Goal: Transaction & Acquisition: Download file/media

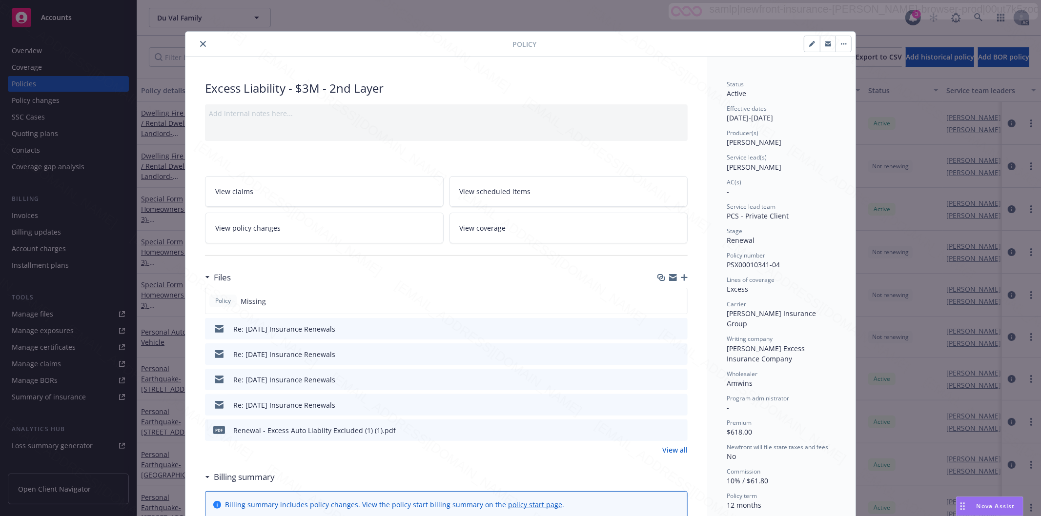
click at [200, 44] on icon "close" at bounding box center [203, 44] width 6 height 6
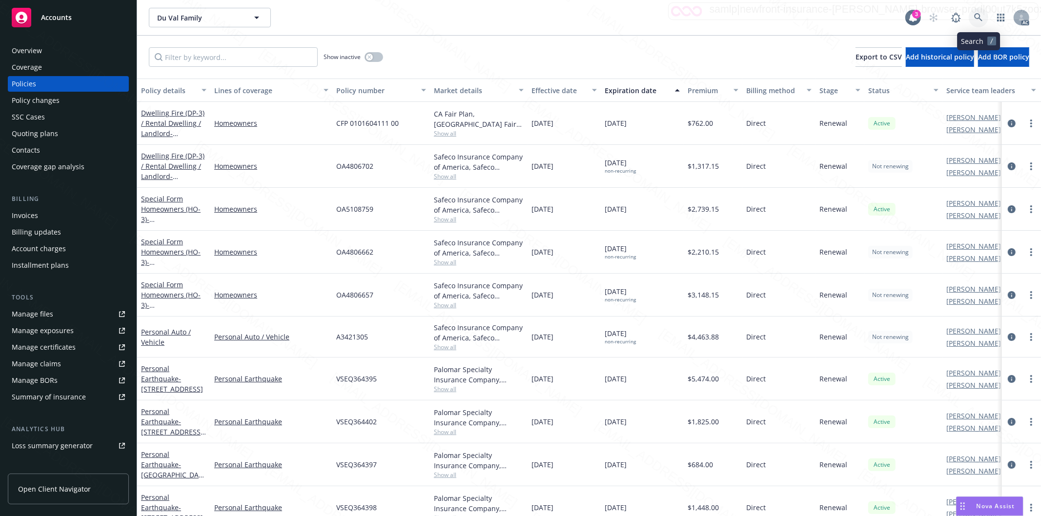
click at [976, 17] on icon at bounding box center [978, 17] width 9 height 9
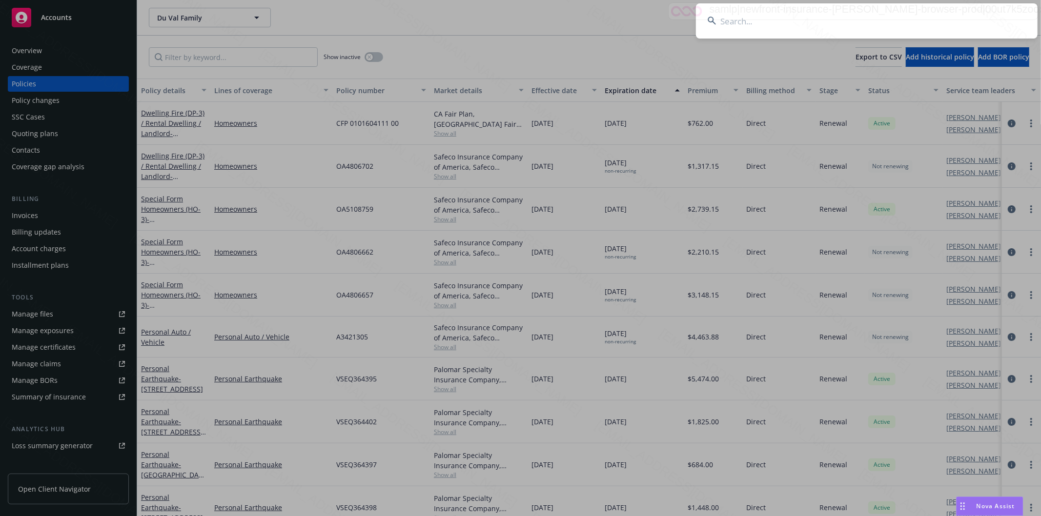
type input "[PERSON_NAME] (The Chamanian family trust)"
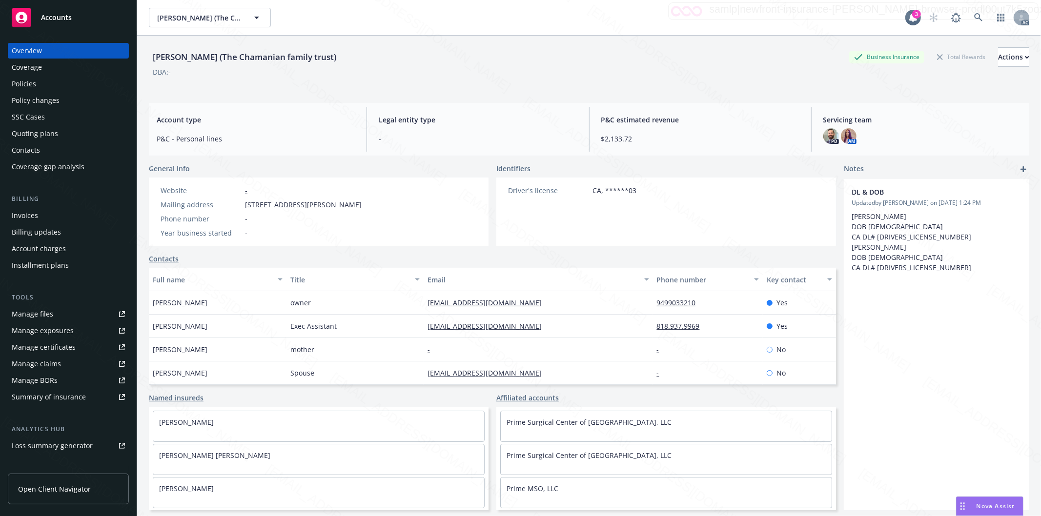
click at [246, 211] on div "Website - Mailing address [STREET_ADDRESS][PERSON_NAME] Phone number - Year bus…" at bounding box center [261, 211] width 209 height 53
drag, startPoint x: 245, startPoint y: 206, endPoint x: 312, endPoint y: 207, distance: 66.9
click at [312, 207] on span "[STREET_ADDRESS][PERSON_NAME]" at bounding box center [303, 205] width 117 height 10
copy span "[STREET_ADDRESS][PERSON_NAME]"
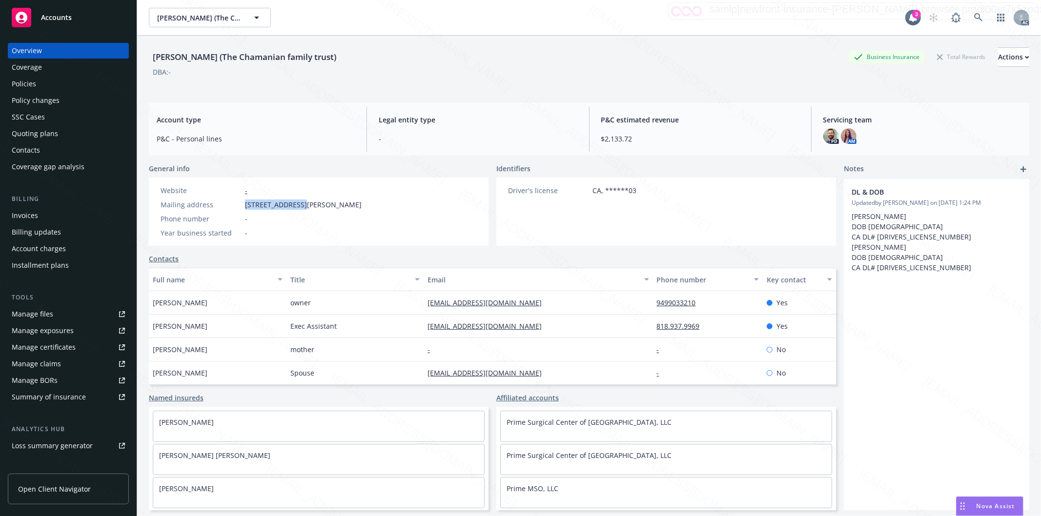
click at [23, 83] on div "Policies" at bounding box center [24, 84] width 24 height 16
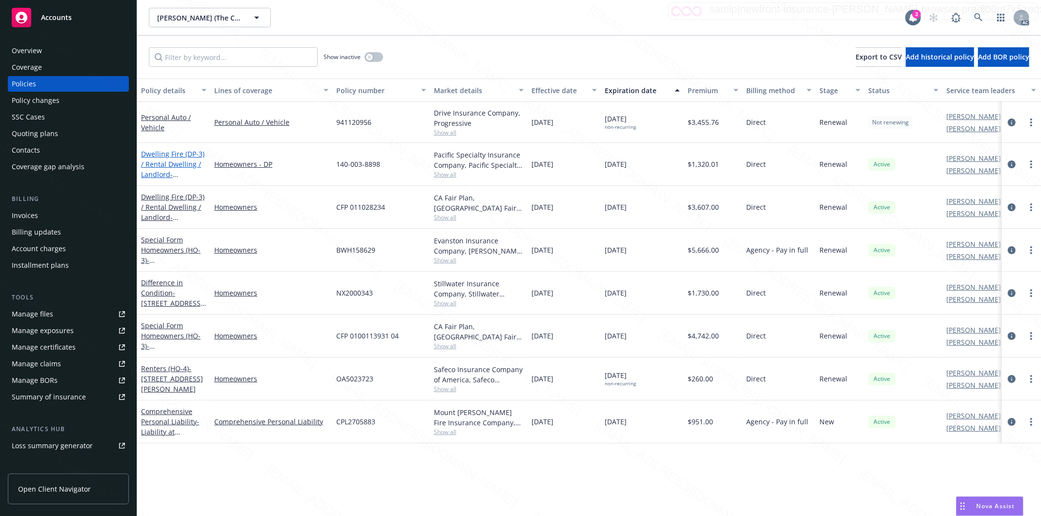
click at [154, 165] on link "Dwelling Fire (DP-3) / [PERSON_NAME] / Landlord - [STREET_ADDRESS]" at bounding box center [172, 174] width 63 height 50
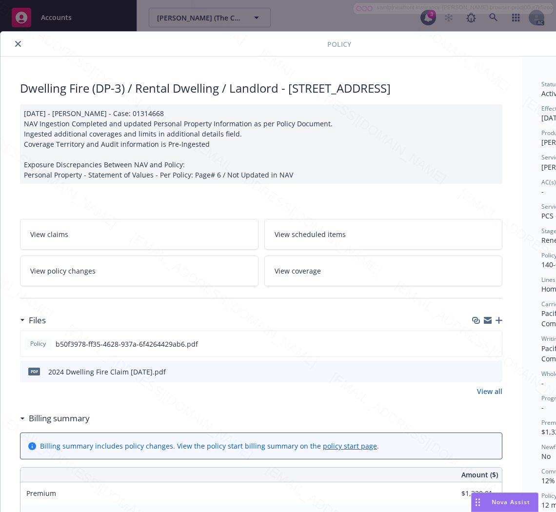
scroll to position [0, 123]
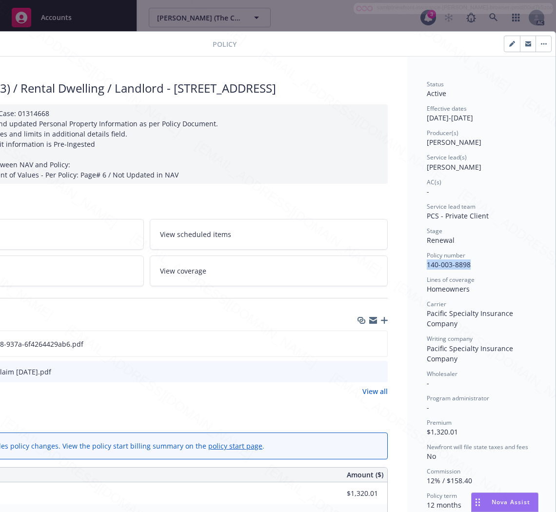
drag, startPoint x: 465, startPoint y: 266, endPoint x: 417, endPoint y: 262, distance: 47.6
click at [417, 262] on div "Status Active Effective dates [DATE] - [DATE] Producer(s) [PERSON_NAME] Service…" at bounding box center [481, 509] width 148 height 905
copy span "140-003-8898"
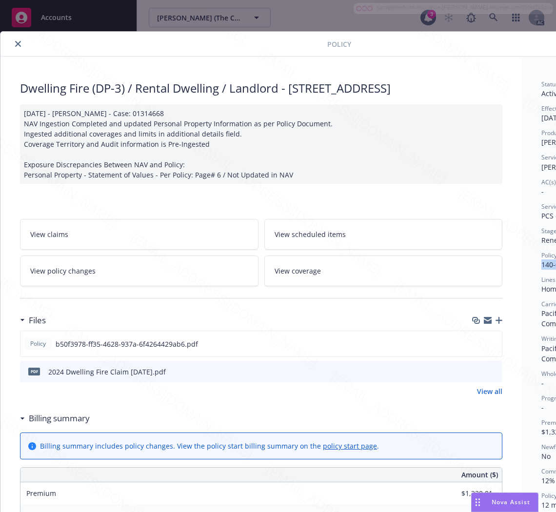
click at [74, 419] on h3 "Billing summary" at bounding box center [59, 418] width 61 height 13
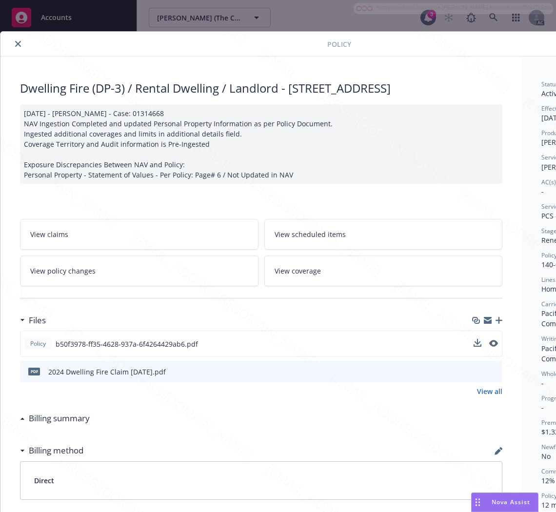
click at [410, 340] on div "Policy b50f3978-ff35-4628-937a-6f4264429ab6.pdf" at bounding box center [261, 344] width 483 height 26
click at [475, 343] on icon "download file" at bounding box center [477, 343] width 6 height 6
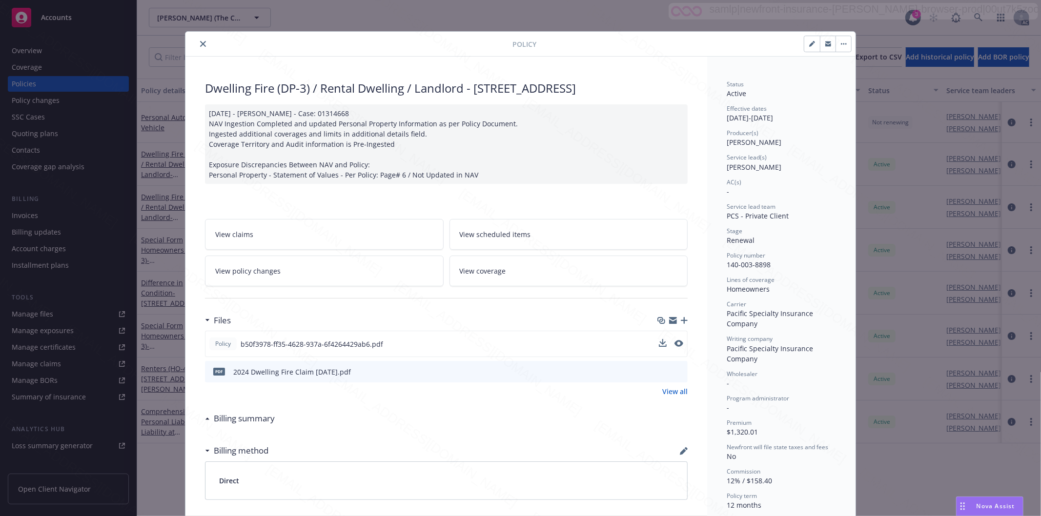
click at [200, 43] on icon "close" at bounding box center [203, 44] width 6 height 6
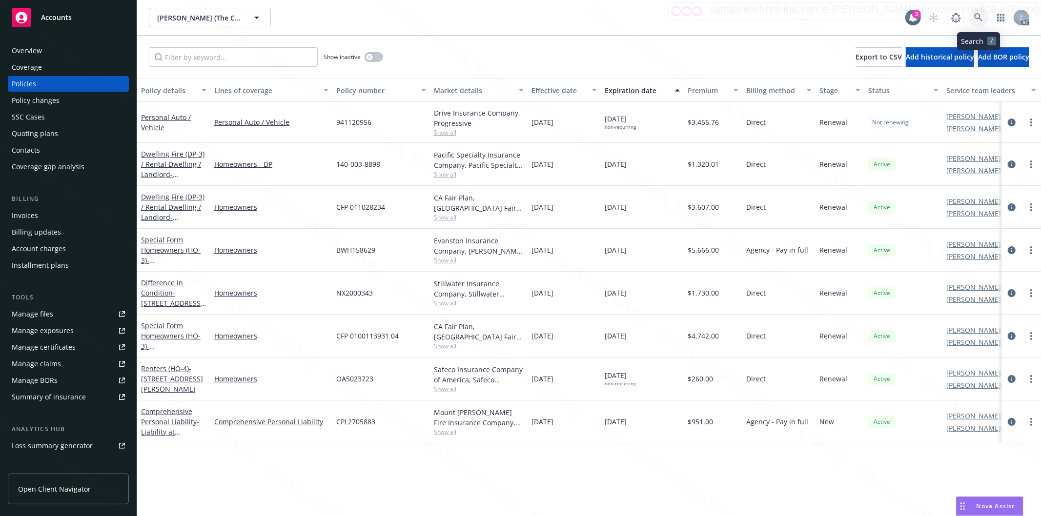
click at [977, 15] on icon at bounding box center [978, 17] width 9 height 9
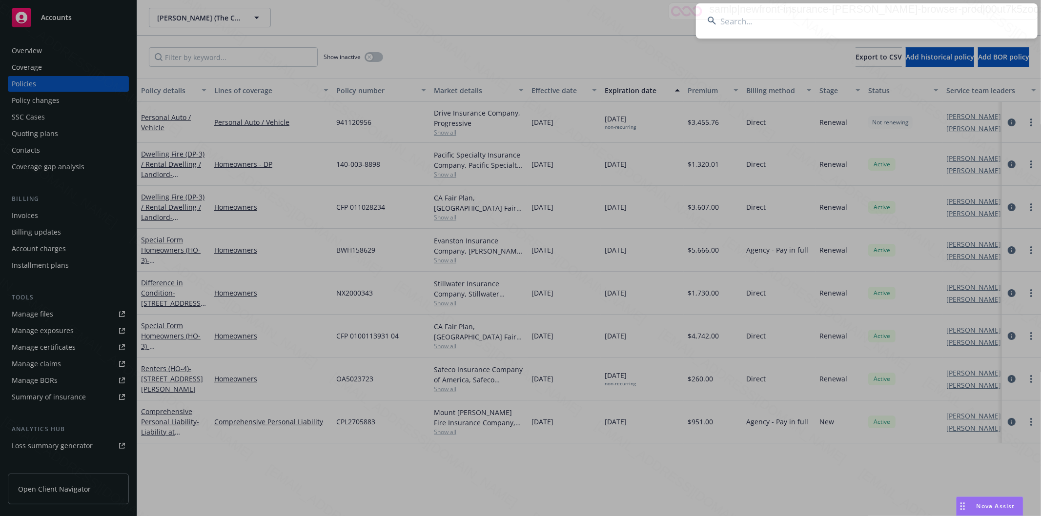
type input "[PERSON_NAME] A & [PERSON_NAME]"
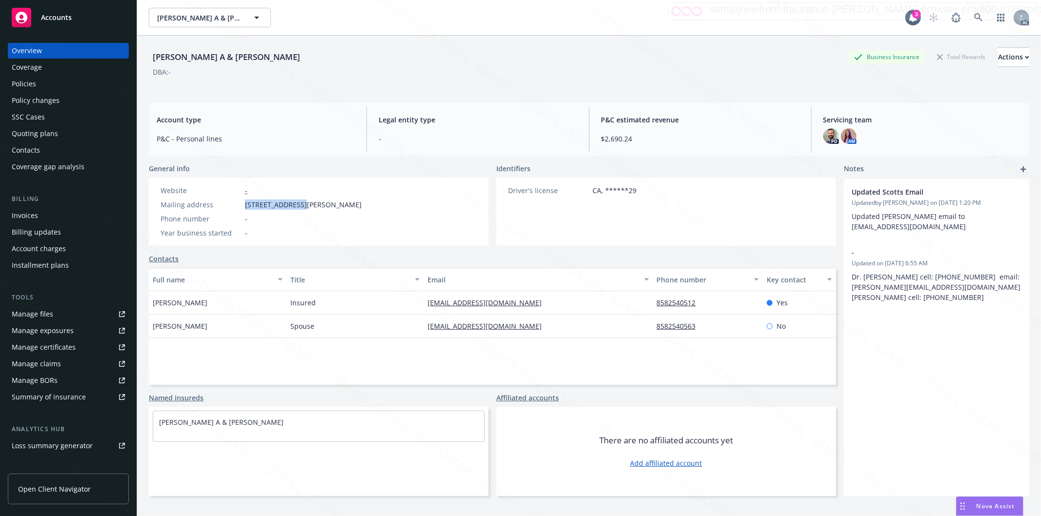
drag, startPoint x: 246, startPoint y: 205, endPoint x: 304, endPoint y: 203, distance: 57.7
click at [304, 203] on span "[STREET_ADDRESS][PERSON_NAME]" at bounding box center [303, 205] width 117 height 10
copy span "[STREET_ADDRESS][PERSON_NAME]"
click at [39, 88] on div "Policies" at bounding box center [68, 84] width 113 height 16
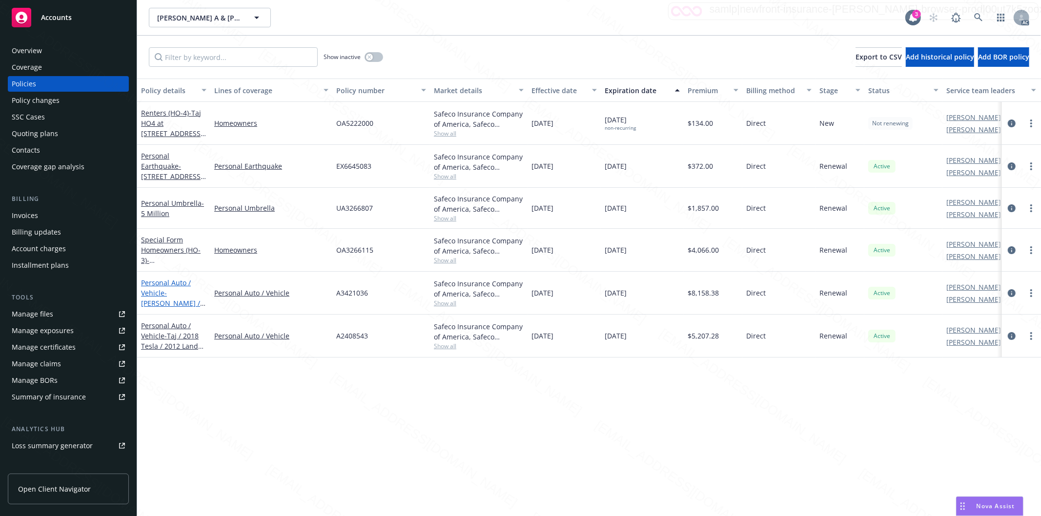
click at [172, 291] on span "- [PERSON_NAME] / Shakha / 2021 Tesla / 2021 Mercedes" at bounding box center [173, 308] width 65 height 40
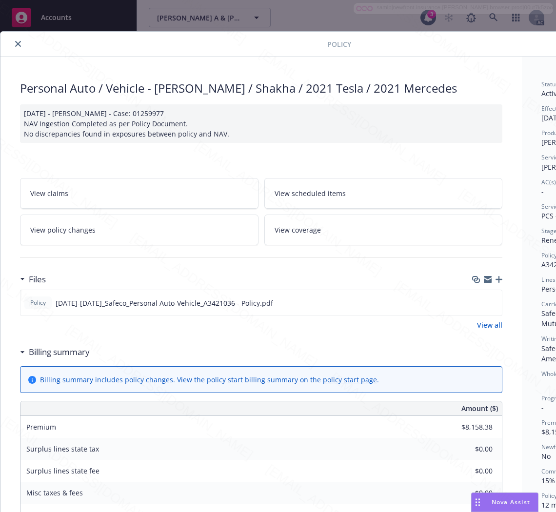
click at [84, 354] on h3 "Billing summary" at bounding box center [59, 352] width 61 height 13
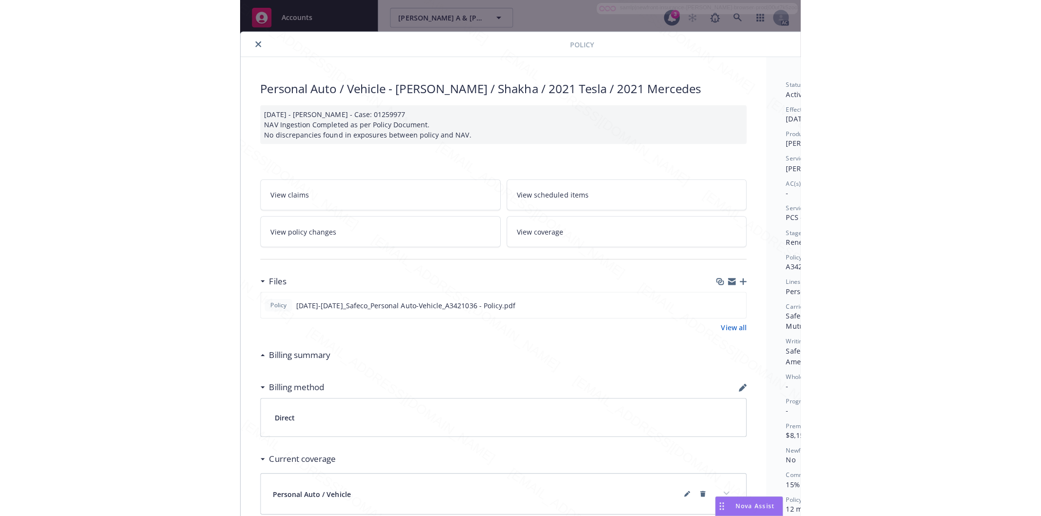
scroll to position [0, 123]
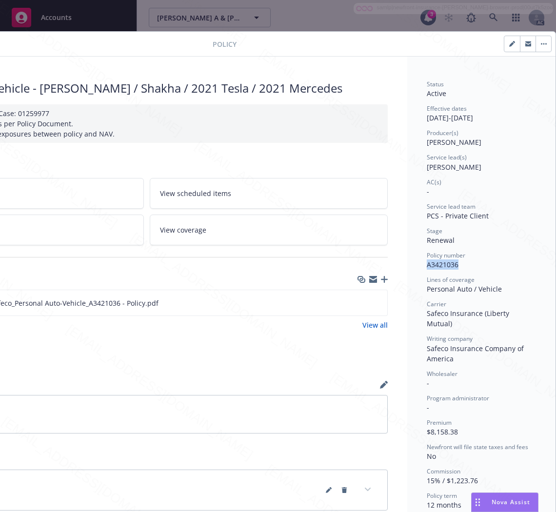
drag, startPoint x: 454, startPoint y: 268, endPoint x: 416, endPoint y: 264, distance: 38.4
click at [416, 264] on div "Status Active Effective dates [DATE] - [DATE] Producer(s) [PERSON_NAME] Service…" at bounding box center [481, 354] width 148 height 594
copy span "A3421036"
drag, startPoint x: 212, startPoint y: 306, endPoint x: 254, endPoint y: 305, distance: 41.5
click at [212, 305] on div "Policy [DATE]-[DATE]_Safeco_Personal Auto-Vehicle_A3421036 - Policy.pdf" at bounding box center [146, 303] width 483 height 26
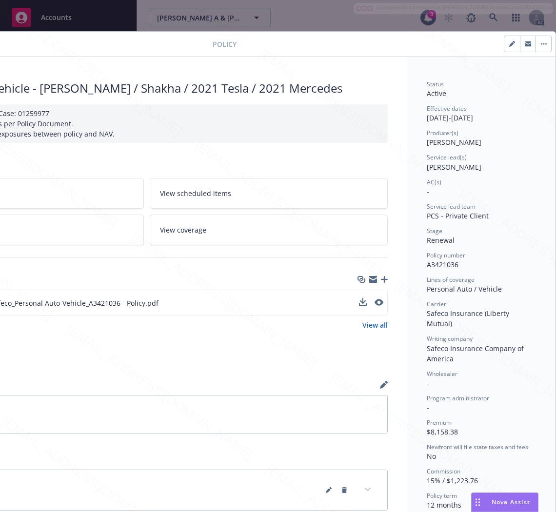
click at [241, 303] on div "Policy [DATE]-[DATE]_Safeco_Personal Auto-Vehicle_A3421036 - Policy.pdf" at bounding box center [146, 303] width 483 height 26
click at [358, 302] on icon "download file" at bounding box center [362, 303] width 8 height 8
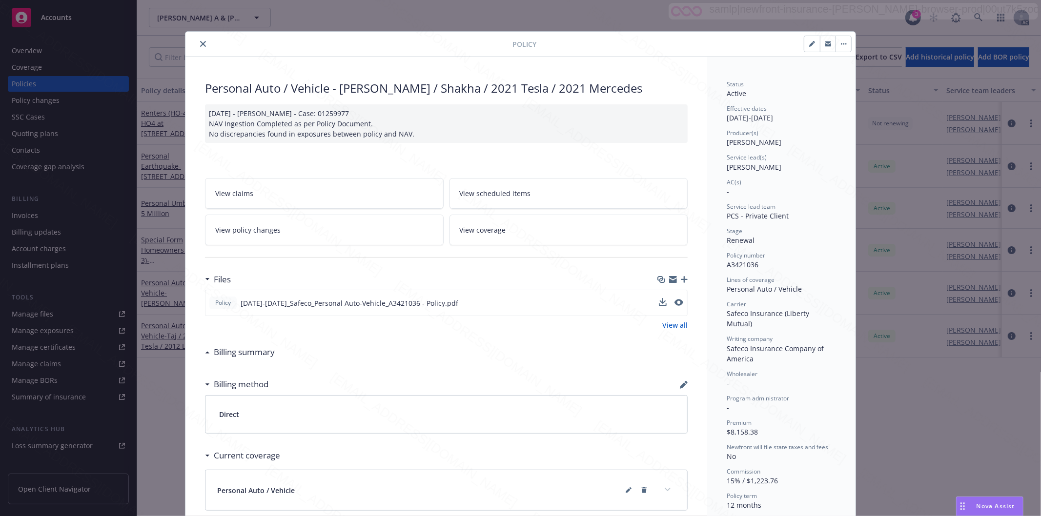
scroll to position [0, 0]
click at [845, 44] on icon "button" at bounding box center [845, 43] width 1 height 1
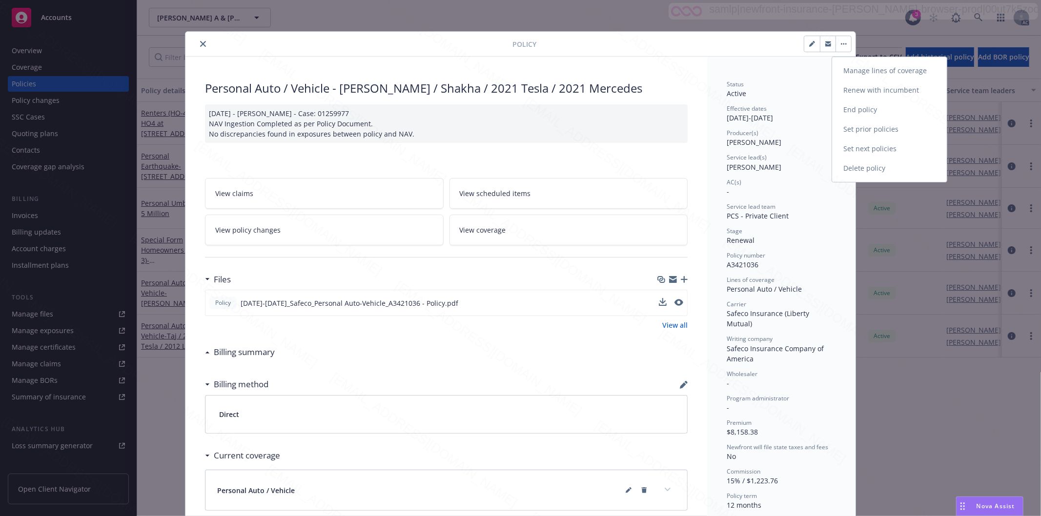
click at [884, 108] on link "End policy" at bounding box center [889, 110] width 115 height 20
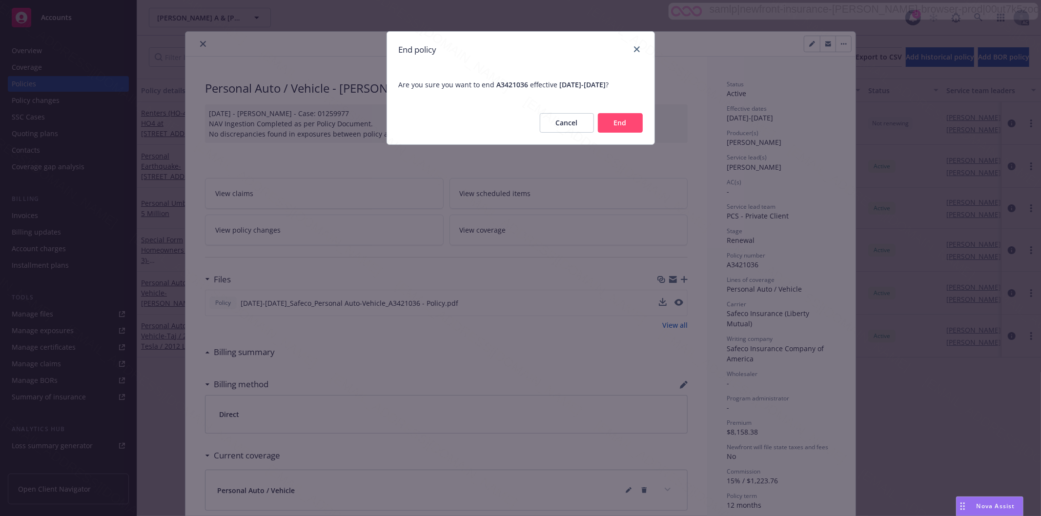
click at [622, 121] on button "End" at bounding box center [620, 123] width 45 height 20
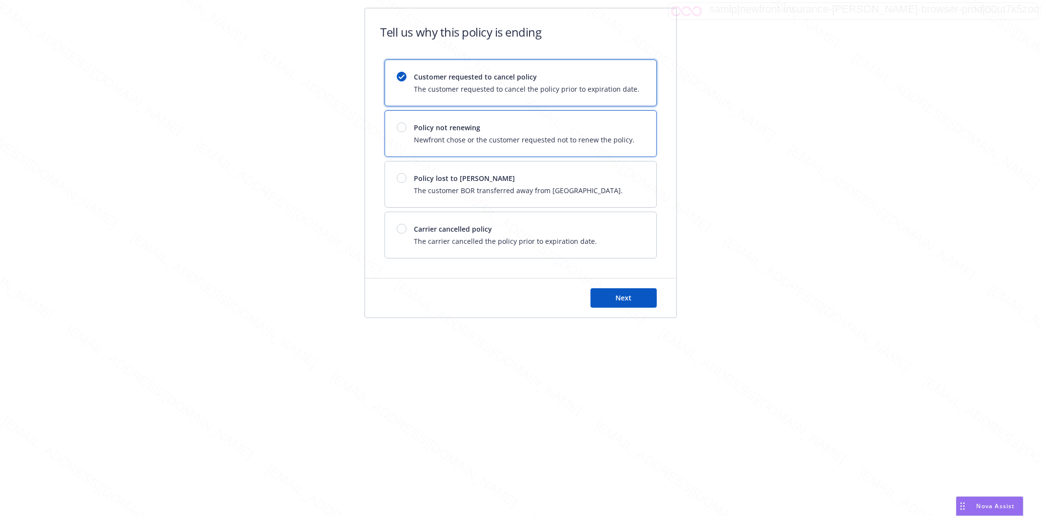
click at [405, 127] on div at bounding box center [402, 127] width 10 height 10
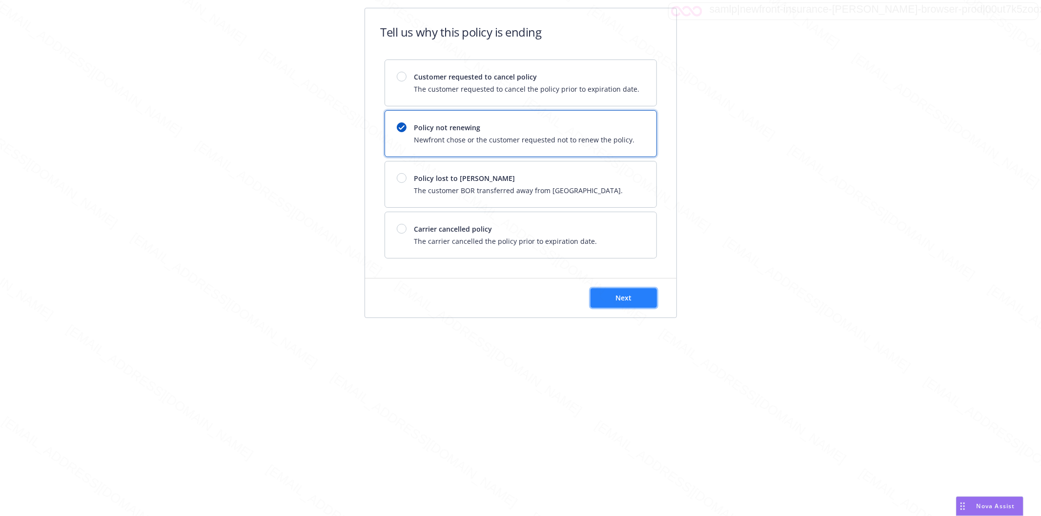
click at [651, 299] on button "Next" at bounding box center [623, 298] width 66 height 20
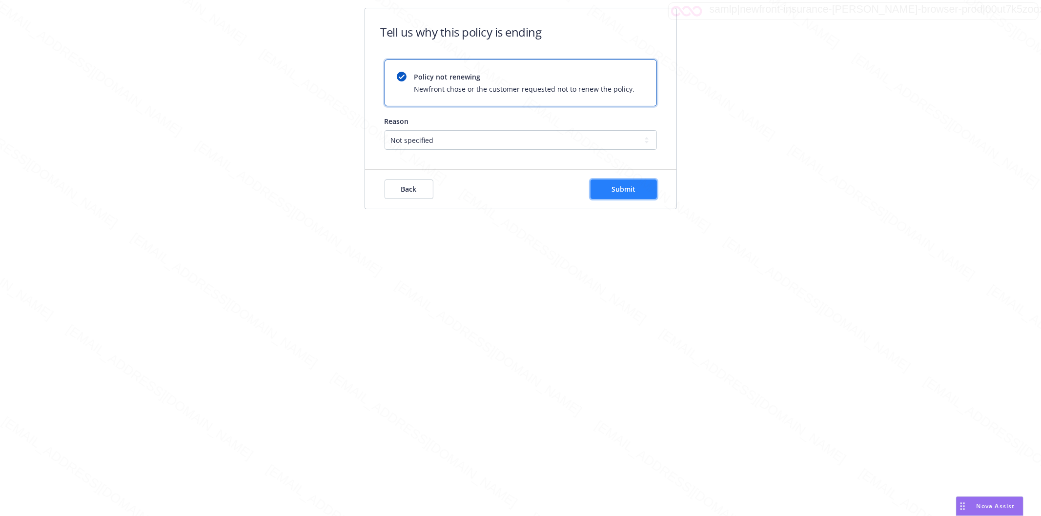
click at [637, 194] on button "Submit" at bounding box center [623, 190] width 66 height 20
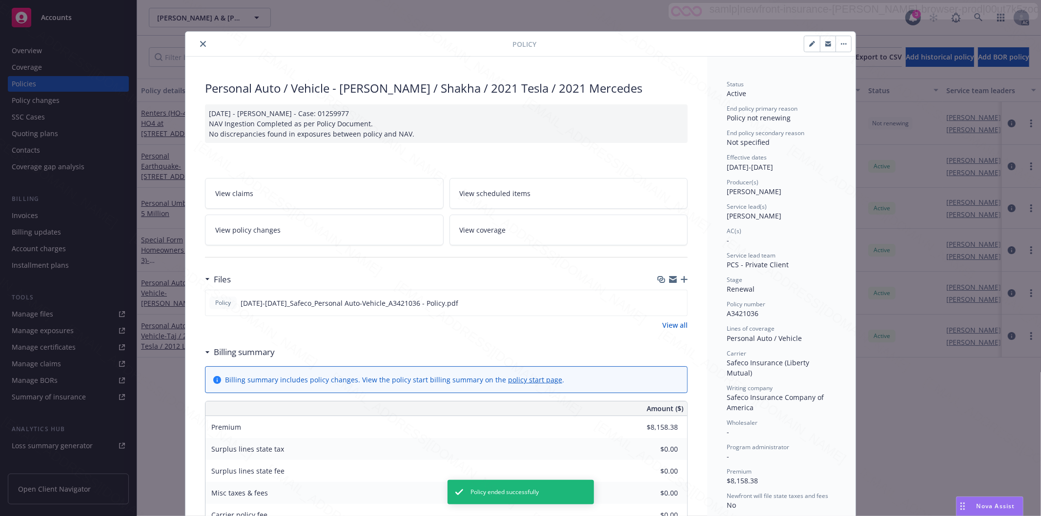
scroll to position [29, 0]
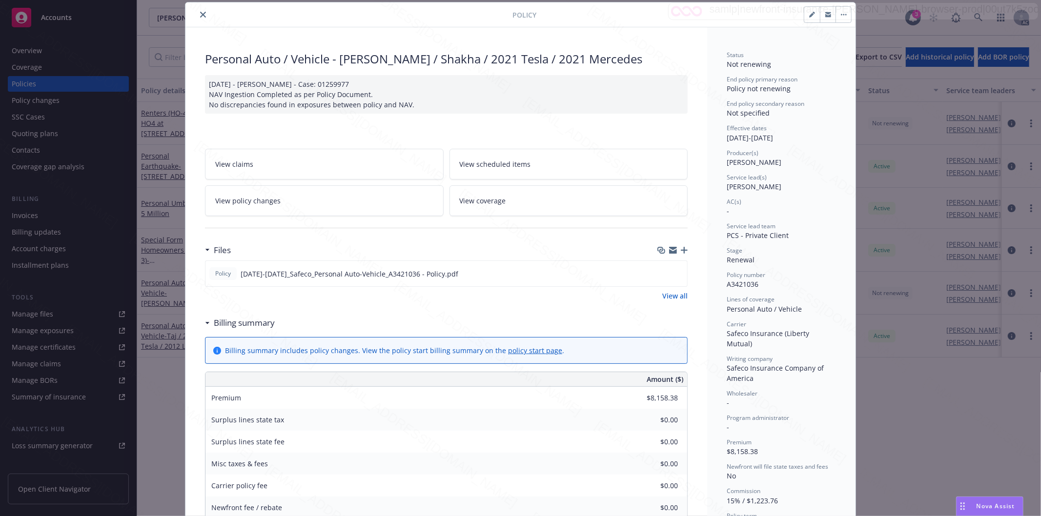
click at [200, 12] on icon "close" at bounding box center [203, 15] width 6 height 6
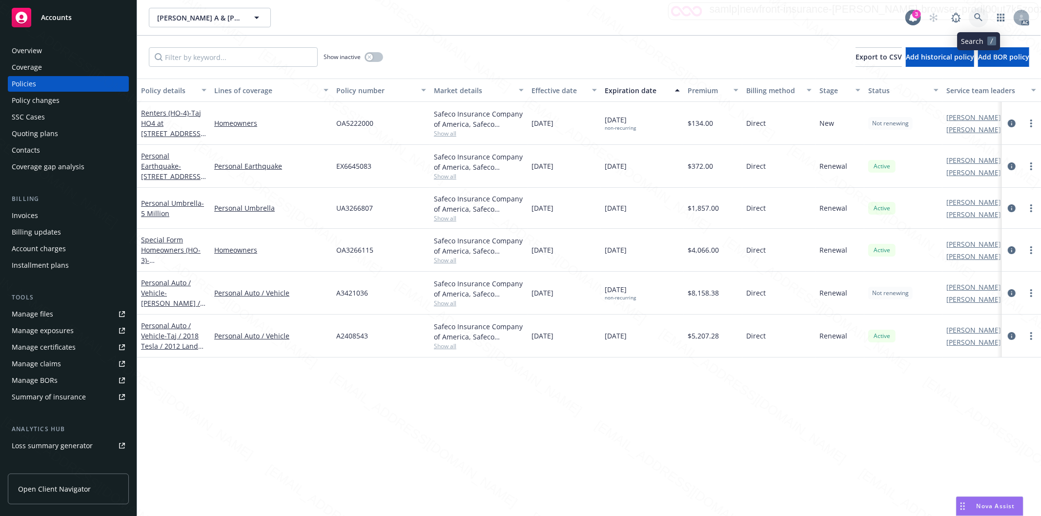
click at [975, 13] on icon at bounding box center [978, 17] width 9 height 9
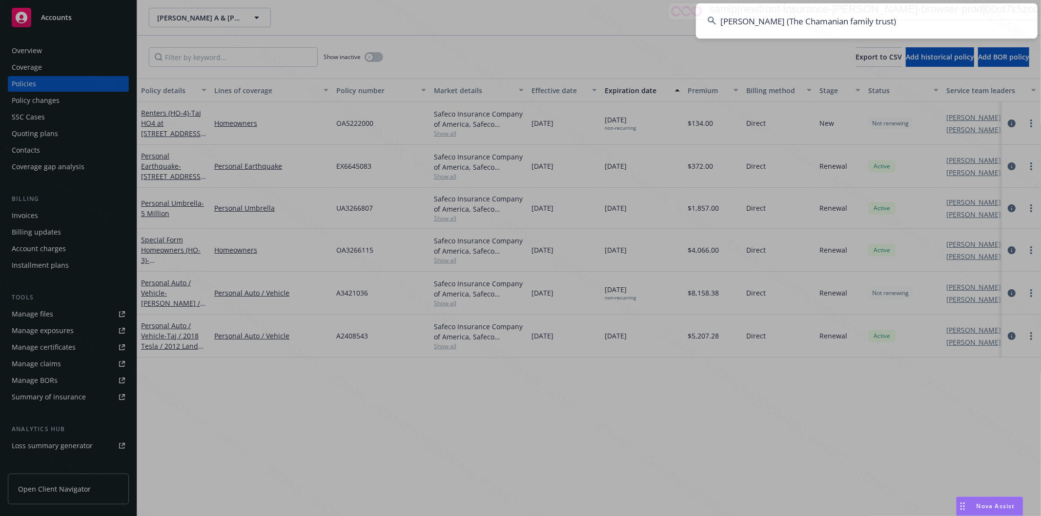
type input "[PERSON_NAME] (The Chamanian family trust)"
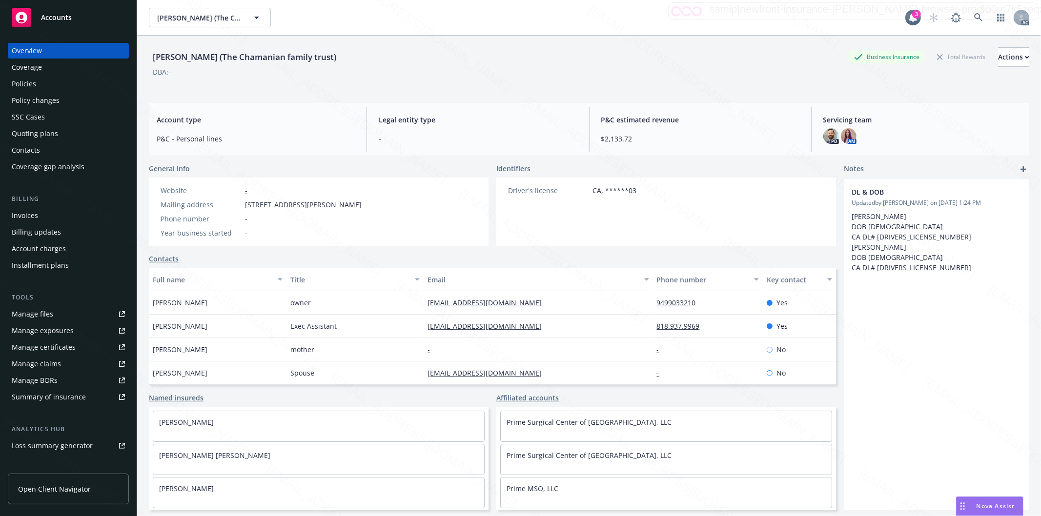
click at [36, 81] on div "Policies" at bounding box center [68, 84] width 113 height 16
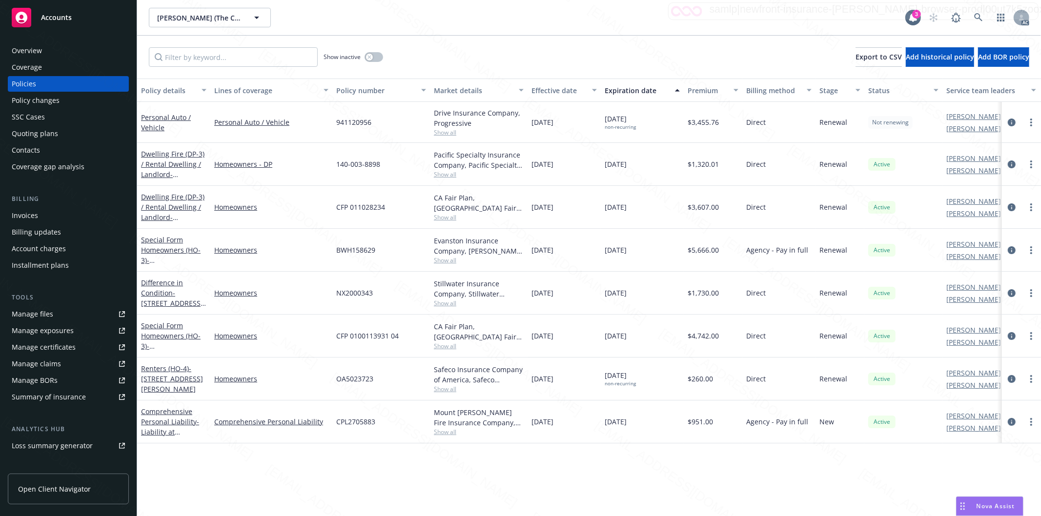
click at [383, 176] on div "140-003-8898" at bounding box center [381, 164] width 98 height 43
click at [164, 163] on link "Dwelling Fire (DP-3) / [PERSON_NAME] / Landlord - [STREET_ADDRESS]" at bounding box center [172, 174] width 63 height 50
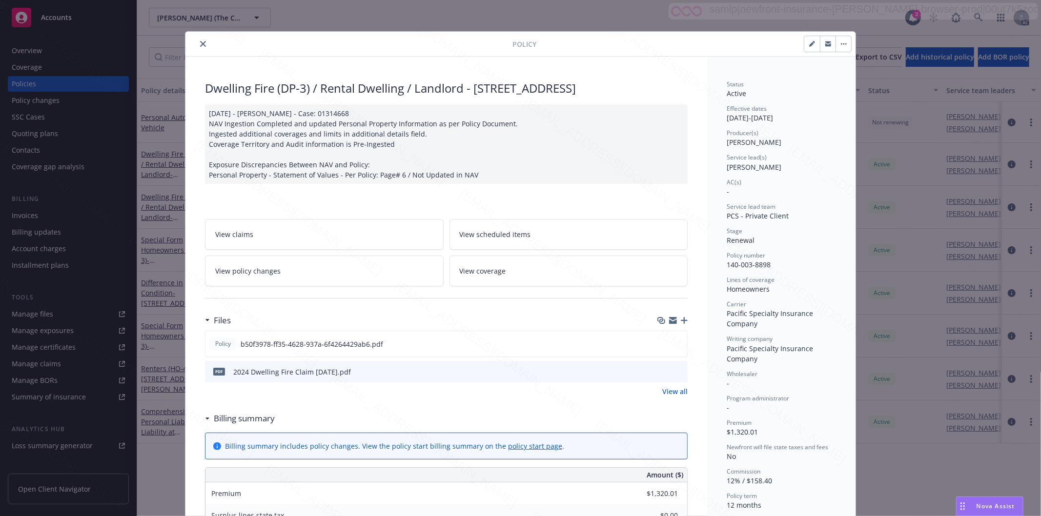
click at [841, 38] on button "button" at bounding box center [843, 44] width 16 height 16
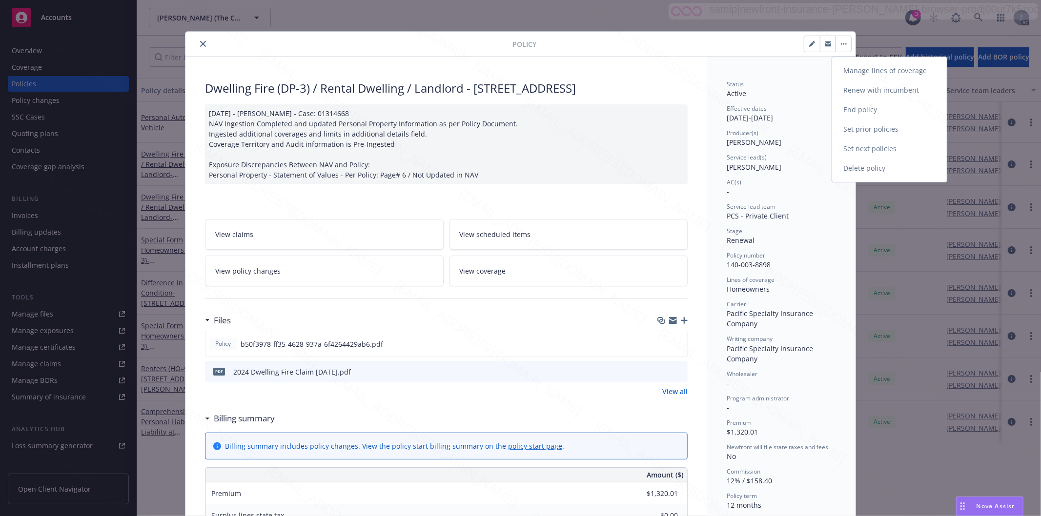
click at [871, 116] on link "End policy" at bounding box center [889, 110] width 115 height 20
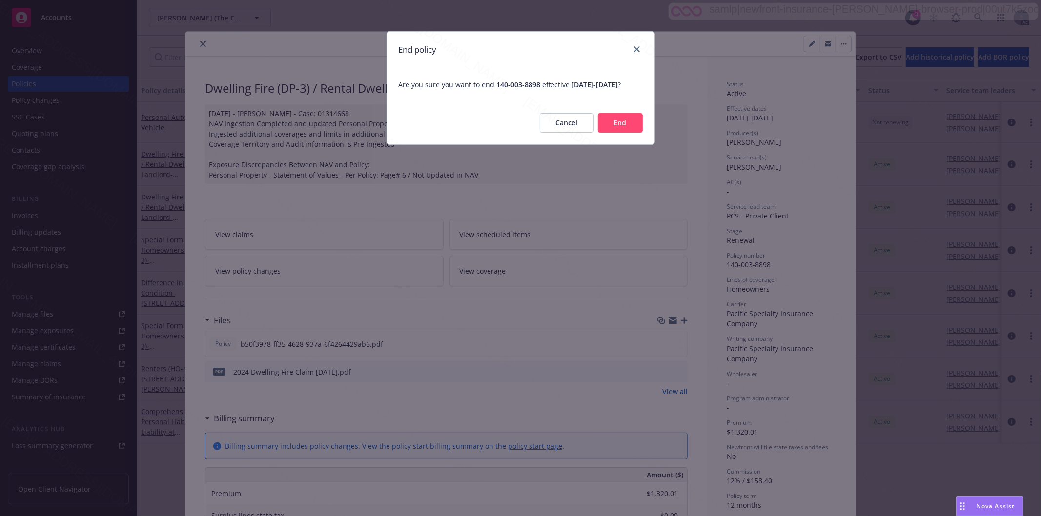
click at [623, 133] on button "End" at bounding box center [620, 123] width 45 height 20
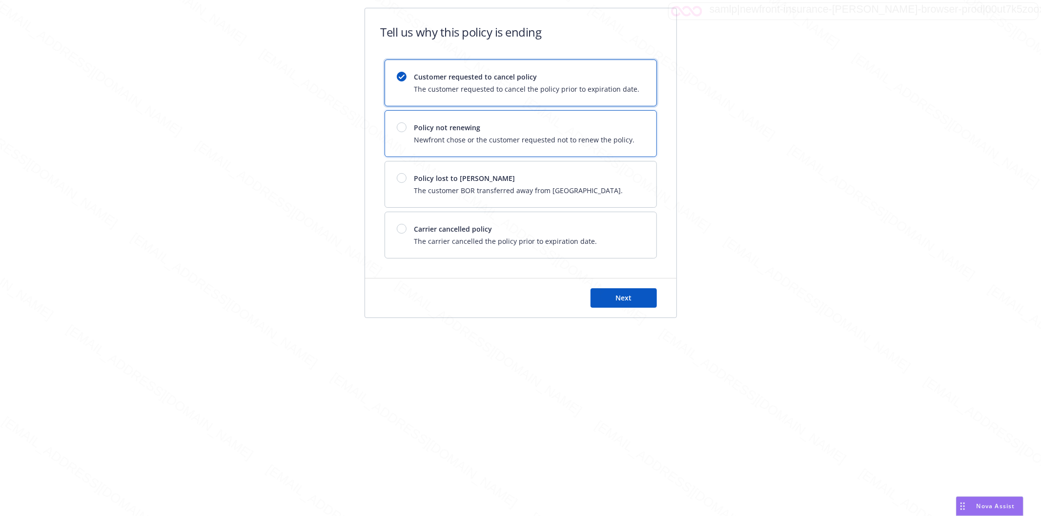
click at [404, 127] on div at bounding box center [402, 127] width 10 height 10
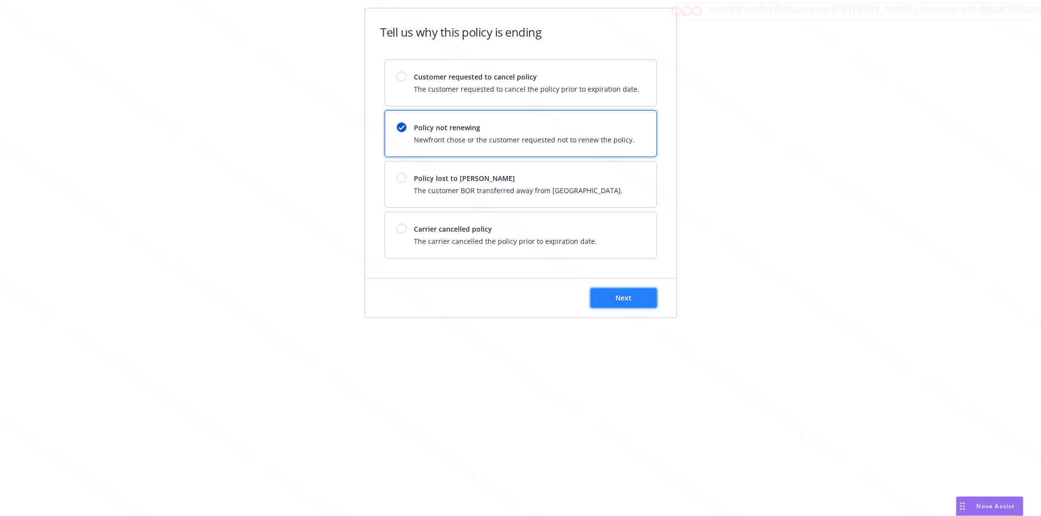
click at [640, 296] on button "Next" at bounding box center [623, 298] width 66 height 20
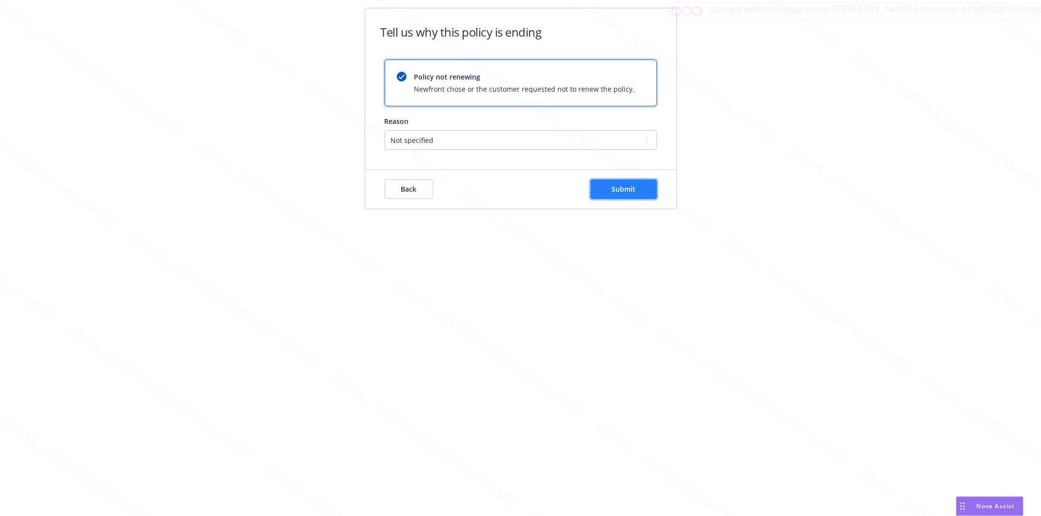
click at [630, 188] on span "Submit" at bounding box center [623, 188] width 24 height 9
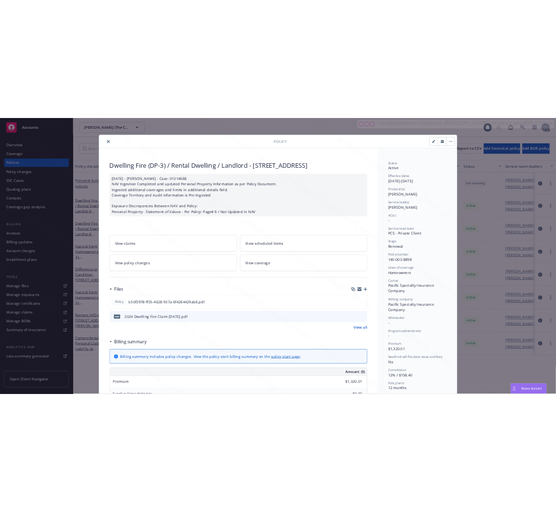
scroll to position [29, 0]
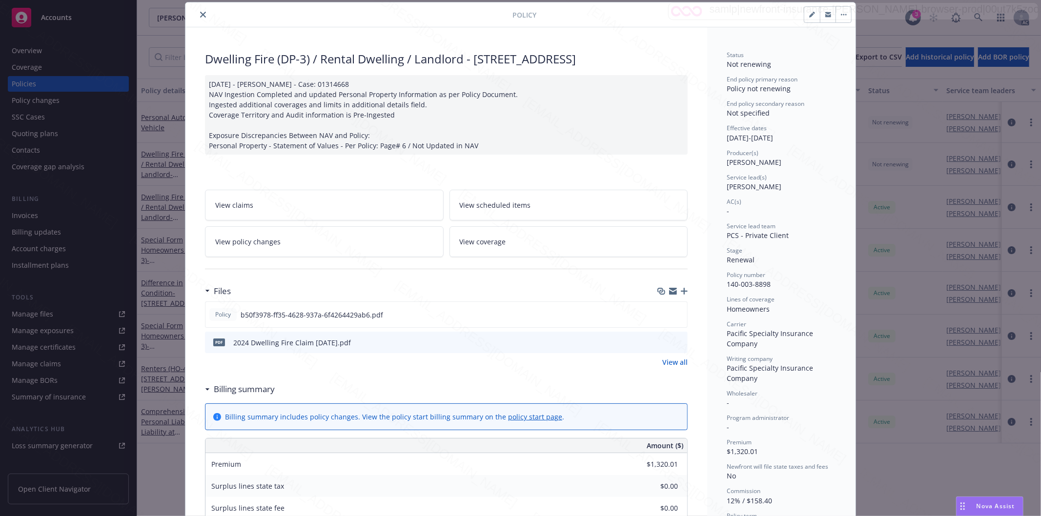
click at [200, 14] on icon "close" at bounding box center [203, 15] width 6 height 6
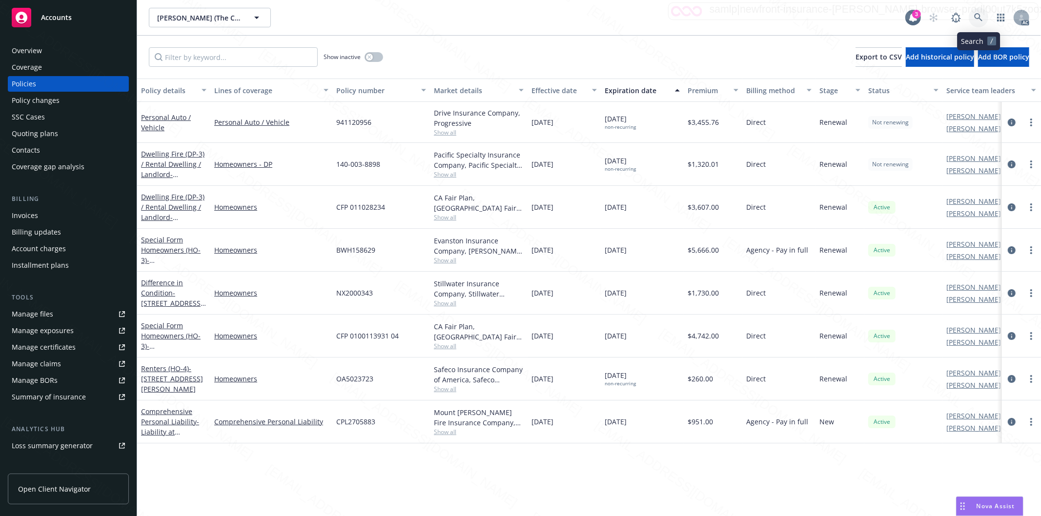
click at [977, 16] on icon at bounding box center [978, 17] width 9 height 9
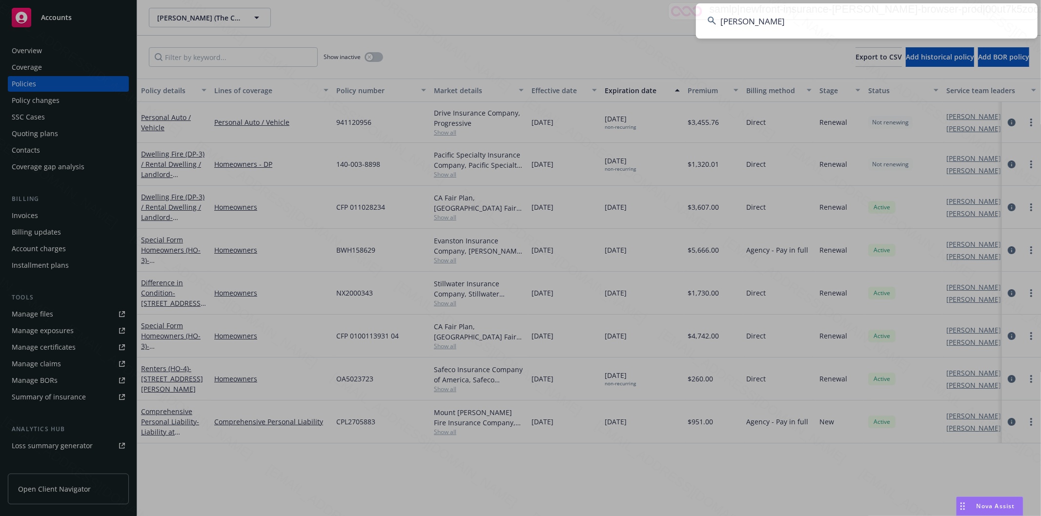
type input "[PERSON_NAME]"
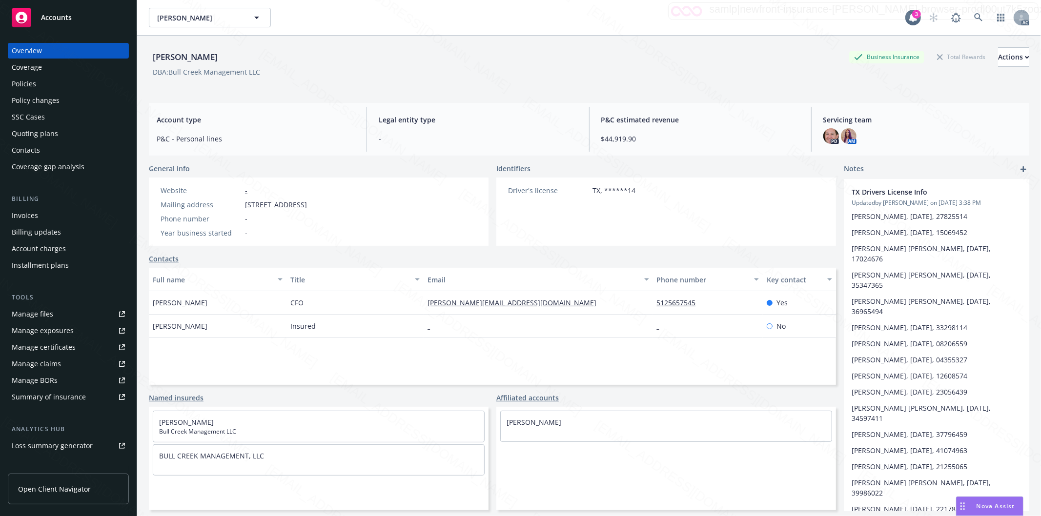
drag, startPoint x: 245, startPoint y: 207, endPoint x: 318, endPoint y: 205, distance: 72.7
click at [307, 205] on span "[STREET_ADDRESS]" at bounding box center [276, 205] width 62 height 10
copy span "[STREET_ADDRESS]"
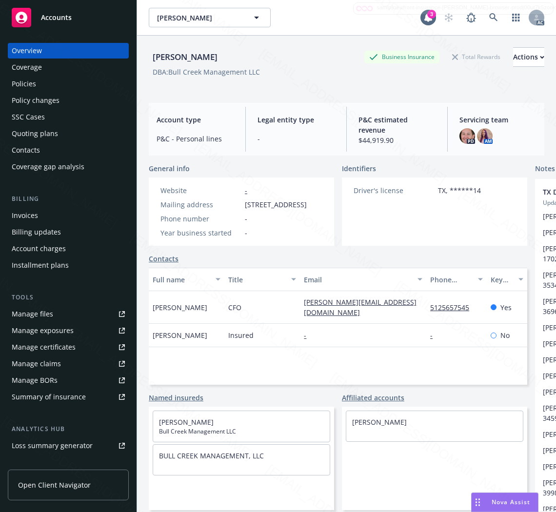
click at [37, 83] on div "Policies" at bounding box center [68, 84] width 113 height 16
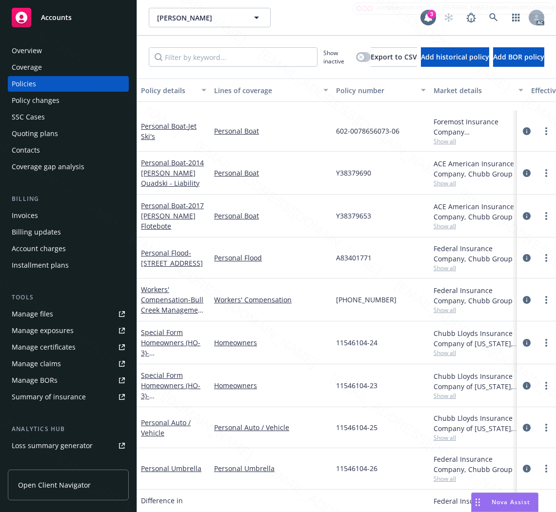
scroll to position [188, 0]
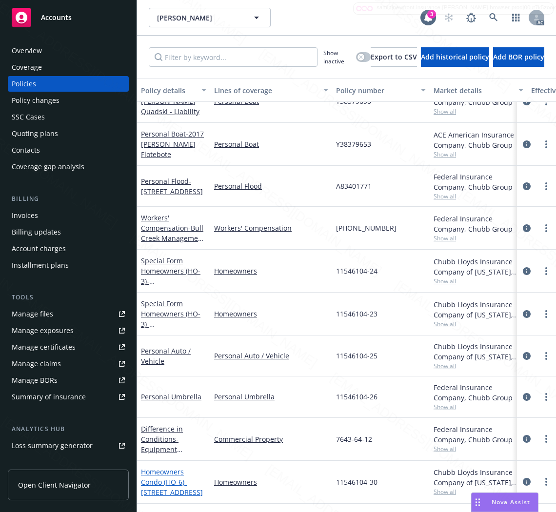
click at [172, 474] on link "Homeowners Condo (HO-6) - [STREET_ADDRESS]" at bounding box center [172, 483] width 62 height 30
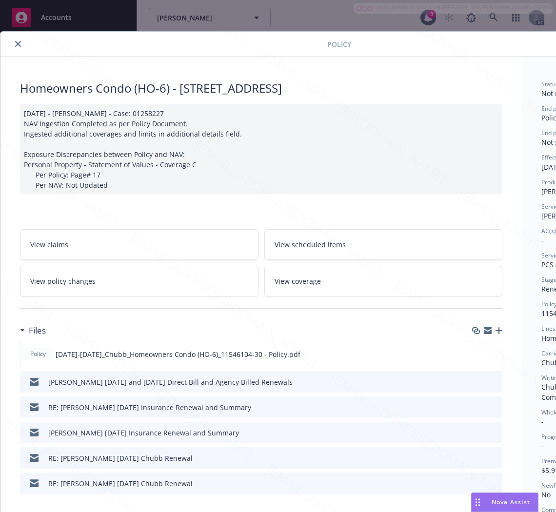
scroll to position [108, 0]
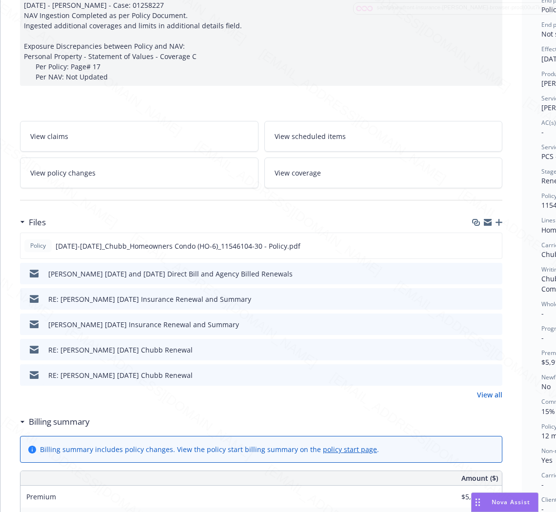
click at [62, 422] on h3 "Billing summary" at bounding box center [59, 422] width 61 height 13
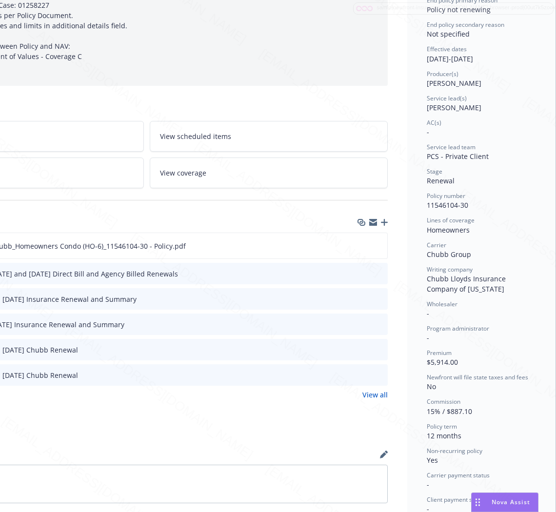
scroll to position [0, 123]
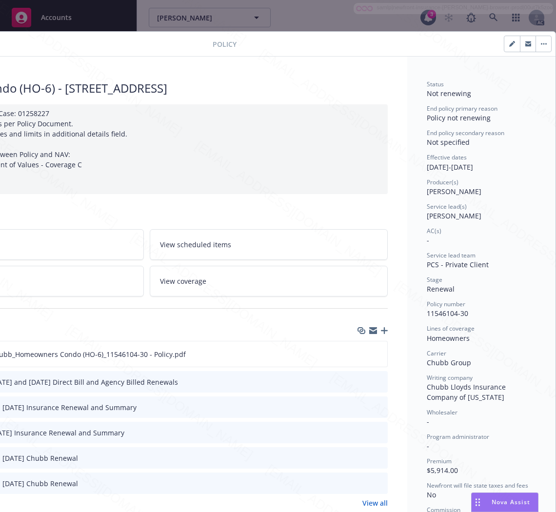
click at [463, 310] on div "Policy number 11546104-30" at bounding box center [481, 309] width 109 height 19
drag, startPoint x: 463, startPoint y: 310, endPoint x: 421, endPoint y: 314, distance: 41.7
click at [427, 314] on div "Policy number 11546104-30" at bounding box center [481, 309] width 109 height 19
copy span "1546104-30"
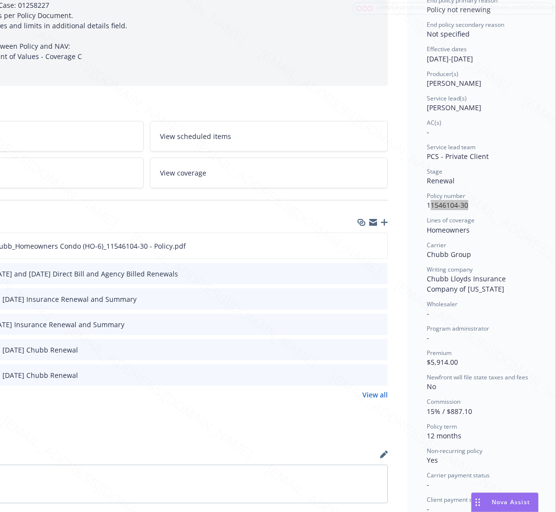
scroll to position [217, 123]
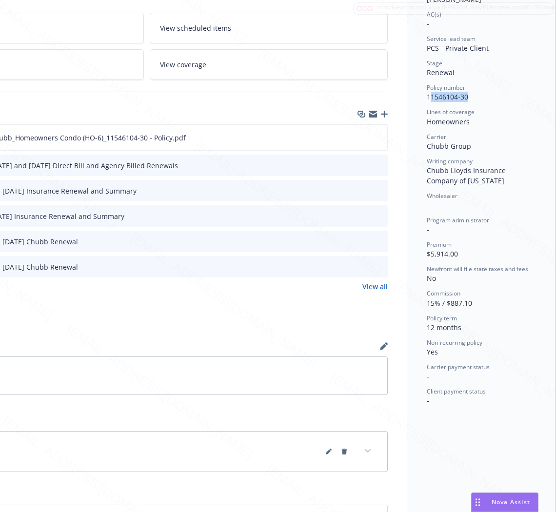
click at [213, 112] on div "Files" at bounding box center [146, 114] width 483 height 20
click at [358, 139] on icon "download file" at bounding box center [362, 137] width 8 height 8
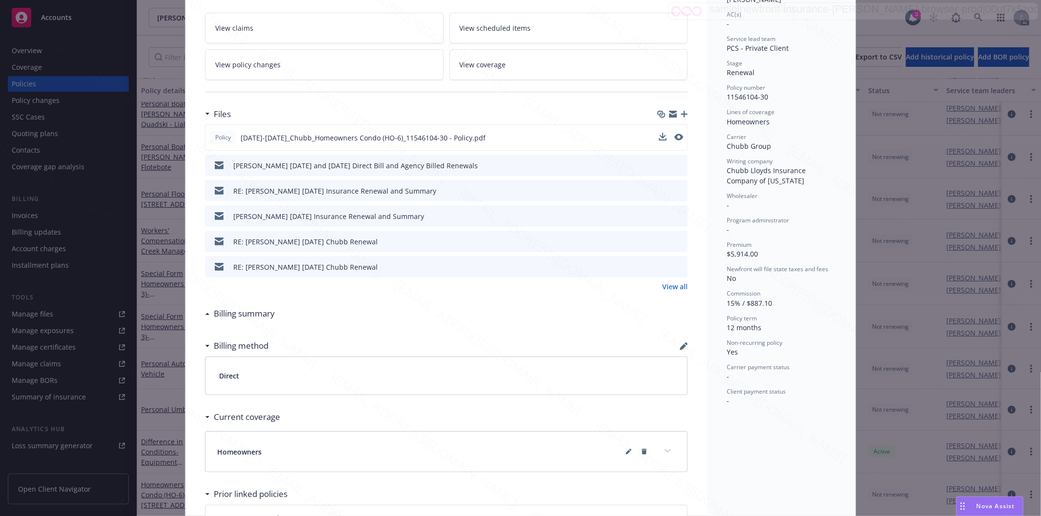
scroll to position [178, 0]
click at [831, 30] on div "Status Not renewing End policy primary reason Policy not renewing End policy se…" at bounding box center [781, 134] width 109 height 543
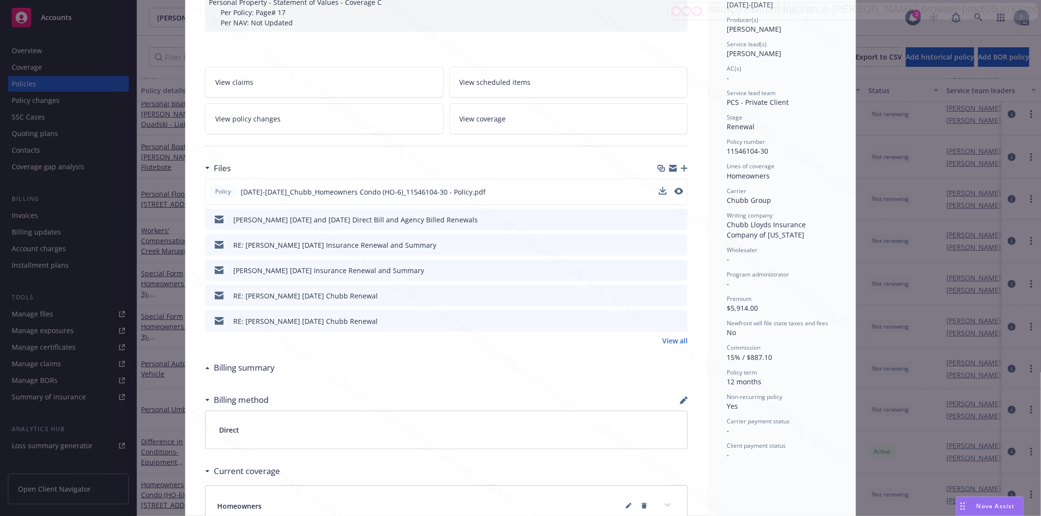
scroll to position [0, 0]
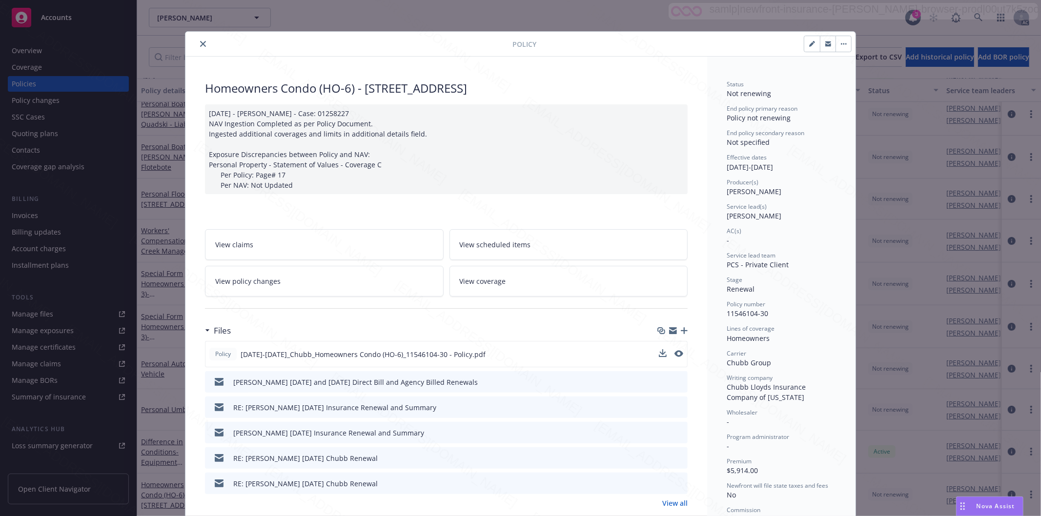
click at [843, 44] on icon "button" at bounding box center [843, 43] width 1 height 1
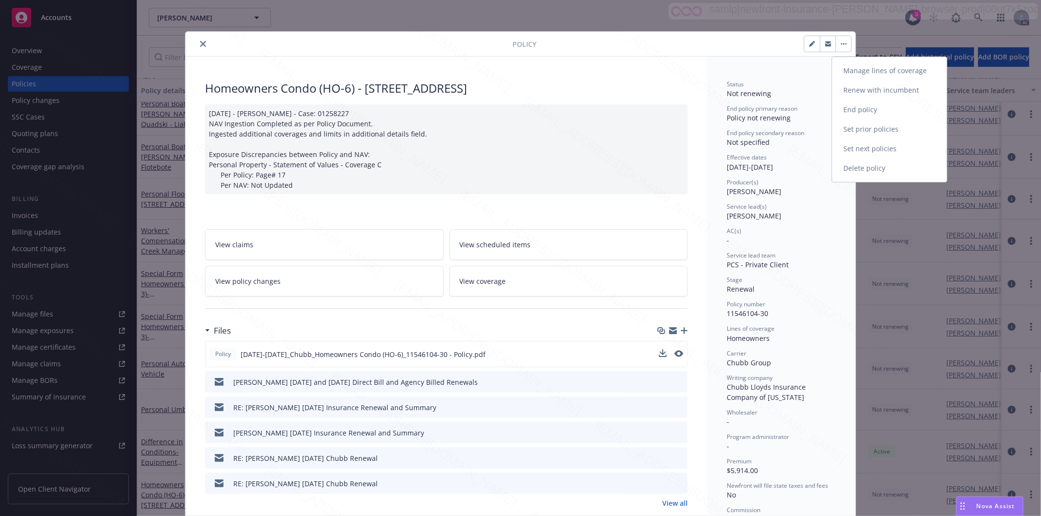
click at [860, 110] on link "End policy" at bounding box center [889, 110] width 115 height 20
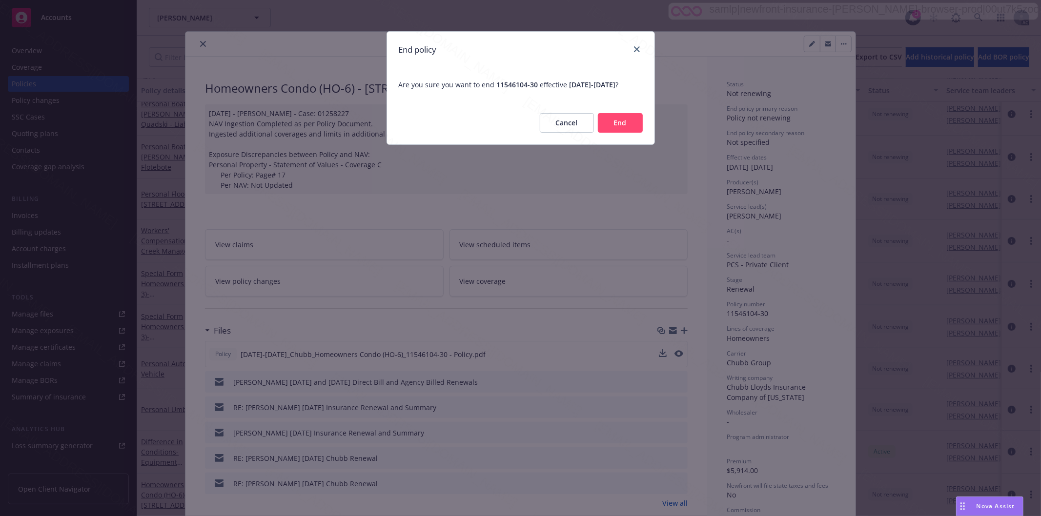
click at [627, 127] on button "End" at bounding box center [620, 123] width 45 height 20
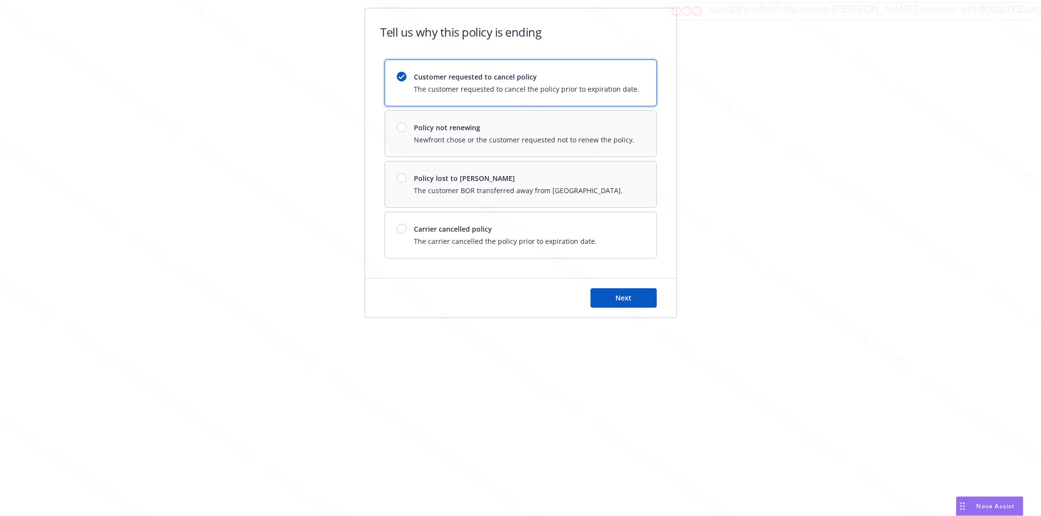
click at [400, 128] on div "Customer requested to cancel policy The customer requested to cancel the policy…" at bounding box center [521, 159] width 272 height 199
click at [403, 128] on div "Customer requested to cancel policy The customer requested to cancel the policy…" at bounding box center [521, 159] width 272 height 199
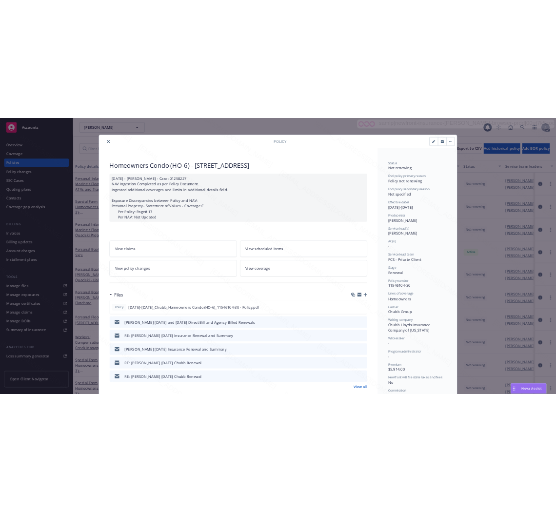
scroll to position [29, 0]
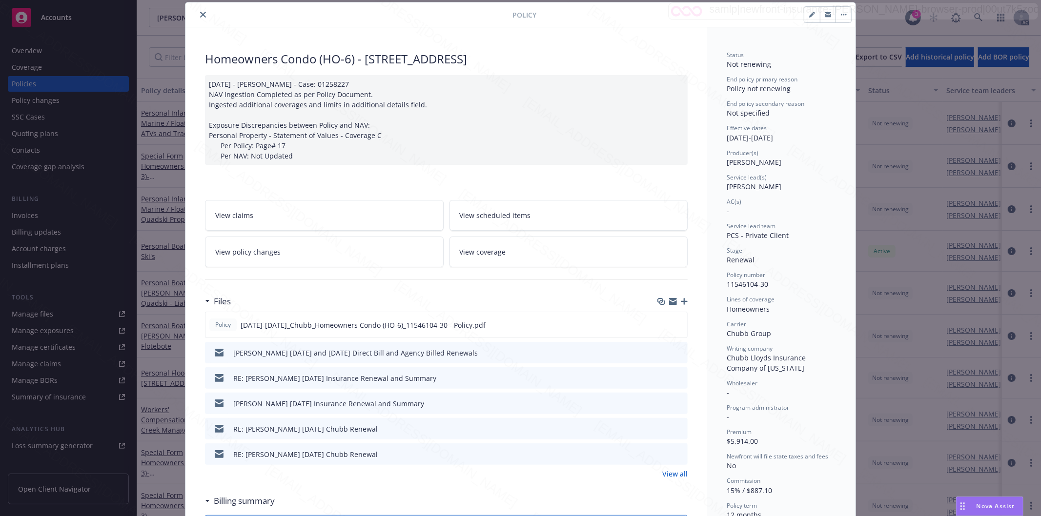
click at [200, 16] on icon "close" at bounding box center [203, 15] width 6 height 6
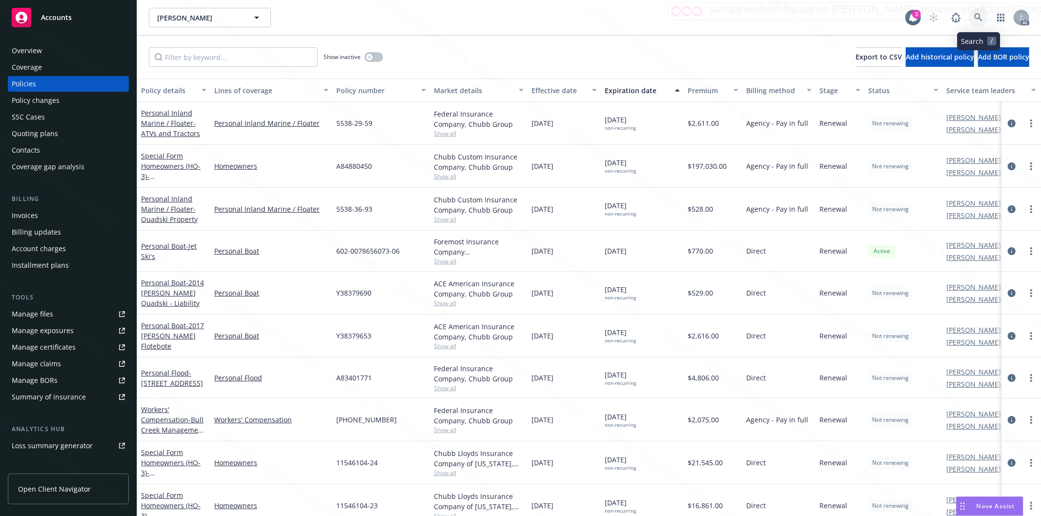
click at [978, 16] on icon at bounding box center [978, 17] width 9 height 9
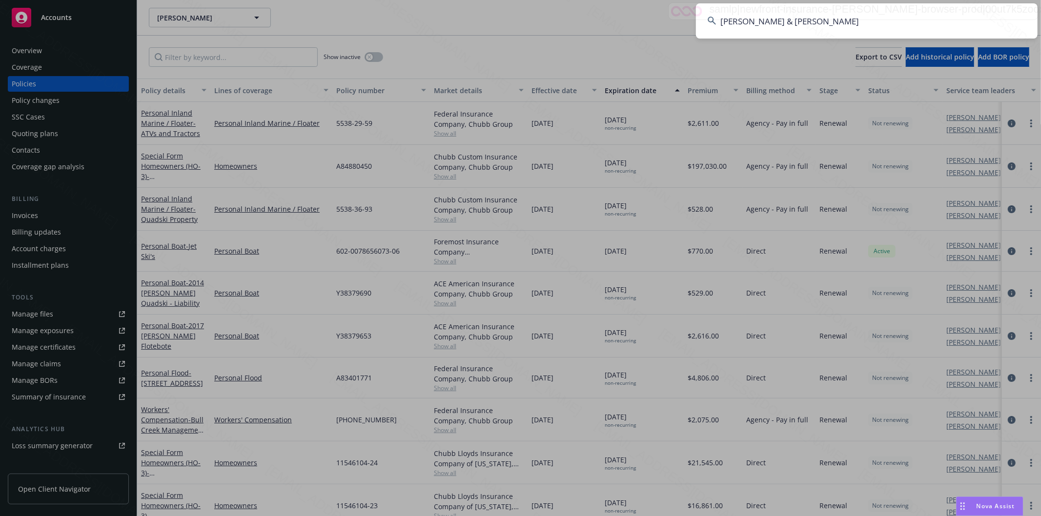
type input "[PERSON_NAME] & [PERSON_NAME]"
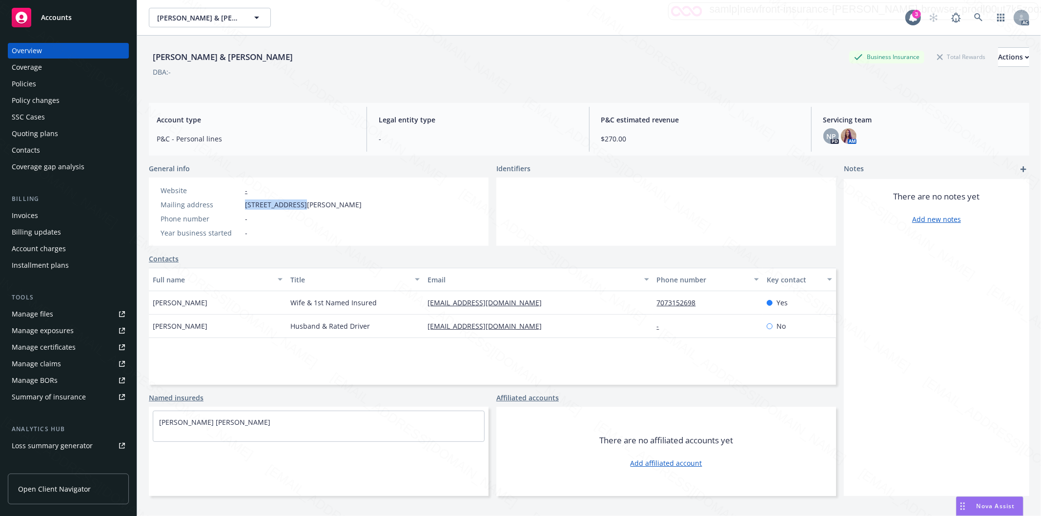
drag, startPoint x: 243, startPoint y: 205, endPoint x: 294, endPoint y: 203, distance: 51.3
click at [294, 203] on div "Mailing address [STREET_ADDRESS][PERSON_NAME]" at bounding box center [261, 205] width 209 height 10
copy span "[STREET_ADDRESS]"
click at [38, 83] on div "Policies" at bounding box center [68, 84] width 113 height 16
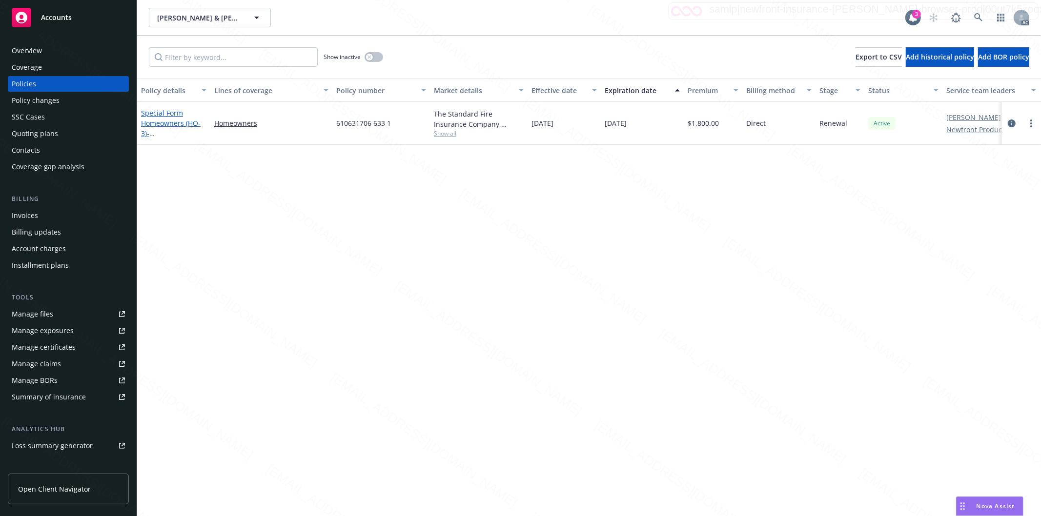
click at [175, 123] on link "Special Form Homeowners (HO-3) - [STREET_ADDRESS]" at bounding box center [172, 128] width 62 height 40
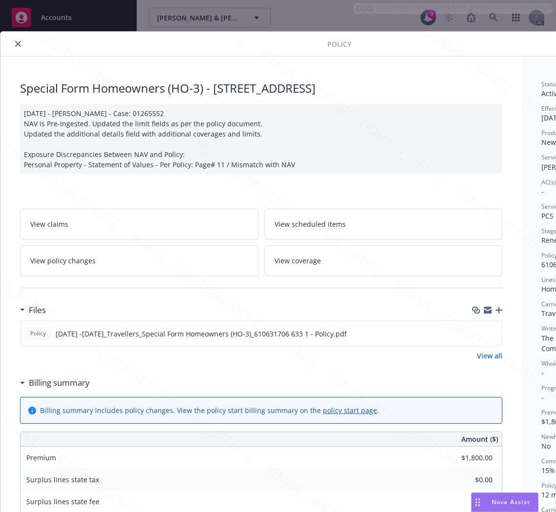
click at [51, 386] on h3 "Billing summary" at bounding box center [59, 383] width 61 height 13
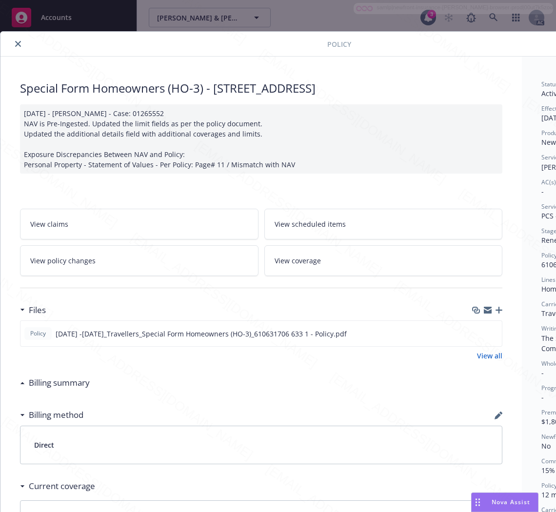
scroll to position [0, 123]
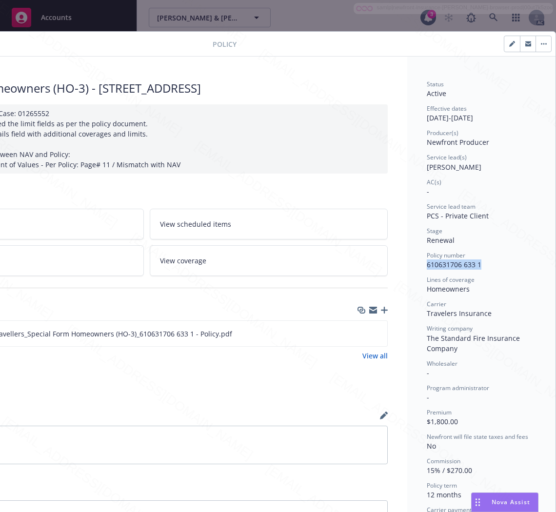
drag, startPoint x: 476, startPoint y: 262, endPoint x: 416, endPoint y: 265, distance: 59.6
click at [416, 265] on div "Status Active Effective dates [DATE] - [DATE] Producer(s) Newfront Producer Ser…" at bounding box center [481, 369] width 148 height 625
copy span "610631706 633 1"
click at [244, 358] on div "View all" at bounding box center [146, 356] width 483 height 10
click at [264, 339] on div "Policy [DATE] -[DATE]_Travellers_Special Form Homeowners (HO-3)_610631706 633 1…" at bounding box center [146, 334] width 483 height 26
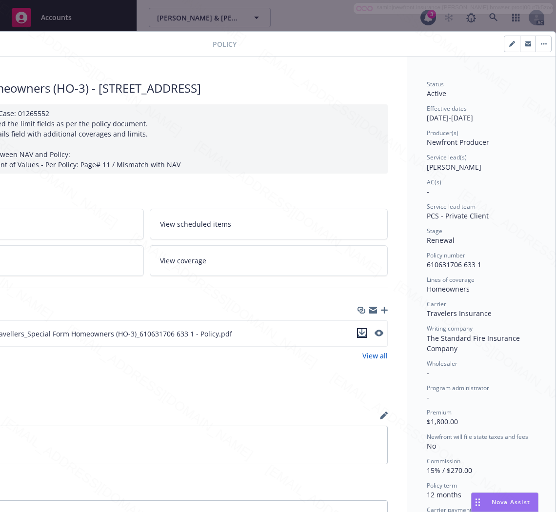
click at [358, 332] on icon "download file" at bounding box center [362, 333] width 8 height 8
click at [130, 393] on div "Billing summary" at bounding box center [146, 383] width 483 height 20
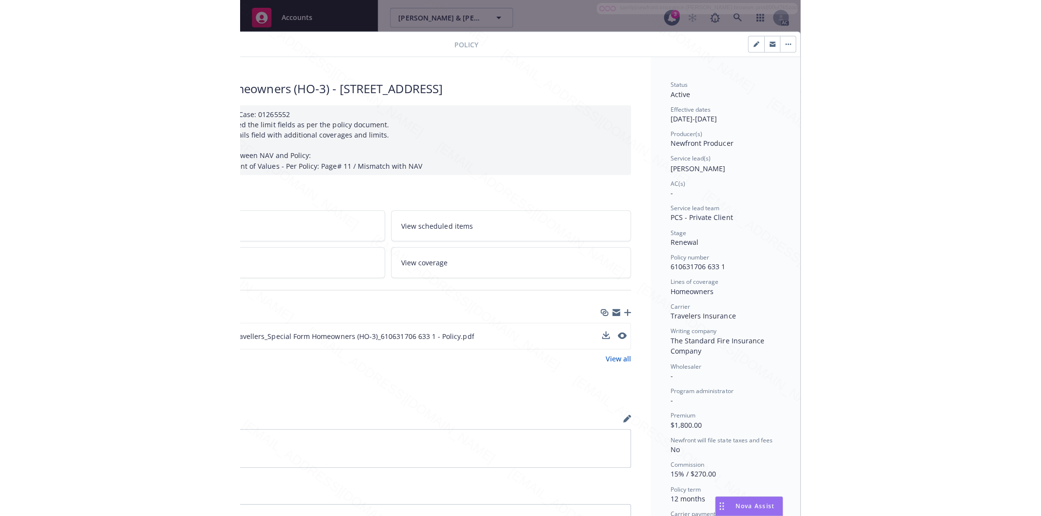
scroll to position [0, 0]
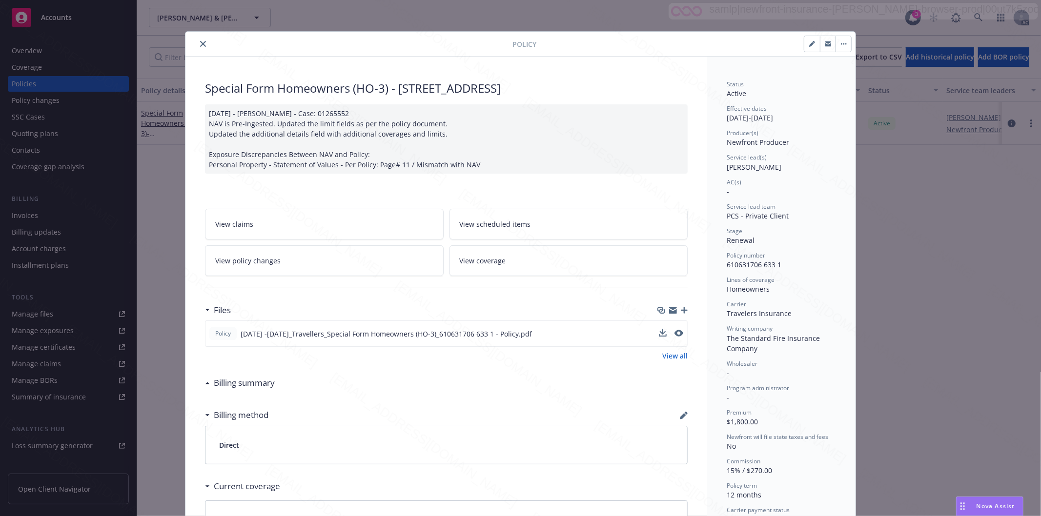
click at [843, 44] on button "button" at bounding box center [843, 44] width 16 height 16
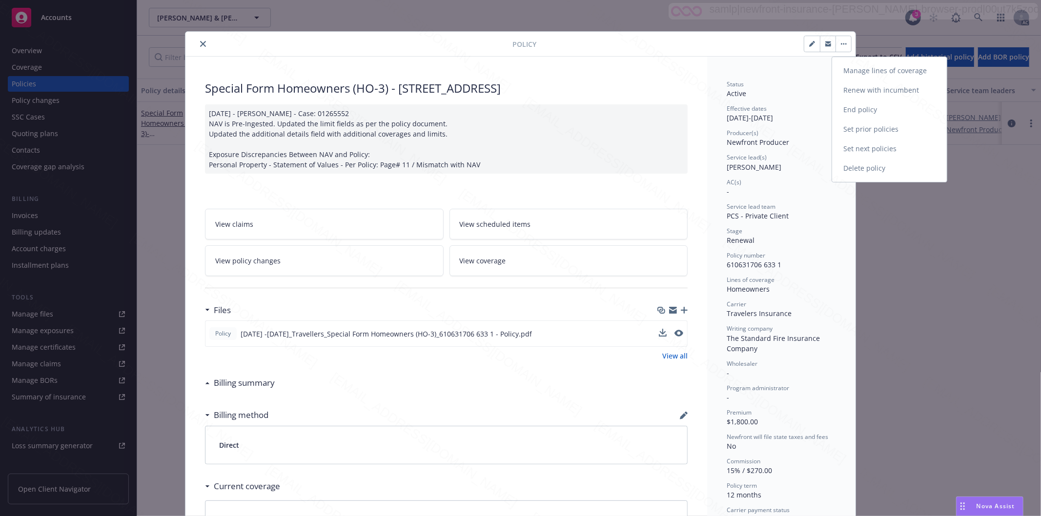
click at [861, 107] on link "End policy" at bounding box center [889, 110] width 115 height 20
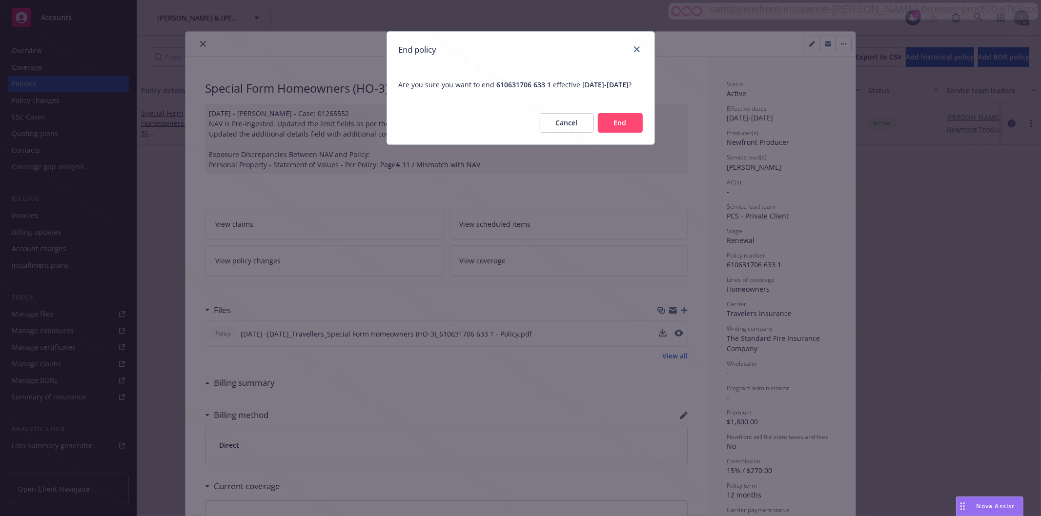
click at [634, 133] on button "End" at bounding box center [620, 123] width 45 height 20
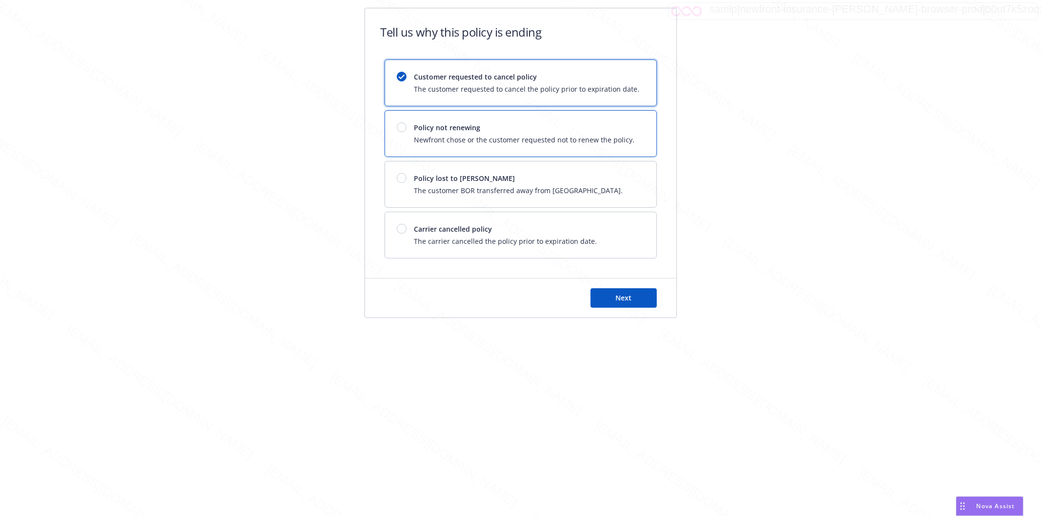
click at [412, 129] on div at bounding box center [406, 127] width 18 height 10
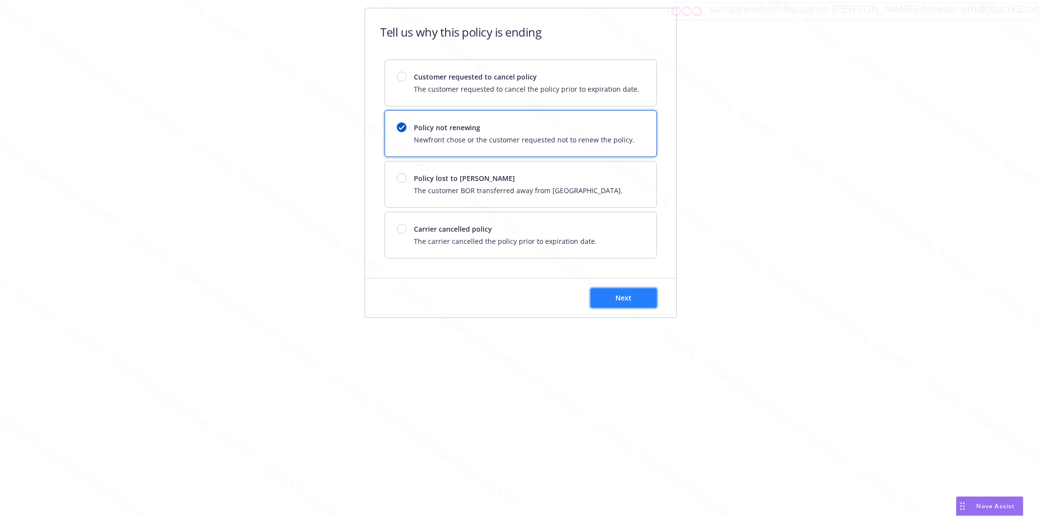
click at [607, 297] on button "Next" at bounding box center [623, 298] width 66 height 20
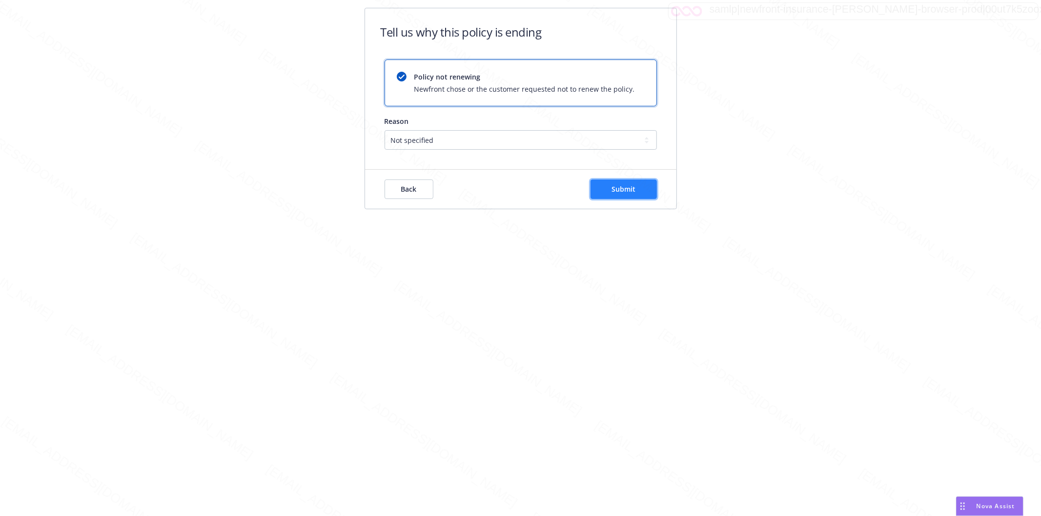
click at [633, 186] on span "Submit" at bounding box center [623, 188] width 24 height 9
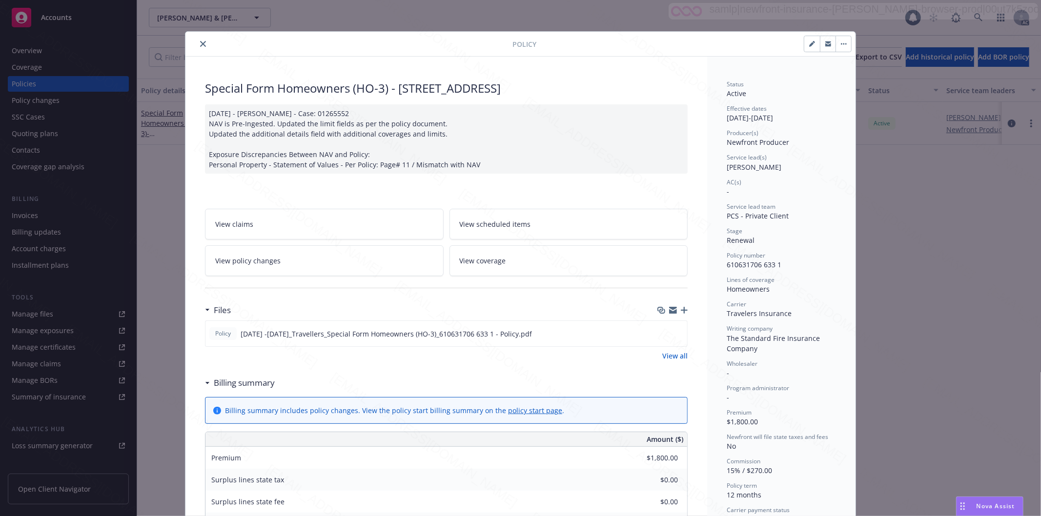
scroll to position [29, 0]
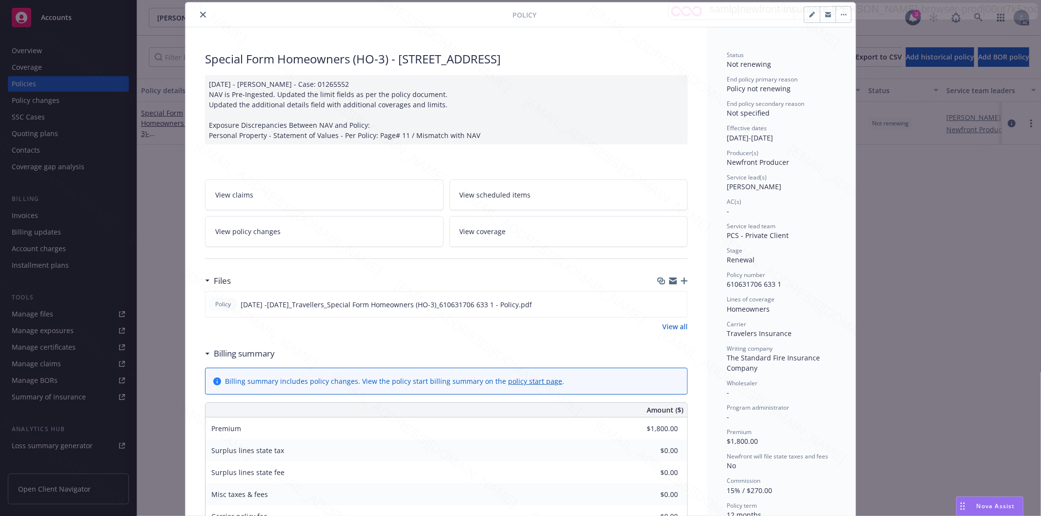
click at [200, 15] on icon "close" at bounding box center [203, 15] width 6 height 6
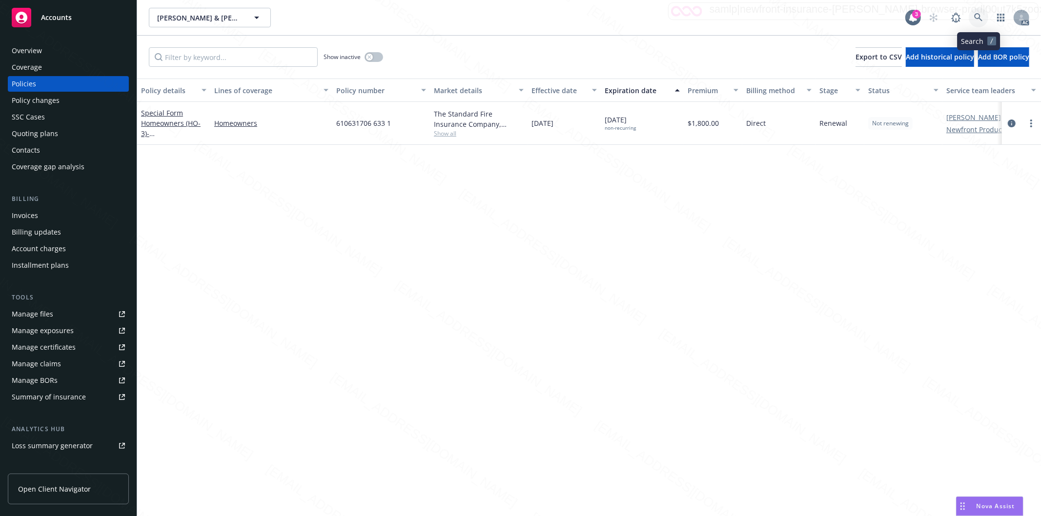
click at [977, 16] on icon at bounding box center [978, 17] width 9 height 9
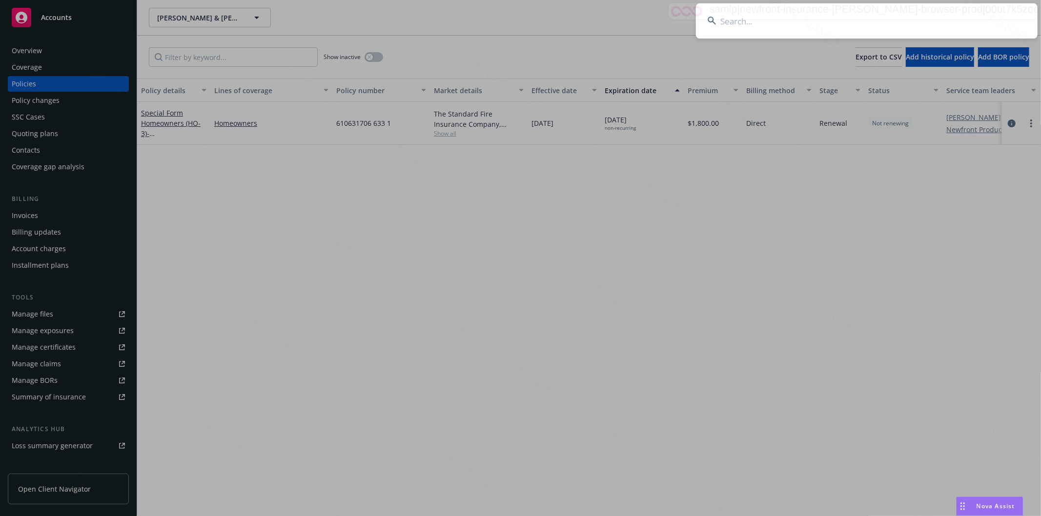
type input "OBF - Bravo"
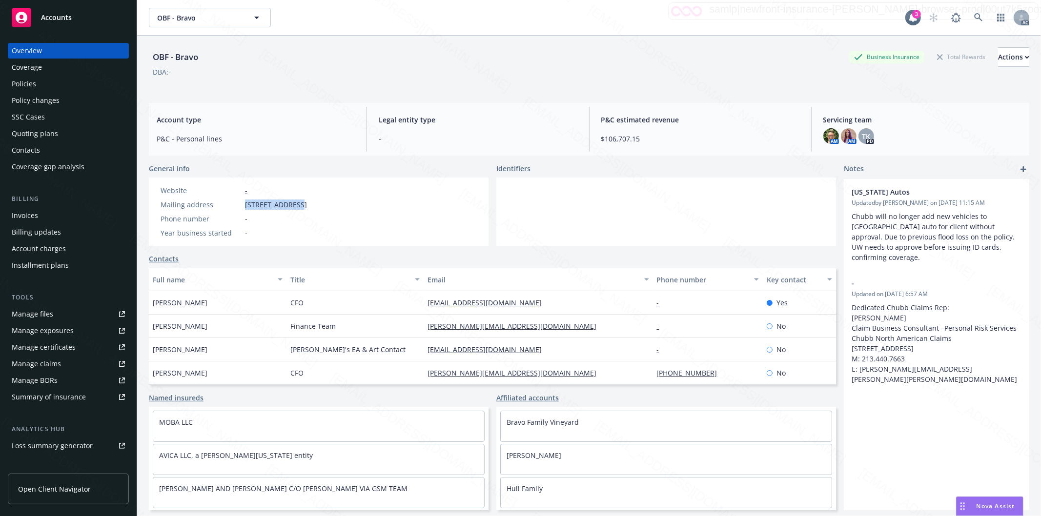
drag, startPoint x: 246, startPoint y: 205, endPoint x: 301, endPoint y: 204, distance: 55.2
click at [301, 204] on span "[STREET_ADDRESS]" at bounding box center [276, 205] width 62 height 10
click at [32, 81] on div "Policies" at bounding box center [24, 84] width 24 height 16
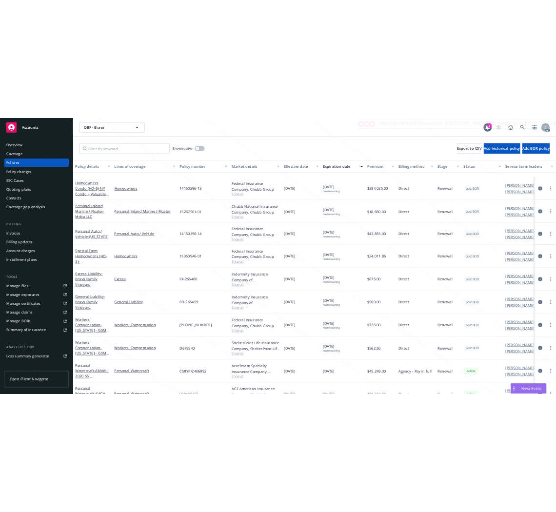
scroll to position [325, 0]
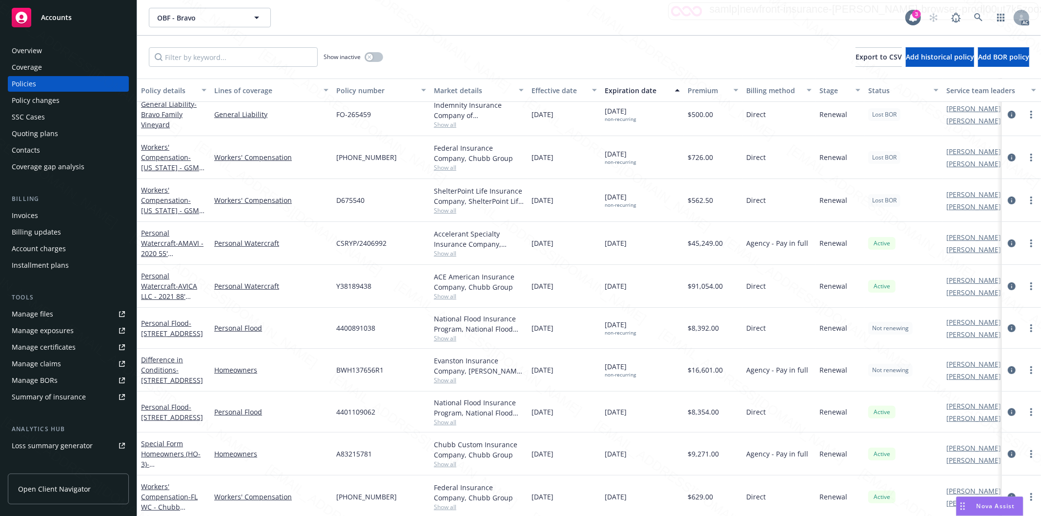
click at [299, 295] on div "Personal Watercraft" at bounding box center [271, 286] width 122 height 43
click at [167, 284] on span "- AVICA LLC - 2021 88' [GEOGRAPHIC_DATA][PERSON_NAME]" at bounding box center [171, 302] width 61 height 40
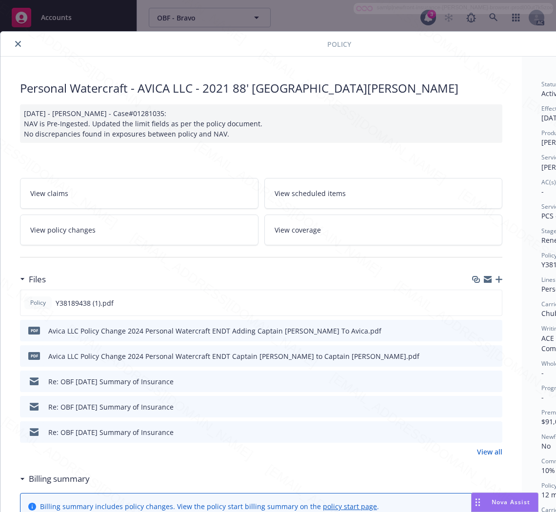
click at [37, 281] on h3 "Files" at bounding box center [37, 279] width 17 height 13
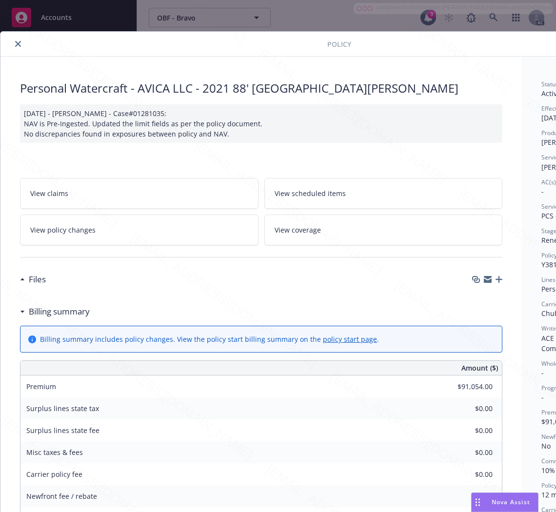
click at [58, 311] on h3 "Billing summary" at bounding box center [59, 311] width 61 height 13
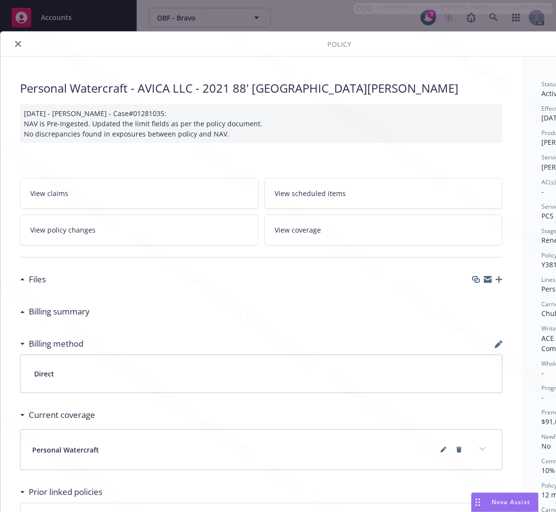
scroll to position [0, 123]
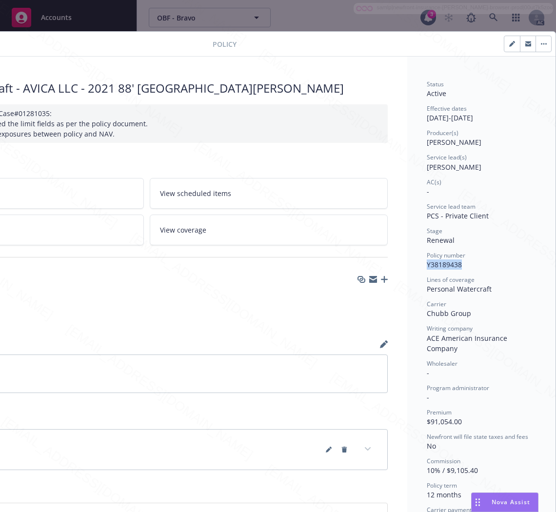
drag, startPoint x: 457, startPoint y: 265, endPoint x: 419, endPoint y: 265, distance: 38.6
click at [427, 265] on div "Policy number Y38189438" at bounding box center [481, 260] width 109 height 19
drag, startPoint x: 489, startPoint y: 288, endPoint x: 406, endPoint y: 291, distance: 83.5
click at [407, 291] on div "Status Active Effective dates [DATE] - [DATE] Producer(s) [PERSON_NAME] Service…" at bounding box center [481, 333] width 148 height 553
click at [231, 284] on div "Files" at bounding box center [146, 279] width 483 height 20
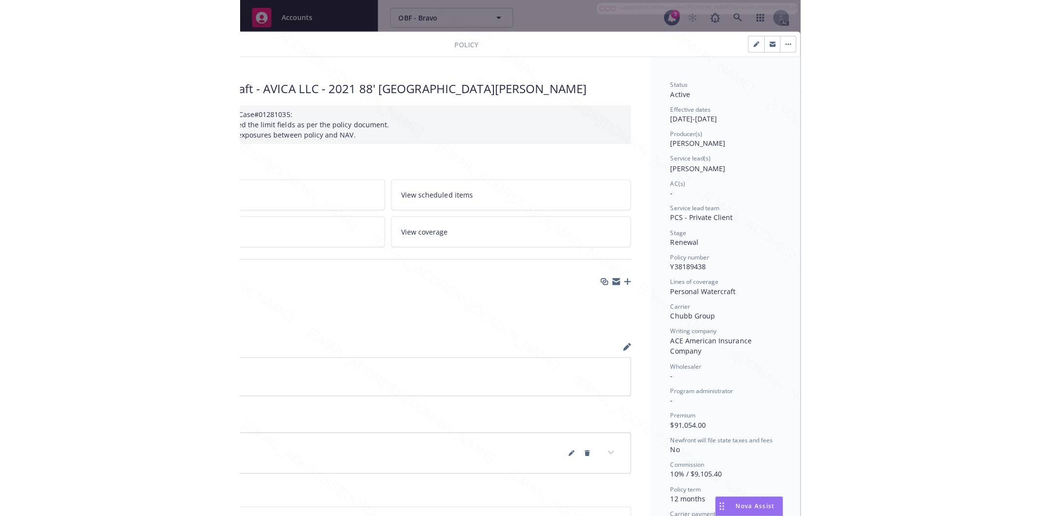
scroll to position [0, 0]
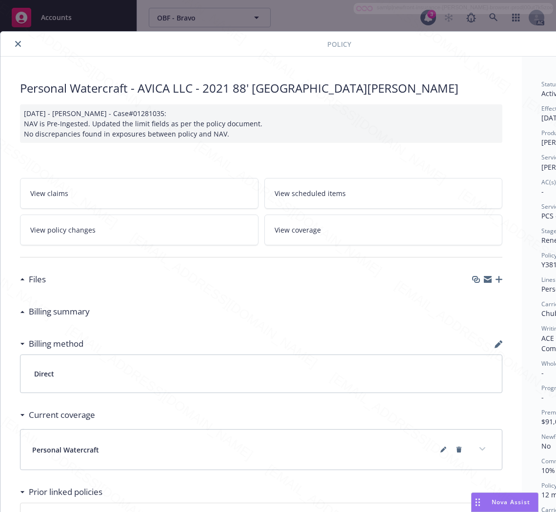
click at [37, 280] on h3 "Files" at bounding box center [37, 279] width 17 height 13
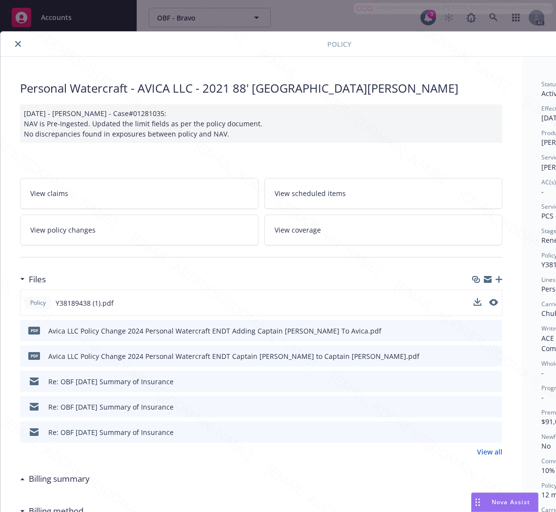
click at [418, 298] on div "Policy Y38189438 (1).pdf" at bounding box center [261, 303] width 483 height 26
click at [476, 302] on icon "download file" at bounding box center [477, 303] width 8 height 8
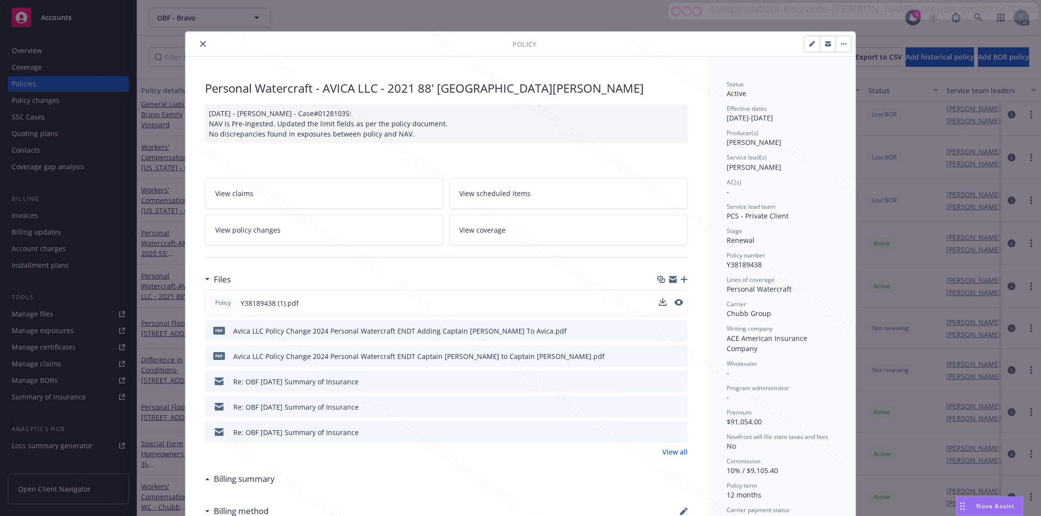
click at [144, 227] on div "Policy Personal Watercraft - AVICA LLC - 2021 88' [GEOGRAPHIC_DATA][PERSON_NAME…" at bounding box center [520, 258] width 1041 height 516
click at [312, 225] on link "View policy changes" at bounding box center [324, 230] width 239 height 31
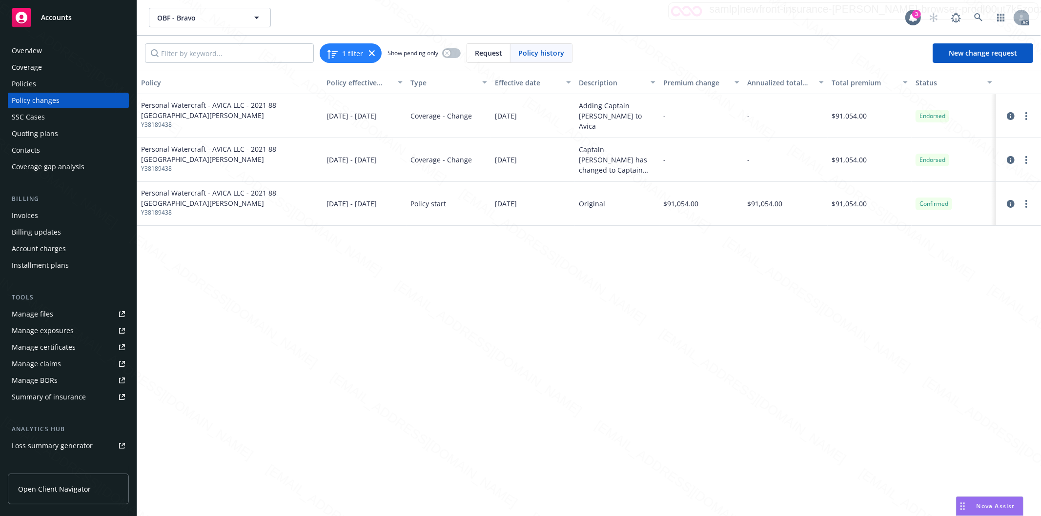
click at [36, 78] on div "Policies" at bounding box center [68, 84] width 113 height 16
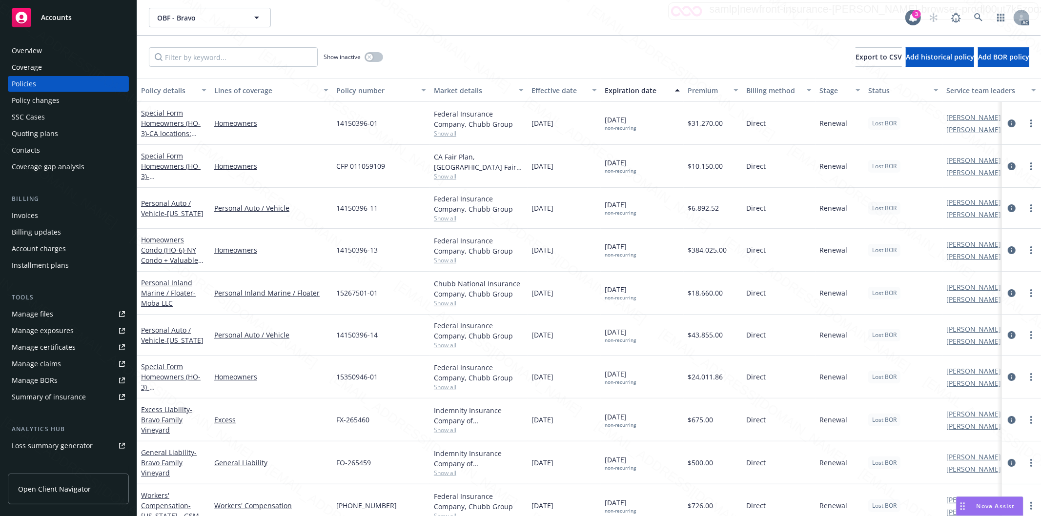
click at [552, 63] on div "Show inactive Export to CSV Add historical policy Add BOR policy" at bounding box center [589, 57] width 904 height 43
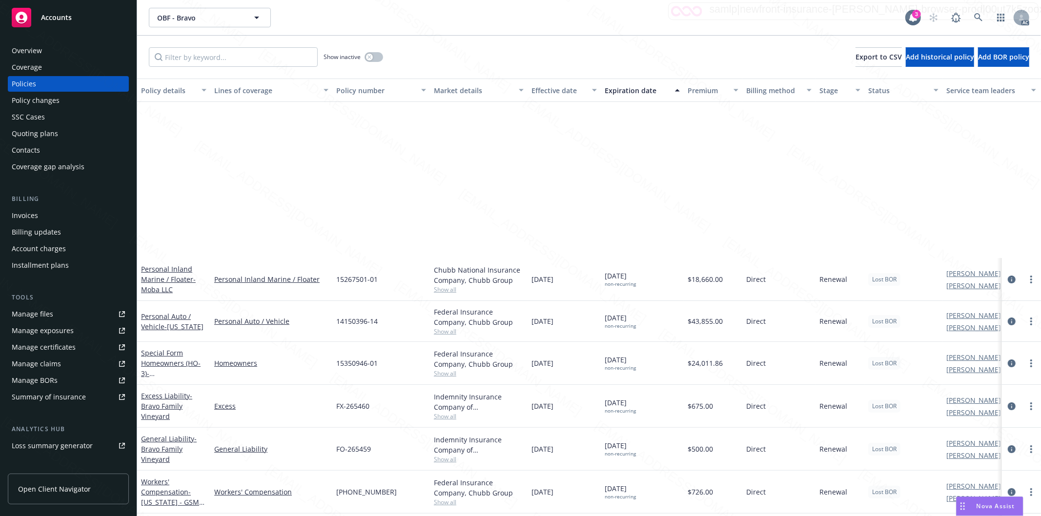
scroll to position [217, 0]
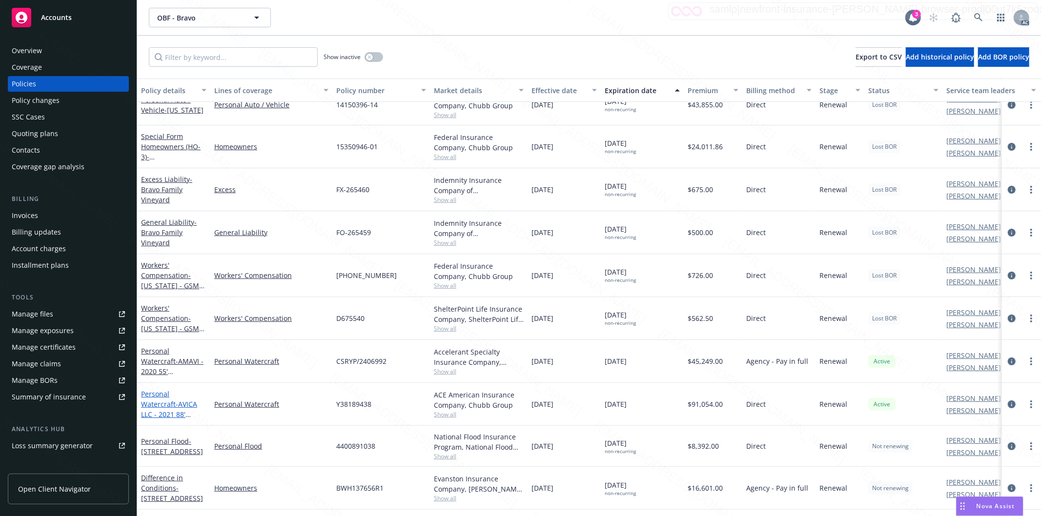
click at [156, 403] on span "- AVICA LLC - 2021 88' [GEOGRAPHIC_DATA][PERSON_NAME]" at bounding box center [171, 420] width 61 height 40
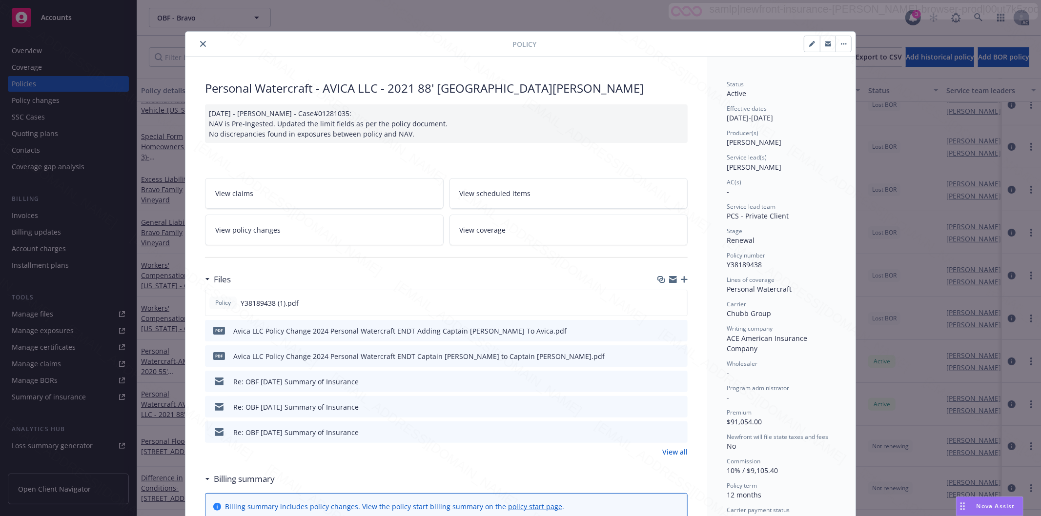
scroll to position [29, 0]
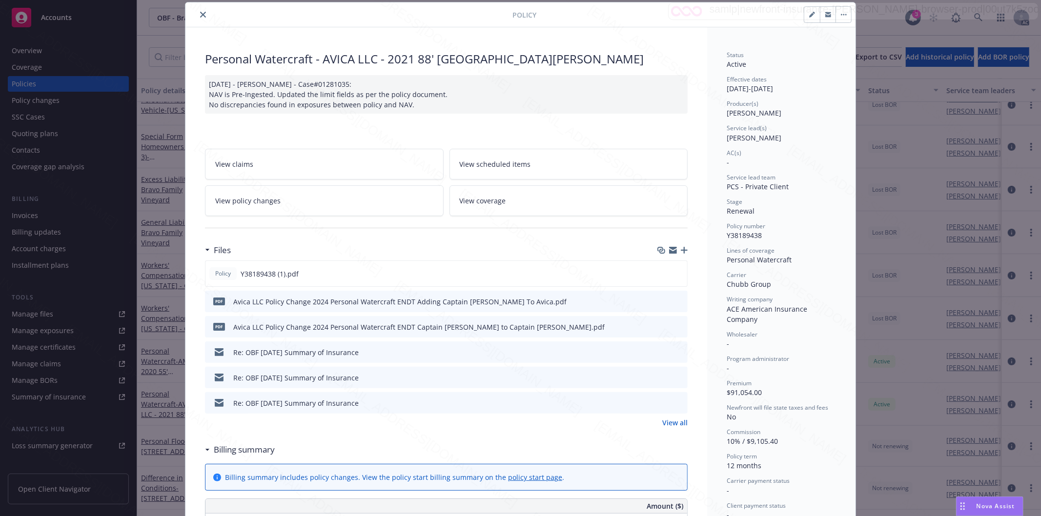
click at [233, 453] on h3 "Billing summary" at bounding box center [244, 450] width 61 height 13
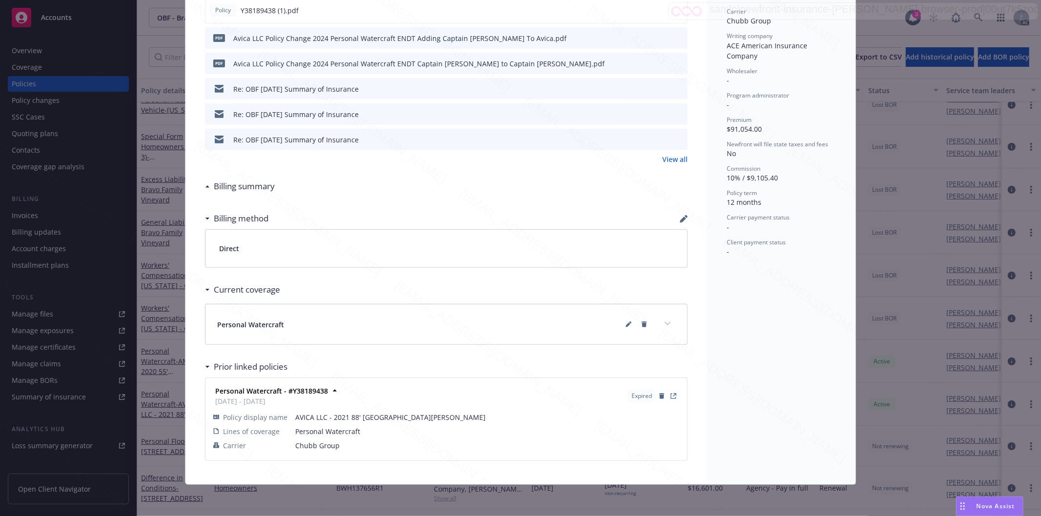
scroll to position [76, 0]
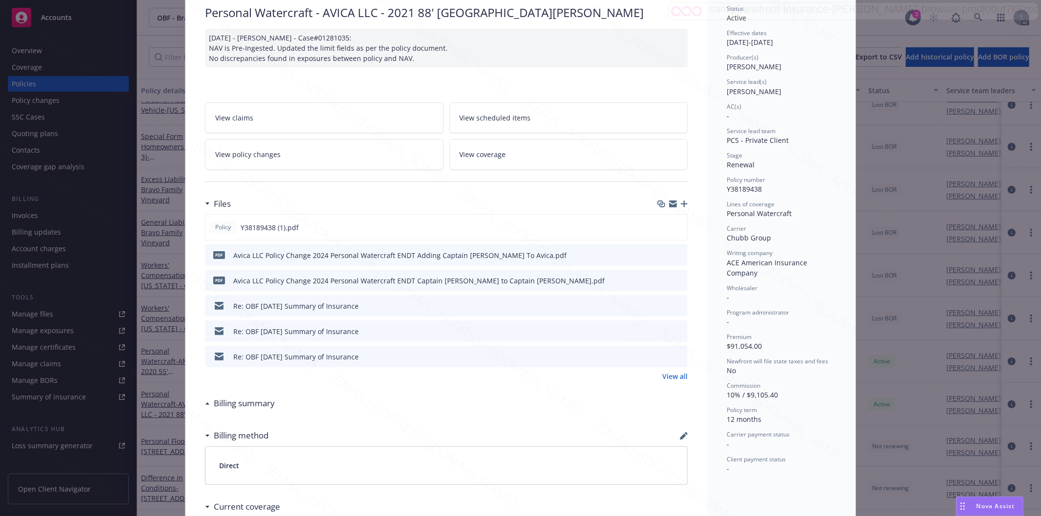
click at [538, 199] on div "Files" at bounding box center [446, 204] width 483 height 20
click at [658, 282] on icon "download file" at bounding box center [662, 280] width 8 height 8
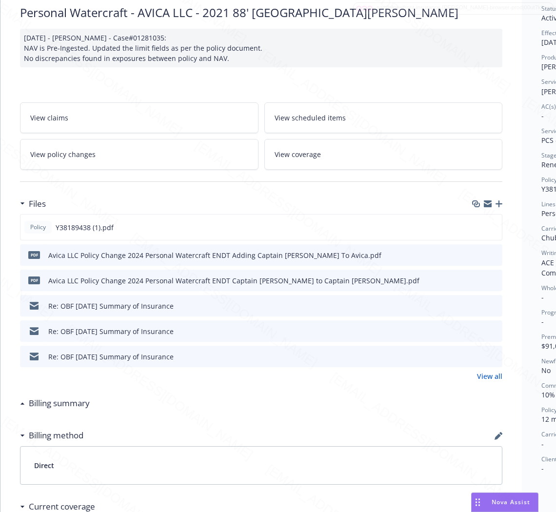
click at [476, 251] on icon "download file" at bounding box center [477, 255] width 8 height 8
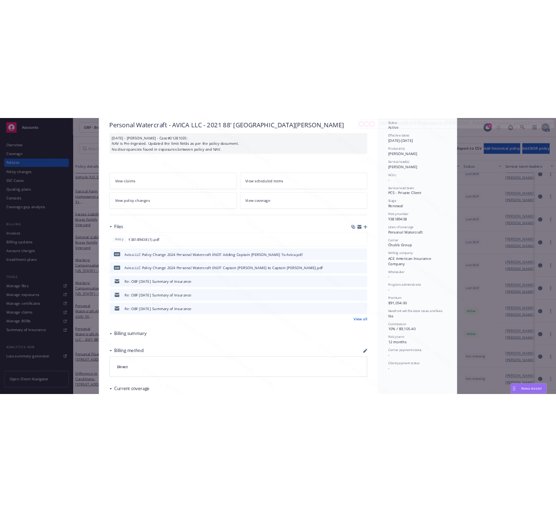
scroll to position [0, 0]
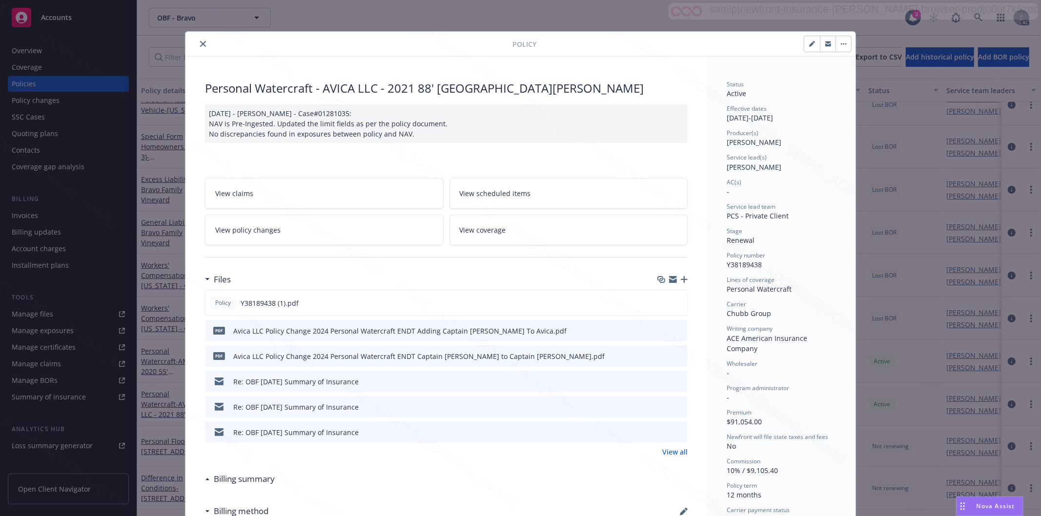
click at [200, 44] on icon "close" at bounding box center [203, 44] width 6 height 6
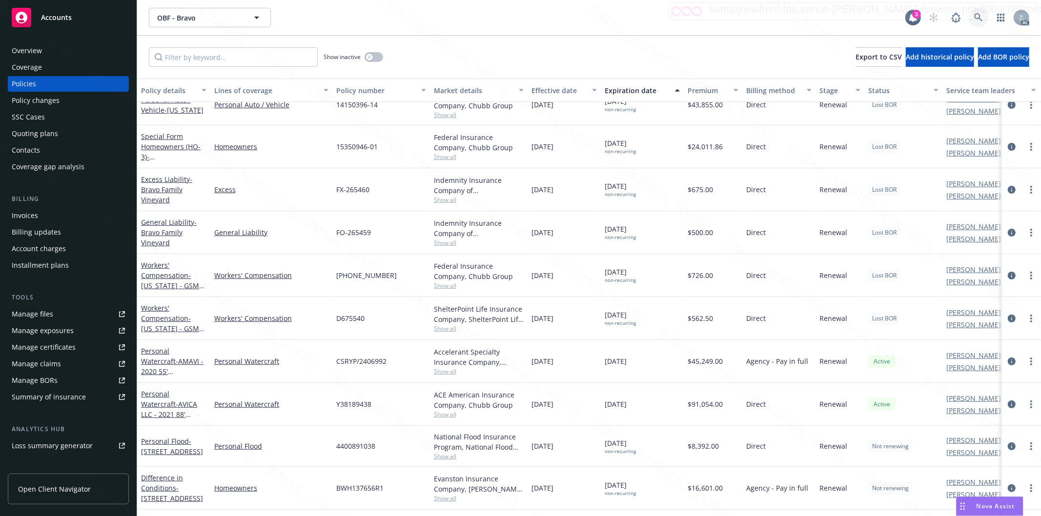
click at [977, 15] on icon at bounding box center [978, 17] width 9 height 9
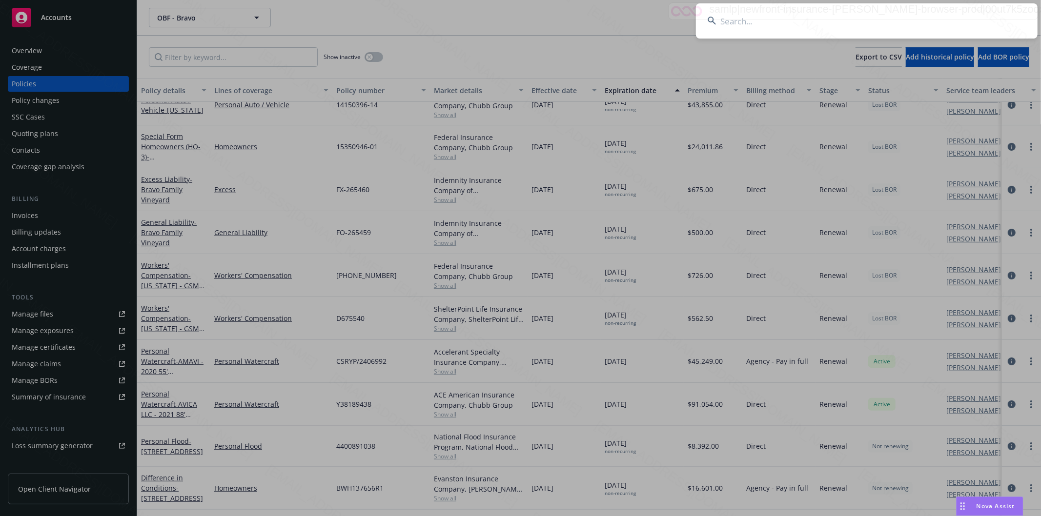
type input "Younger Family"
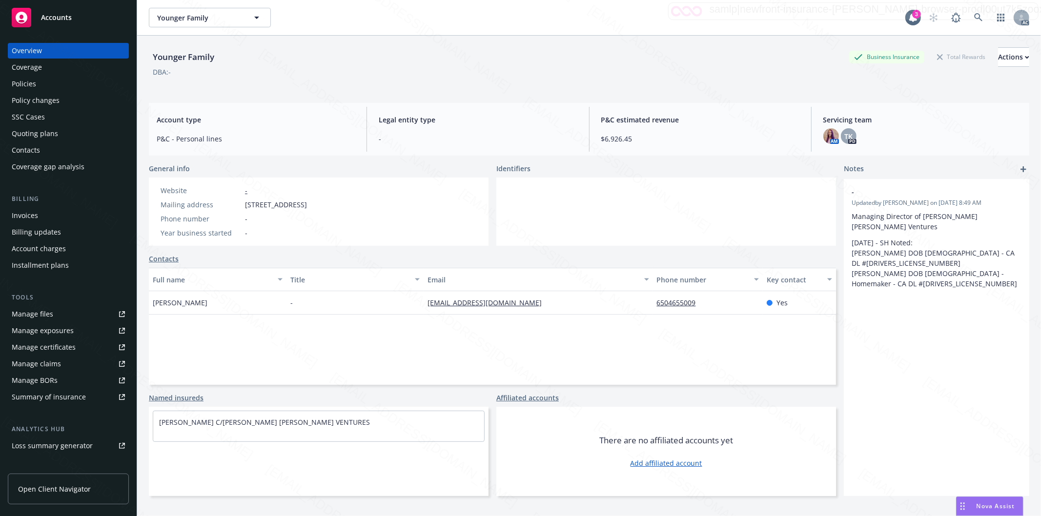
drag, startPoint x: 245, startPoint y: 207, endPoint x: 327, endPoint y: 203, distance: 82.1
click at [307, 203] on span "[STREET_ADDRESS]" at bounding box center [276, 205] width 62 height 10
click at [37, 81] on div "Policies" at bounding box center [68, 84] width 113 height 16
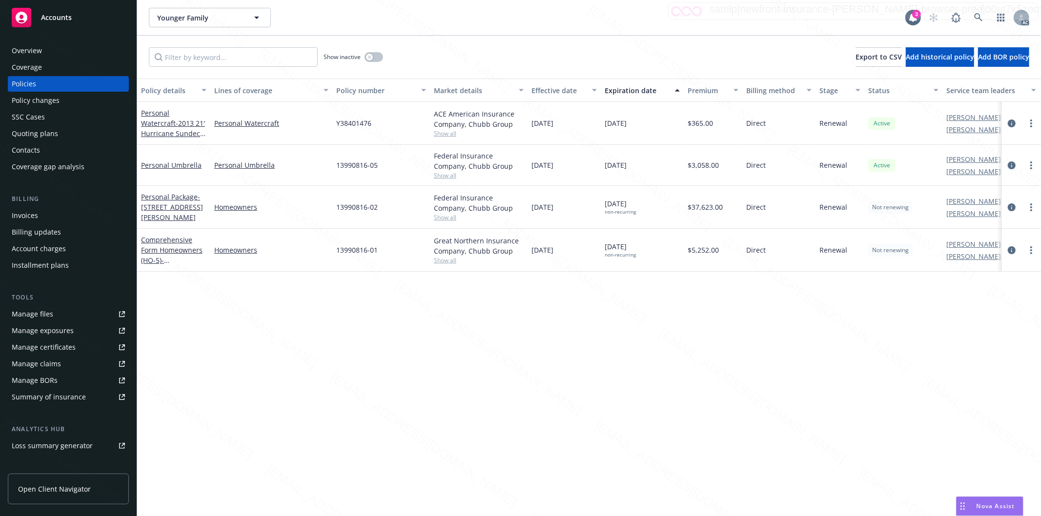
click at [327, 174] on div "Personal Umbrella" at bounding box center [271, 165] width 122 height 41
click at [166, 165] on link "Personal Umbrella" at bounding box center [171, 165] width 61 height 9
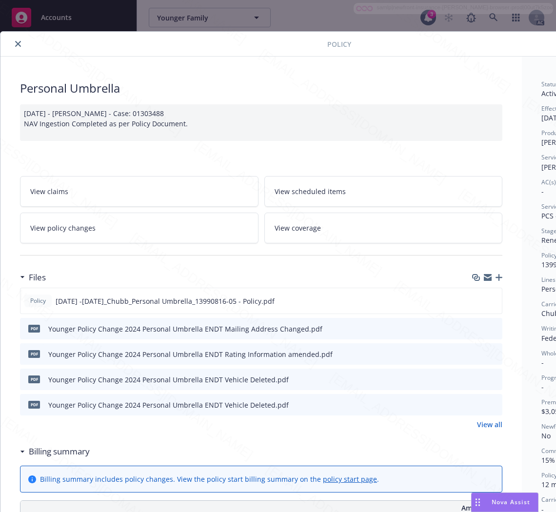
click at [37, 276] on h3 "Files" at bounding box center [37, 277] width 17 height 13
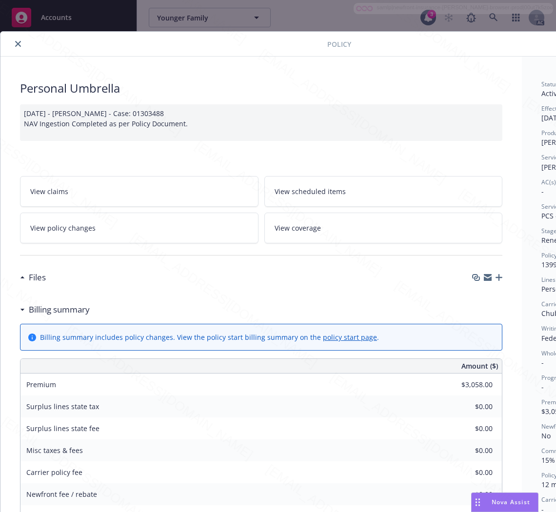
click at [76, 314] on h3 "Billing summary" at bounding box center [59, 310] width 61 height 13
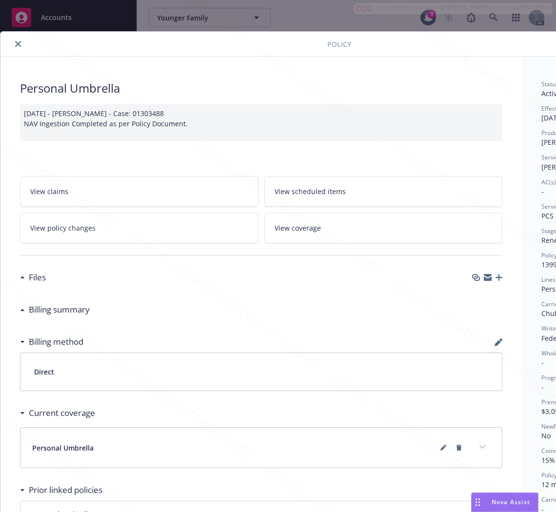
scroll to position [0, 123]
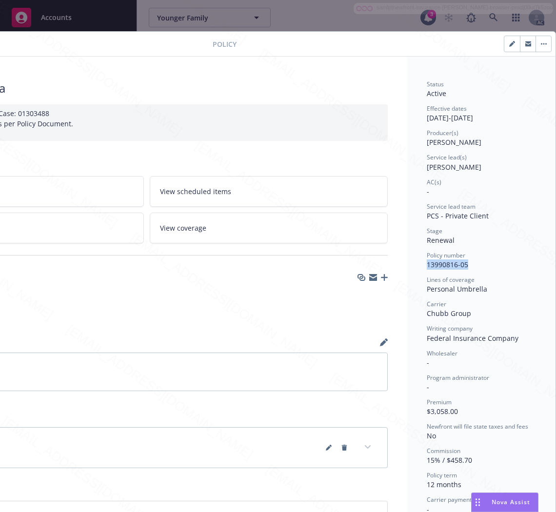
drag, startPoint x: 465, startPoint y: 266, endPoint x: 408, endPoint y: 269, distance: 56.7
click at [408, 269] on div "Status Active Effective dates [DATE] - [DATE] Producer(s) [PERSON_NAME] Service…" at bounding box center [481, 332] width 148 height 551
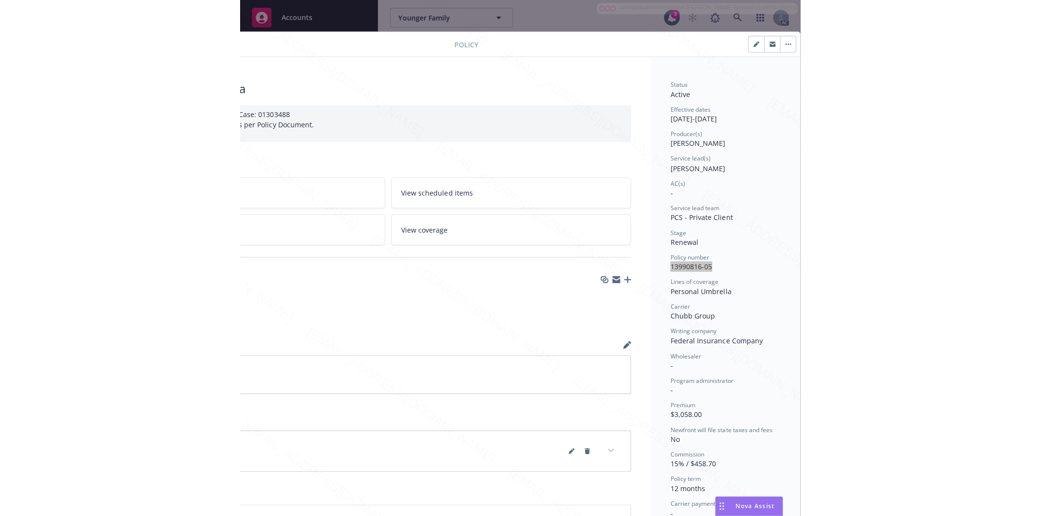
scroll to position [0, 0]
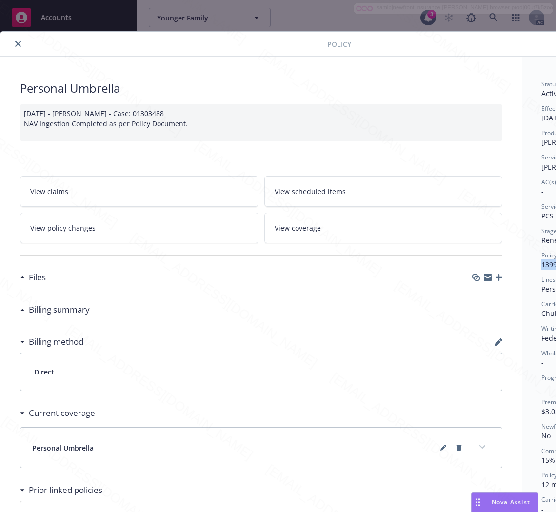
click at [137, 222] on link "View policy changes" at bounding box center [139, 228] width 239 height 31
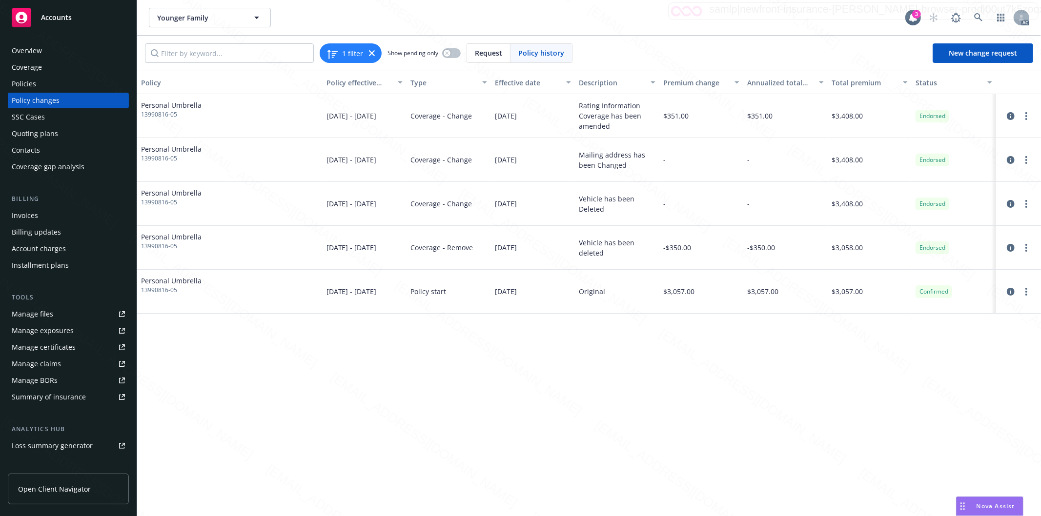
click at [63, 85] on div "Policies" at bounding box center [68, 84] width 113 height 16
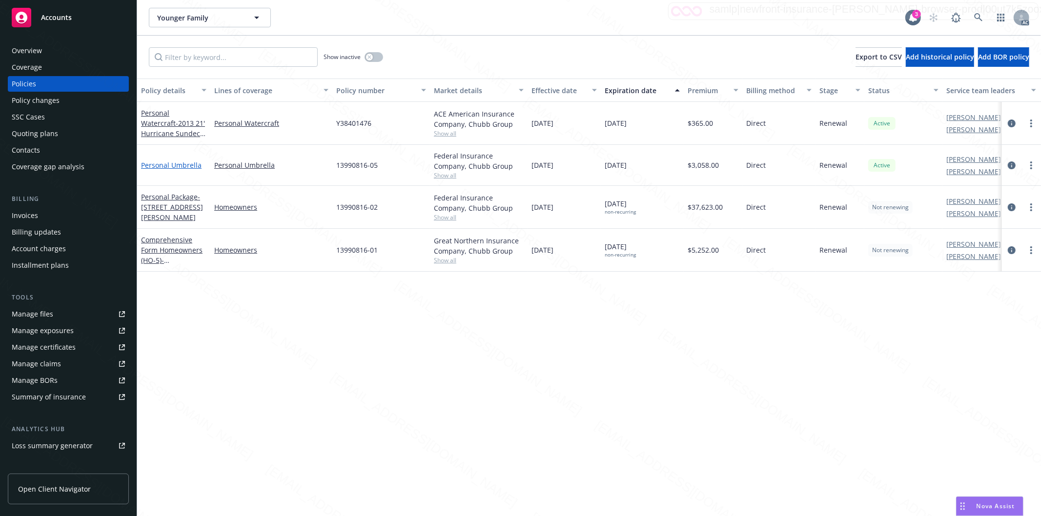
click at [187, 163] on link "Personal Umbrella" at bounding box center [171, 165] width 61 height 9
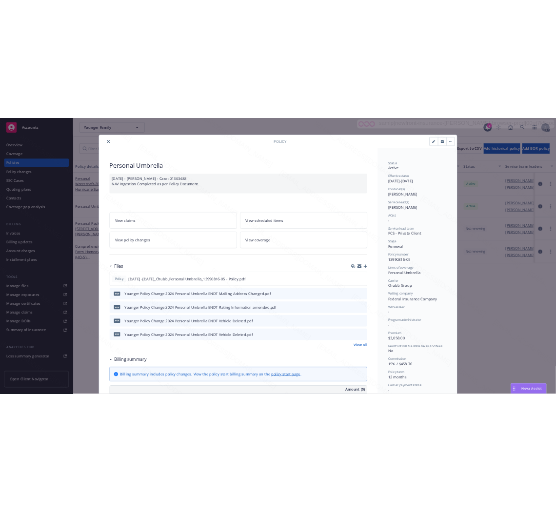
scroll to position [29, 0]
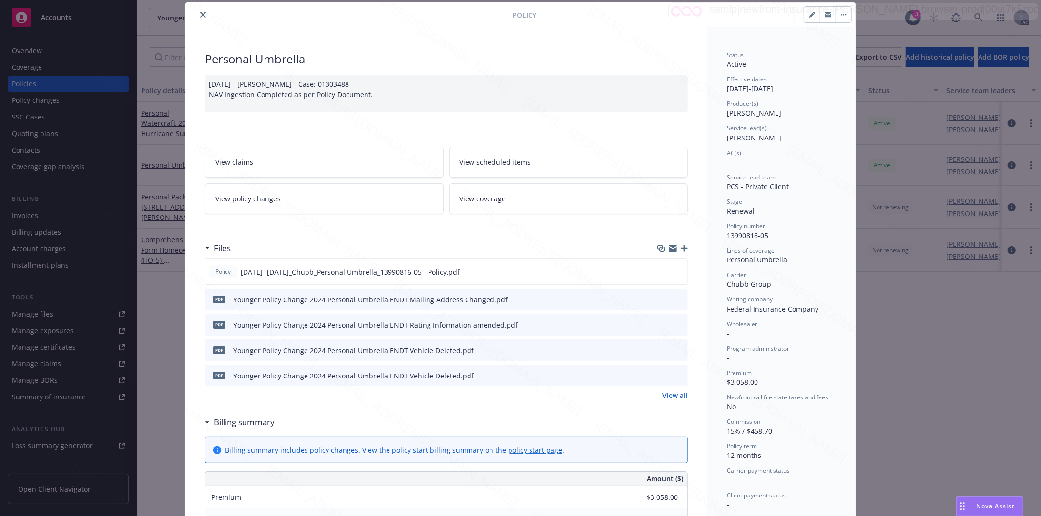
click at [386, 34] on div "Personal Umbrella [DATE] - [PERSON_NAME] - Case: 01303488 NAV Ingestion Complet…" at bounding box center [446, 496] width 522 height 938
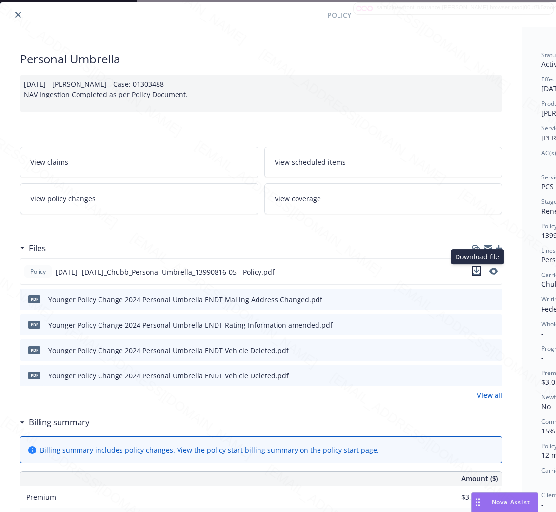
click at [476, 272] on icon "download file" at bounding box center [477, 271] width 8 height 8
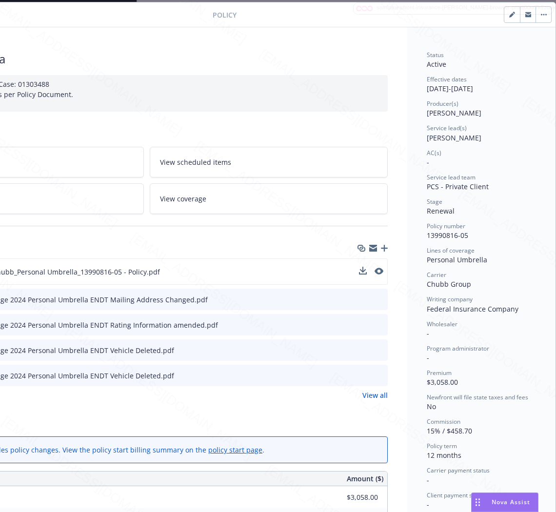
click at [359, 324] on icon "download file" at bounding box center [363, 325] width 8 height 8
click at [196, 347] on div "pdf Younger Policy Change 2024 Personal Umbrella ENDT Vehicle Deleted.pdf" at bounding box center [146, 350] width 483 height 21
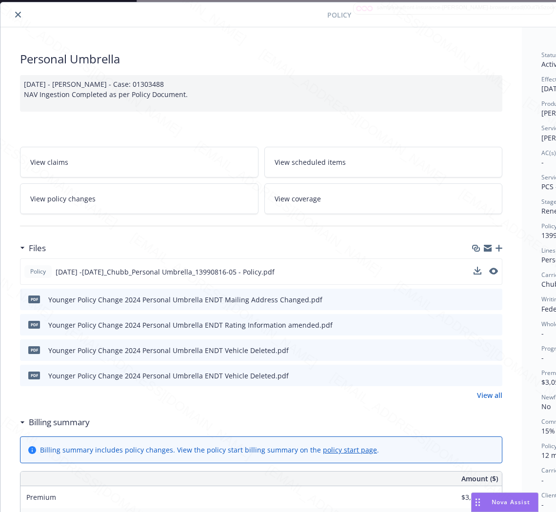
click at [476, 350] on icon "download file" at bounding box center [477, 350] width 8 height 8
click at [413, 295] on div "pdf Younger Policy Change 2024 Personal Umbrella ENDT Mailing Address Changed.p…" at bounding box center [261, 299] width 483 height 21
click at [478, 300] on icon "download file" at bounding box center [477, 299] width 8 height 8
click at [479, 377] on icon "download file" at bounding box center [477, 375] width 8 height 8
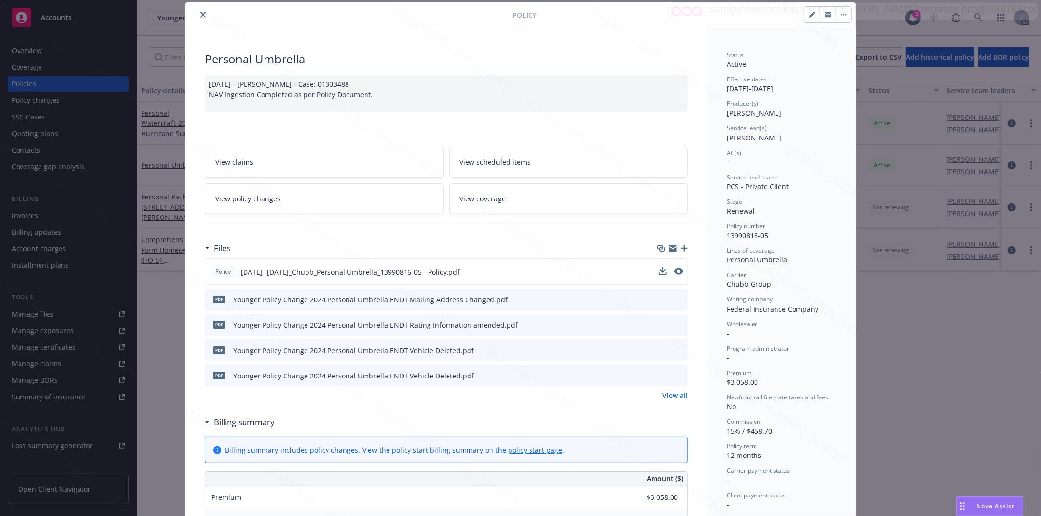
click at [200, 12] on icon "close" at bounding box center [203, 15] width 6 height 6
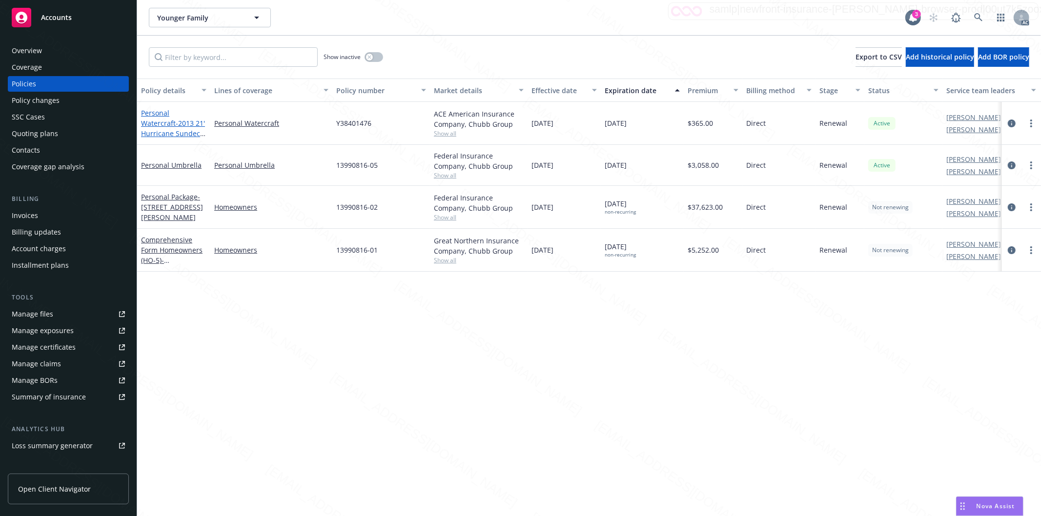
click at [172, 119] on span "- 2013 21' Hurricane Sundeck Sport" at bounding box center [173, 134] width 64 height 30
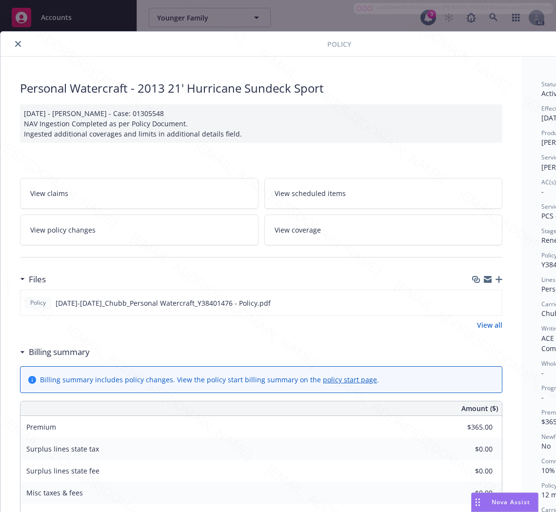
click at [45, 353] on h3 "Billing summary" at bounding box center [59, 352] width 61 height 13
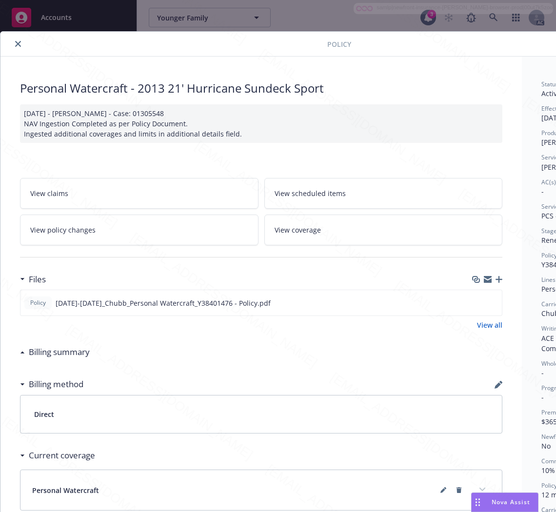
scroll to position [0, 123]
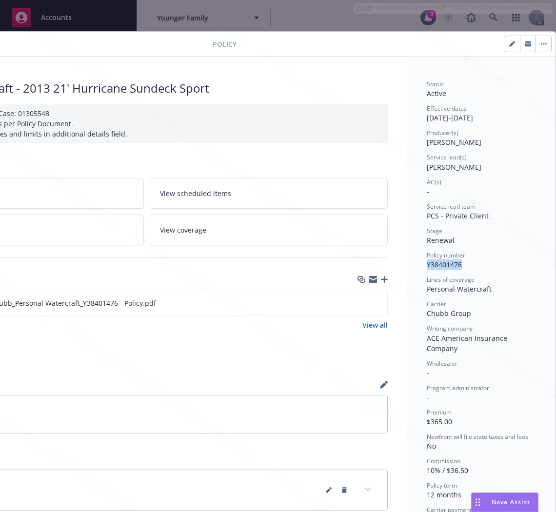
drag, startPoint x: 454, startPoint y: 266, endPoint x: 417, endPoint y: 265, distance: 37.6
click at [417, 265] on div "Status Active Effective dates [DATE] - [DATE] Producer(s) [PERSON_NAME] Service…" at bounding box center [481, 354] width 148 height 594
click at [488, 288] on div "Personal Watercraft" at bounding box center [481, 289] width 109 height 10
drag, startPoint x: 488, startPoint y: 288, endPoint x: 407, endPoint y: 285, distance: 81.1
click at [407, 285] on div "Status Active Effective dates [DATE] - [DATE] Producer(s) [PERSON_NAME] Service…" at bounding box center [481, 354] width 148 height 594
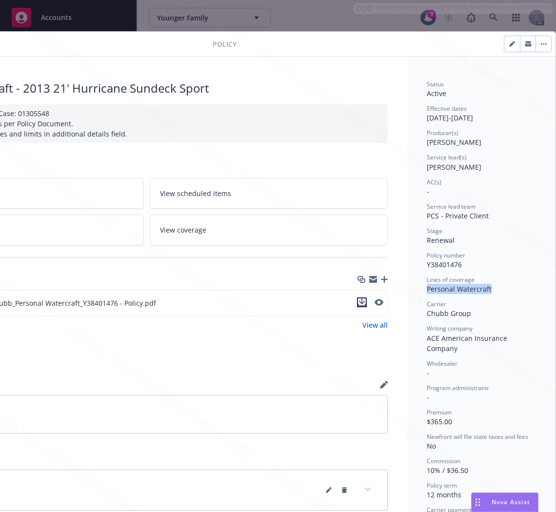
click at [358, 300] on icon "download file" at bounding box center [362, 303] width 8 height 8
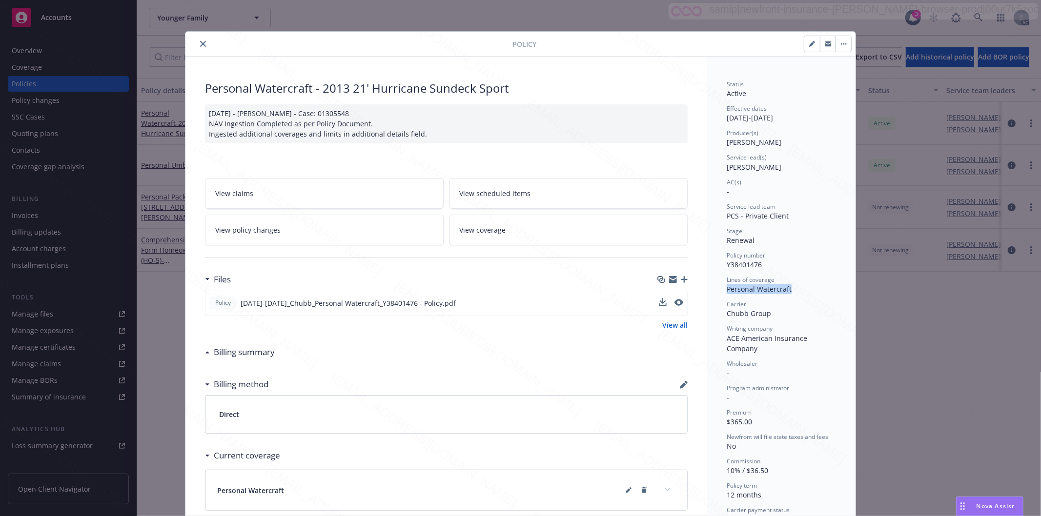
scroll to position [0, 0]
click at [838, 40] on button "button" at bounding box center [843, 44] width 16 height 16
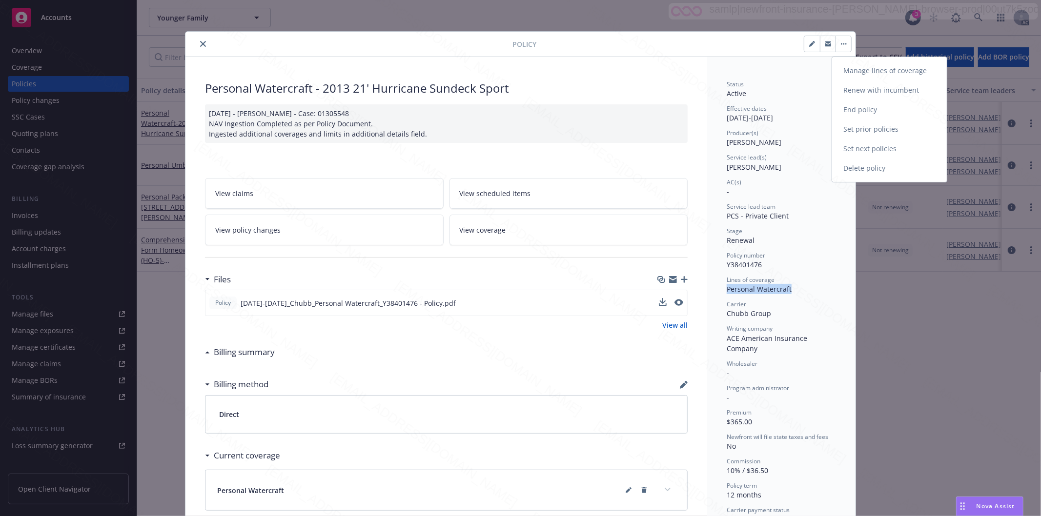
click at [877, 110] on link "End policy" at bounding box center [889, 110] width 115 height 20
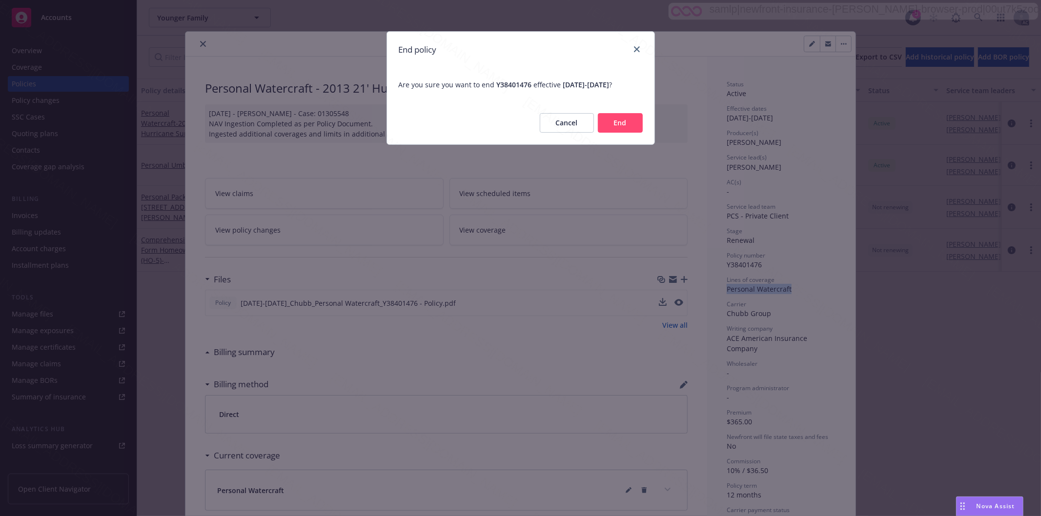
click at [621, 127] on button "End" at bounding box center [620, 123] width 45 height 20
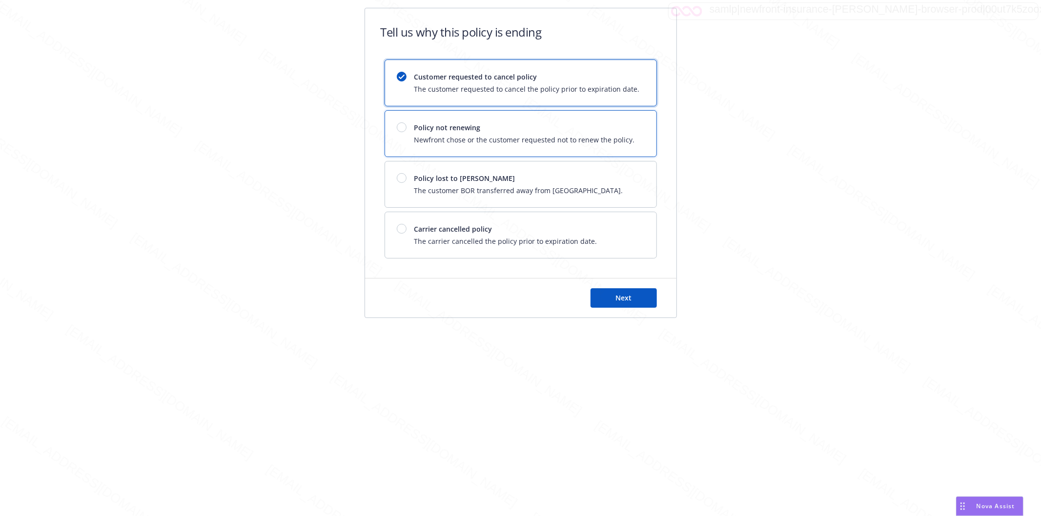
click at [401, 128] on div at bounding box center [402, 127] width 10 height 10
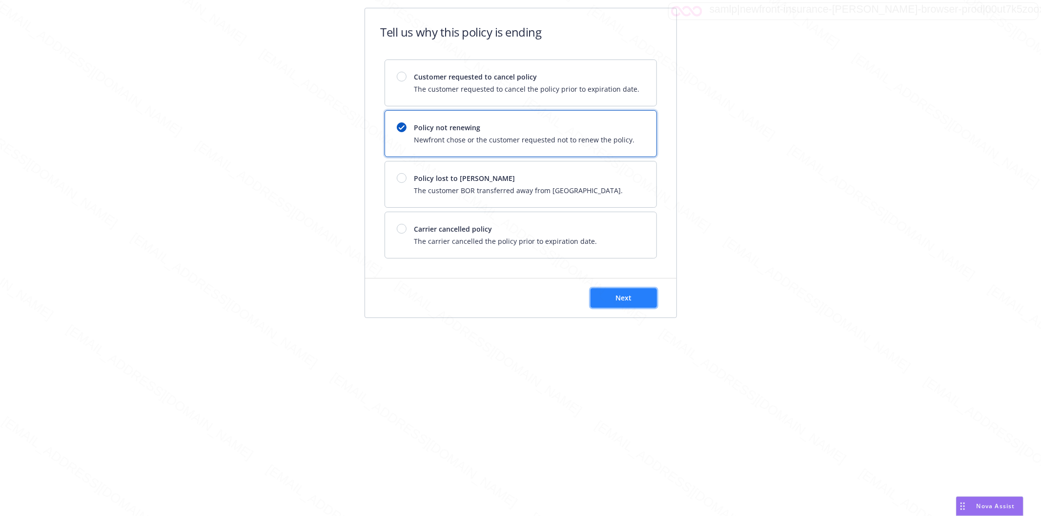
click at [636, 291] on button "Next" at bounding box center [623, 298] width 66 height 20
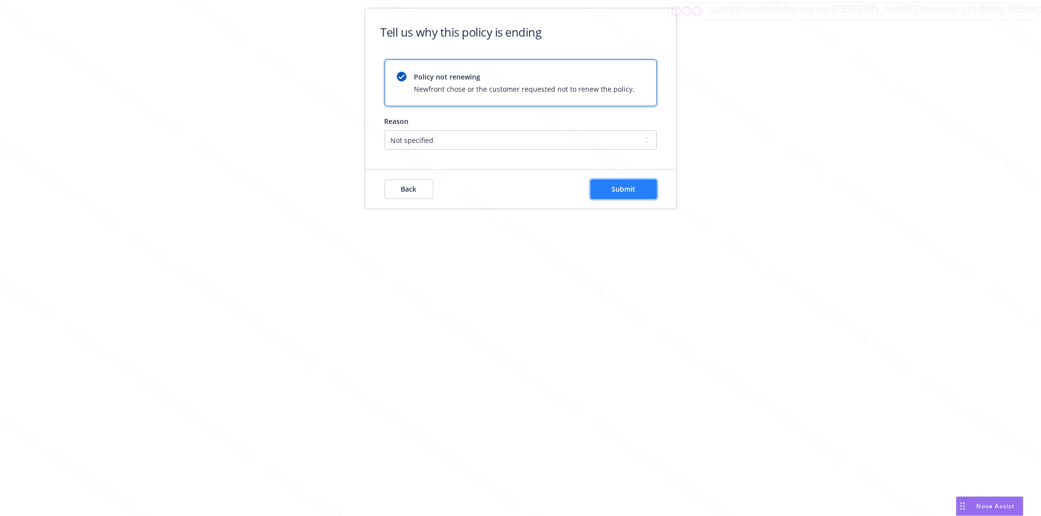
click at [643, 189] on button "Submit" at bounding box center [623, 190] width 66 height 20
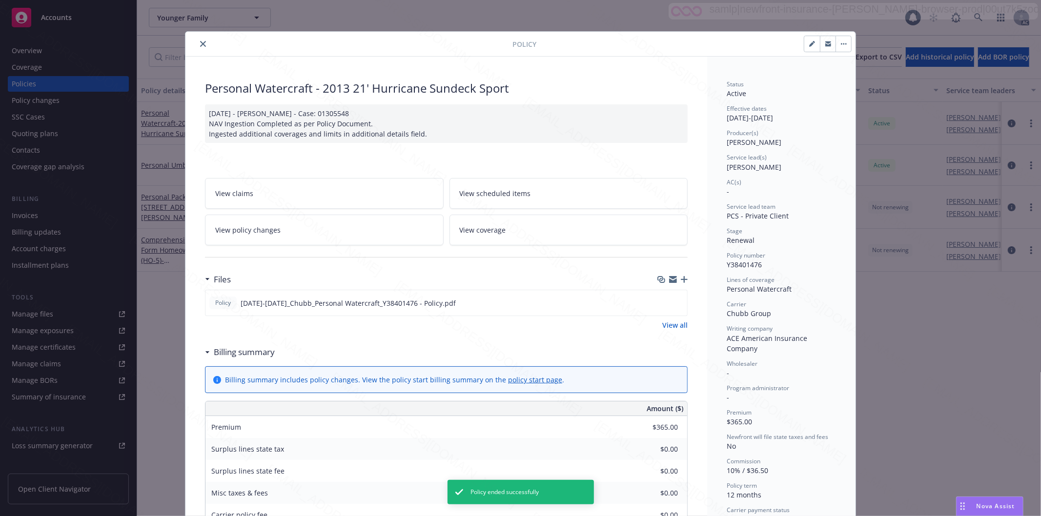
scroll to position [29, 0]
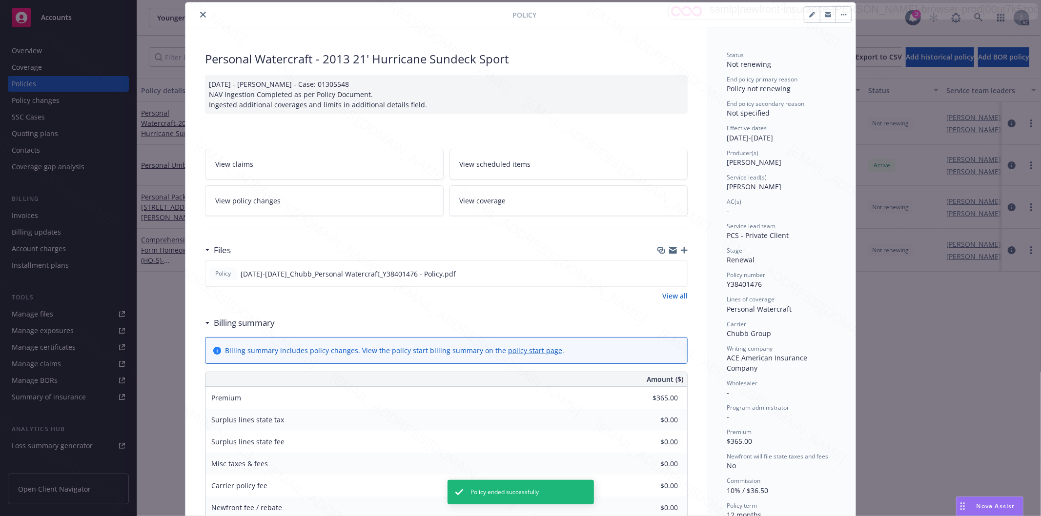
click at [200, 13] on icon "close" at bounding box center [203, 15] width 6 height 6
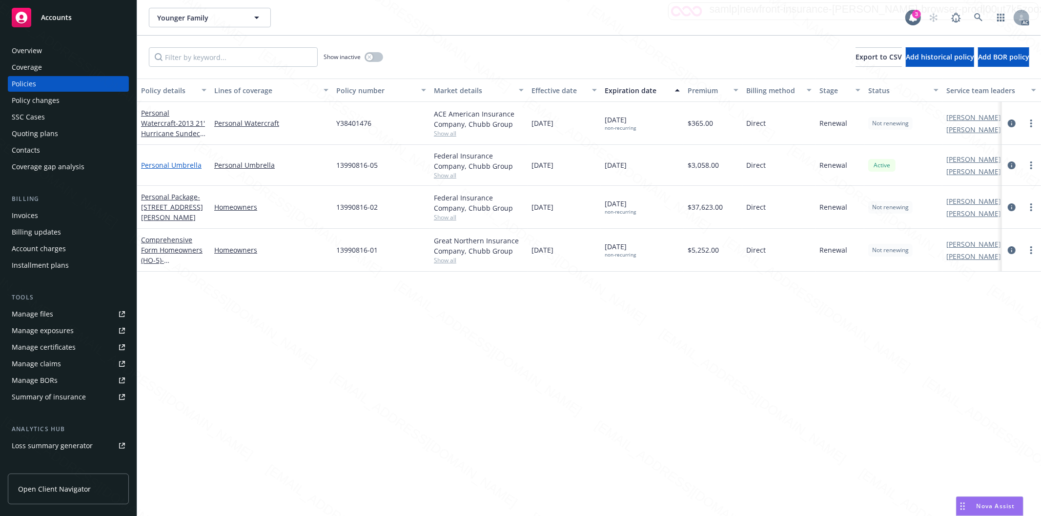
click at [177, 167] on link "Personal Umbrella" at bounding box center [171, 165] width 61 height 9
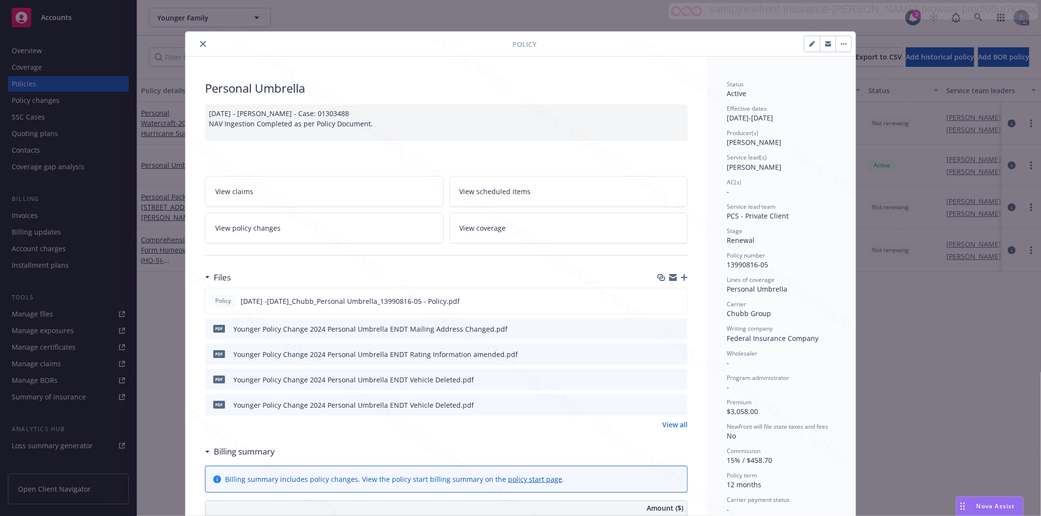
click at [842, 45] on button "button" at bounding box center [843, 44] width 16 height 16
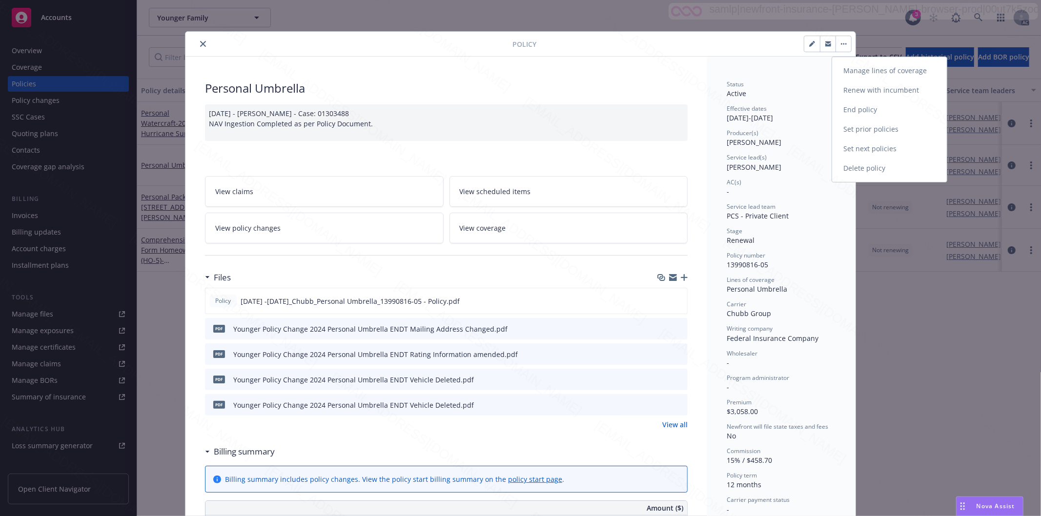
click at [883, 113] on link "End policy" at bounding box center [889, 110] width 115 height 20
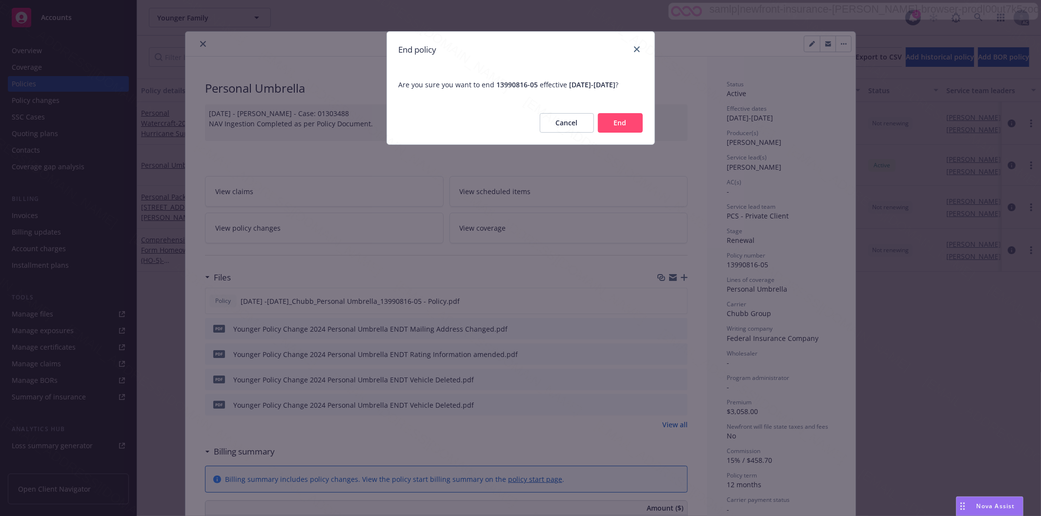
click at [631, 132] on button "End" at bounding box center [620, 123] width 45 height 20
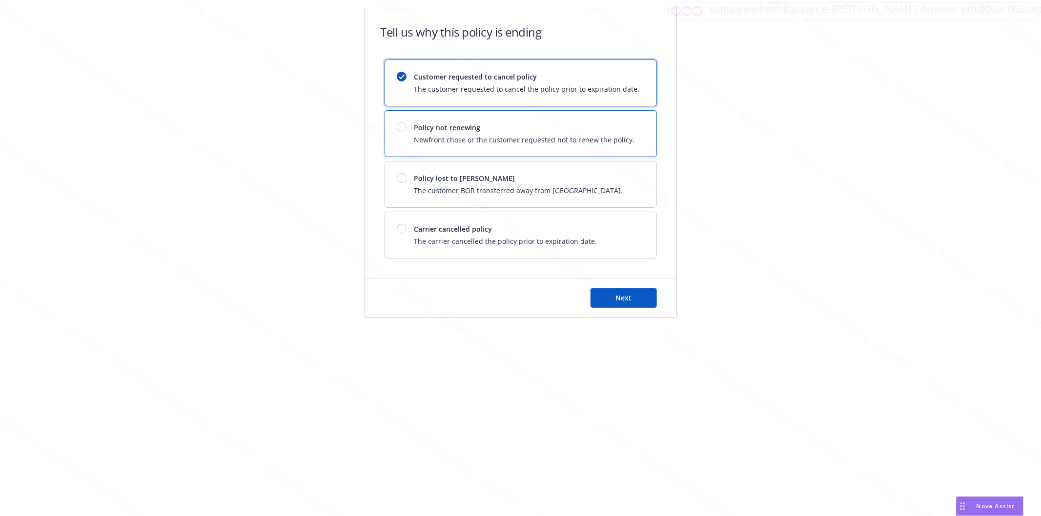
click at [401, 129] on div at bounding box center [402, 127] width 10 height 10
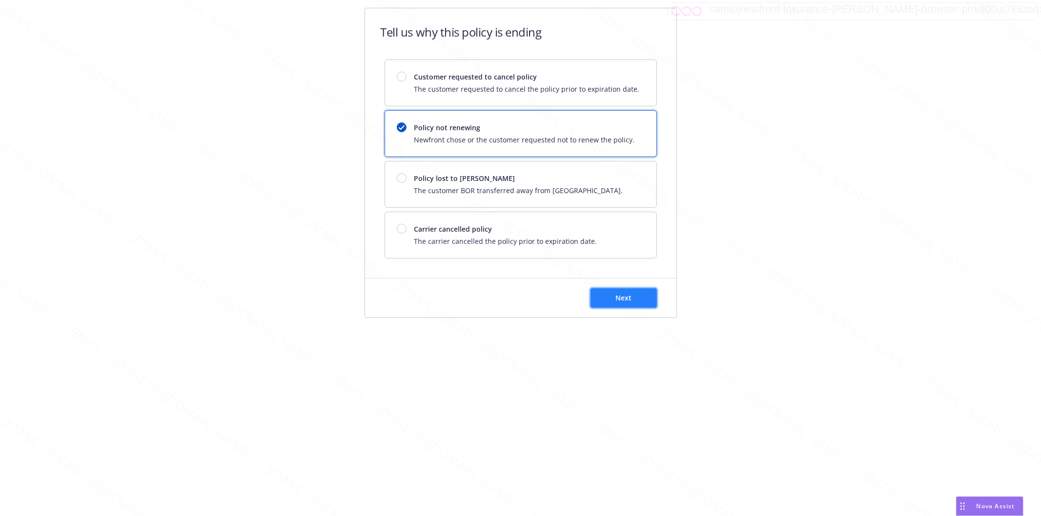
click at [611, 294] on button "Next" at bounding box center [623, 298] width 66 height 20
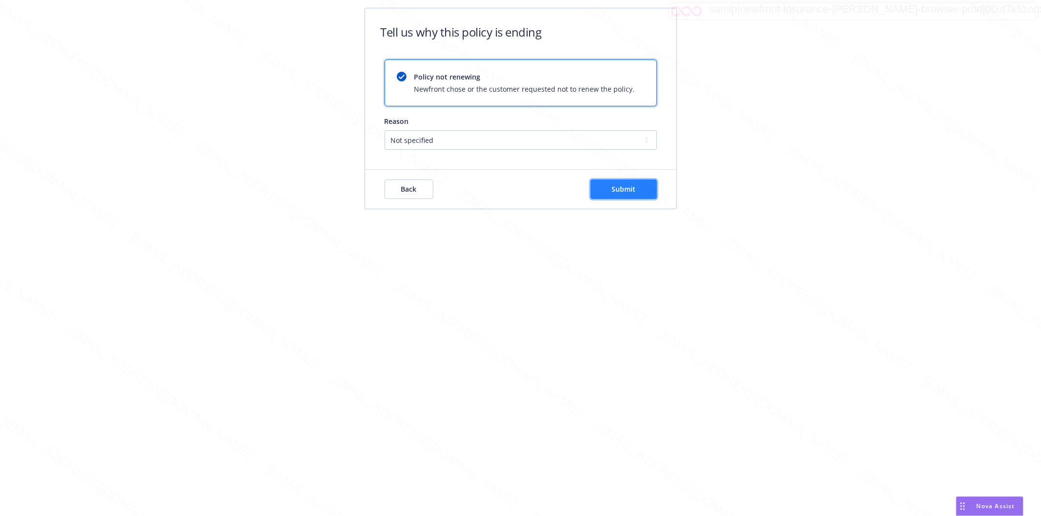
click at [637, 186] on button "Submit" at bounding box center [623, 190] width 66 height 20
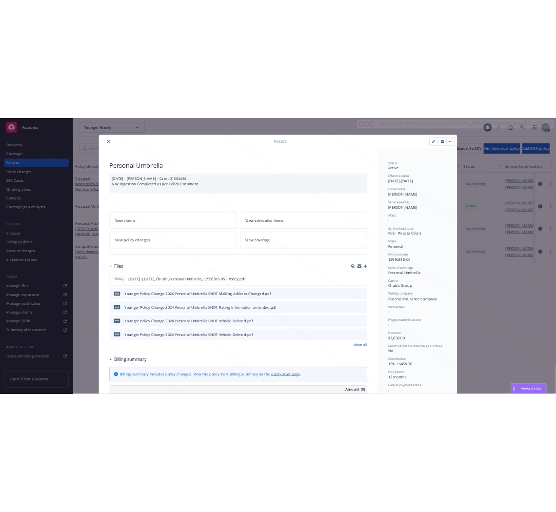
scroll to position [29, 0]
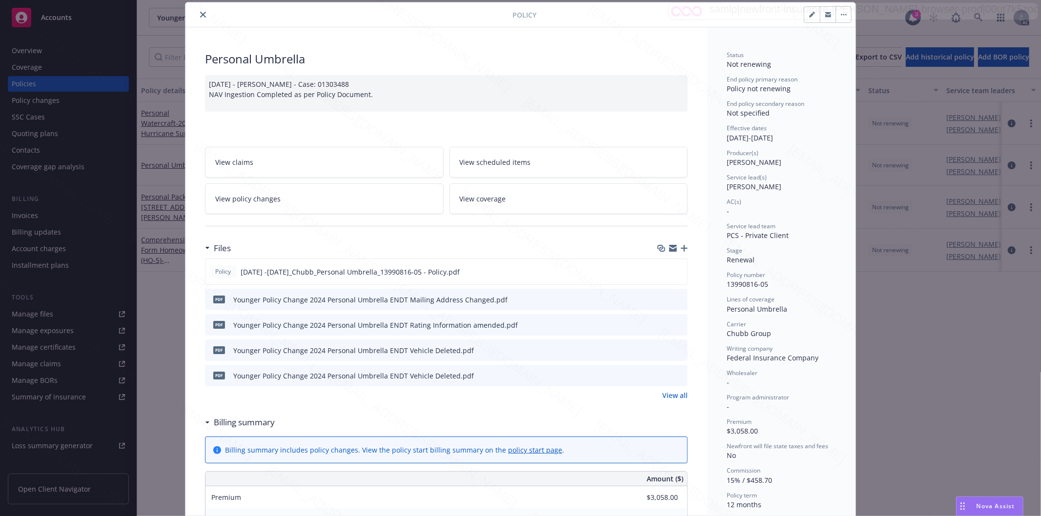
click at [200, 16] on icon "close" at bounding box center [203, 15] width 6 height 6
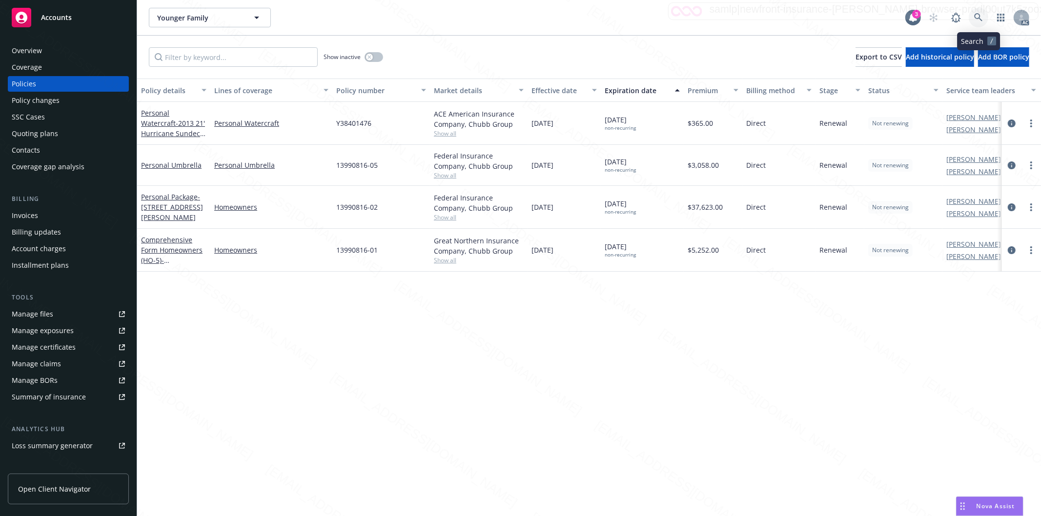
click at [977, 18] on icon at bounding box center [978, 17] width 9 height 9
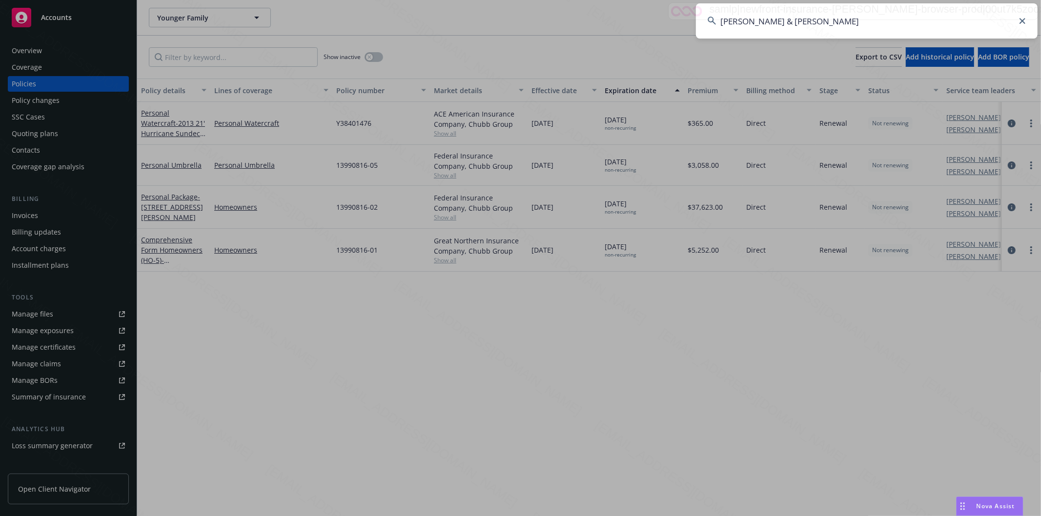
type input "[PERSON_NAME] & [PERSON_NAME]"
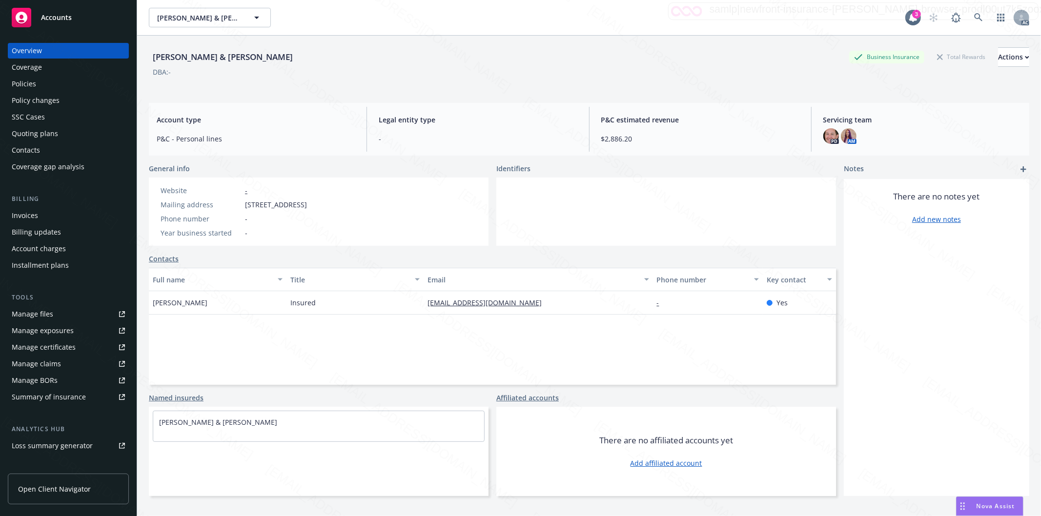
drag, startPoint x: 246, startPoint y: 207, endPoint x: 302, endPoint y: 207, distance: 55.1
click at [302, 207] on span "[STREET_ADDRESS]" at bounding box center [276, 205] width 62 height 10
click at [35, 87] on div "Policies" at bounding box center [24, 84] width 24 height 16
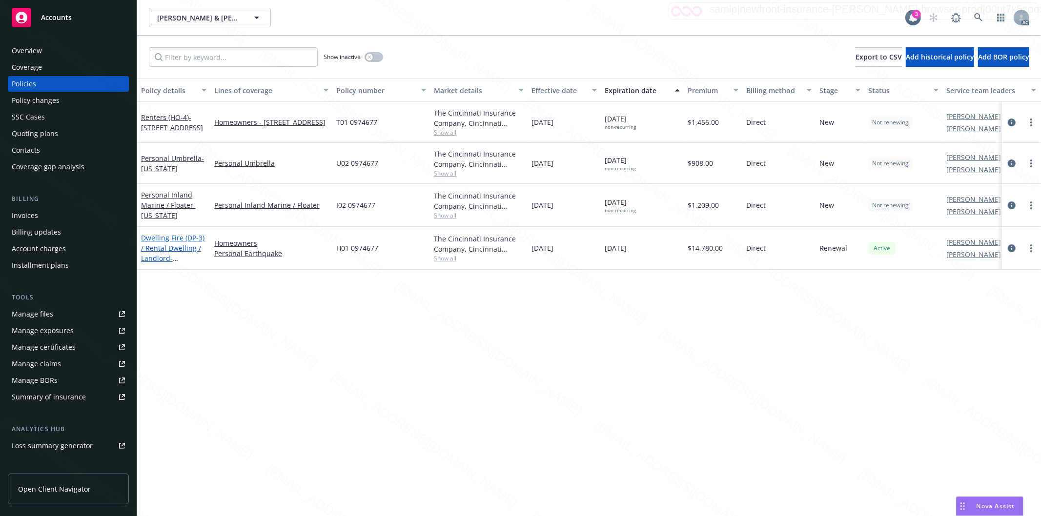
click at [171, 247] on link "Dwelling Fire (DP-3) / Rental Dwelling / Landlord - [STREET_ADDRESS]" at bounding box center [172, 253] width 63 height 40
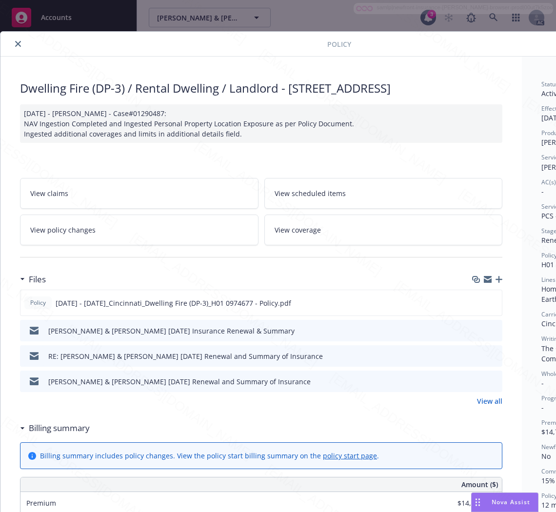
click at [52, 435] on h3 "Billing summary" at bounding box center [59, 428] width 61 height 13
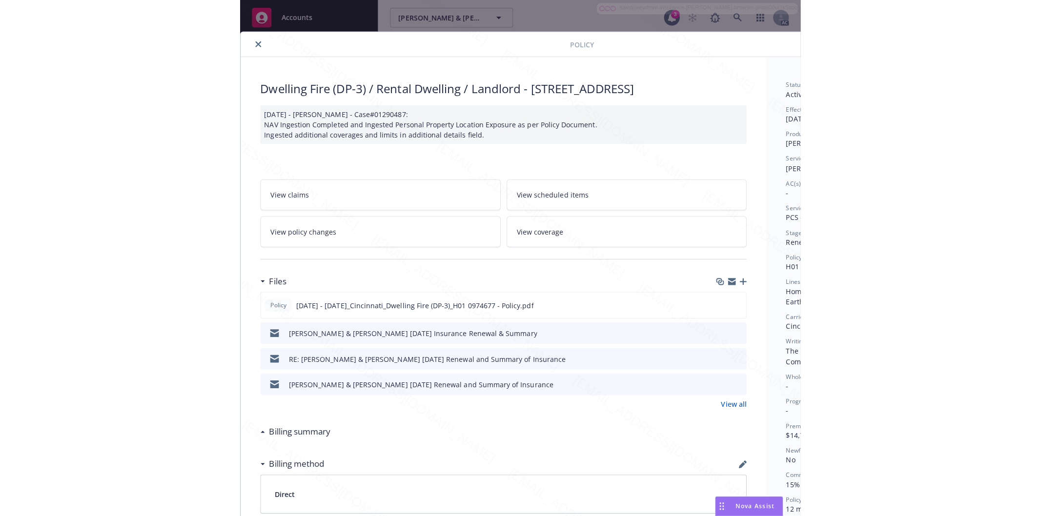
scroll to position [0, 123]
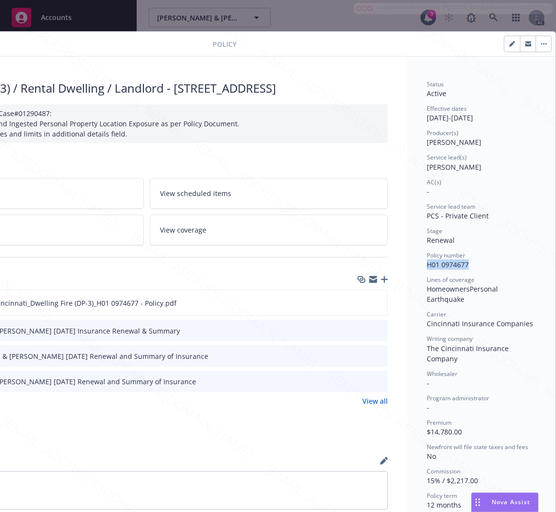
drag, startPoint x: 422, startPoint y: 279, endPoint x: 412, endPoint y: 269, distance: 13.5
click at [412, 269] on div "Status Active Effective dates [DATE] - [DATE] Producer(s) [PERSON_NAME] Service…" at bounding box center [481, 414] width 148 height 715
drag, startPoint x: 419, startPoint y: 290, endPoint x: 528, endPoint y: 289, distance: 108.8
click at [528, 289] on div "Homeowners Personal Earthquake" at bounding box center [481, 294] width 109 height 20
click at [358, 306] on icon "download file" at bounding box center [362, 303] width 8 height 8
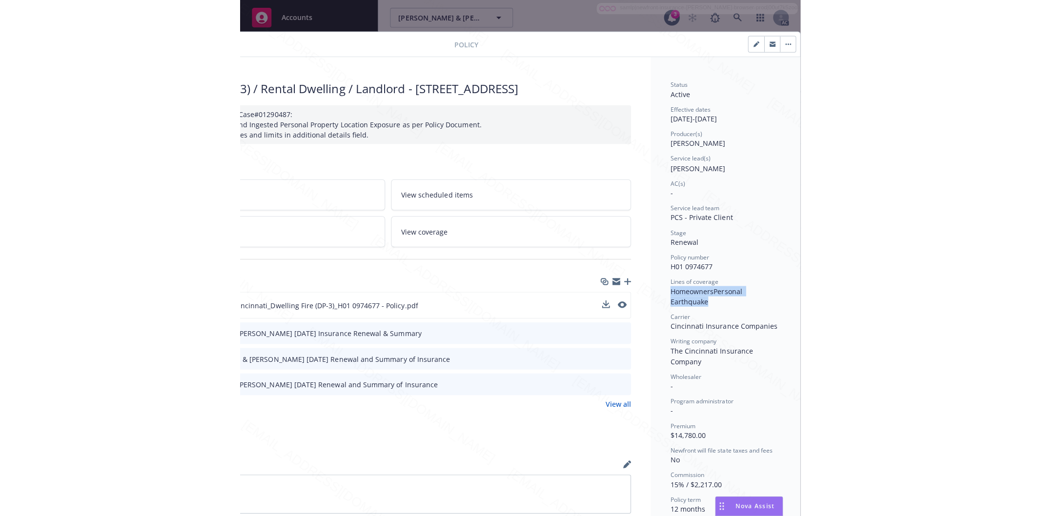
scroll to position [0, 0]
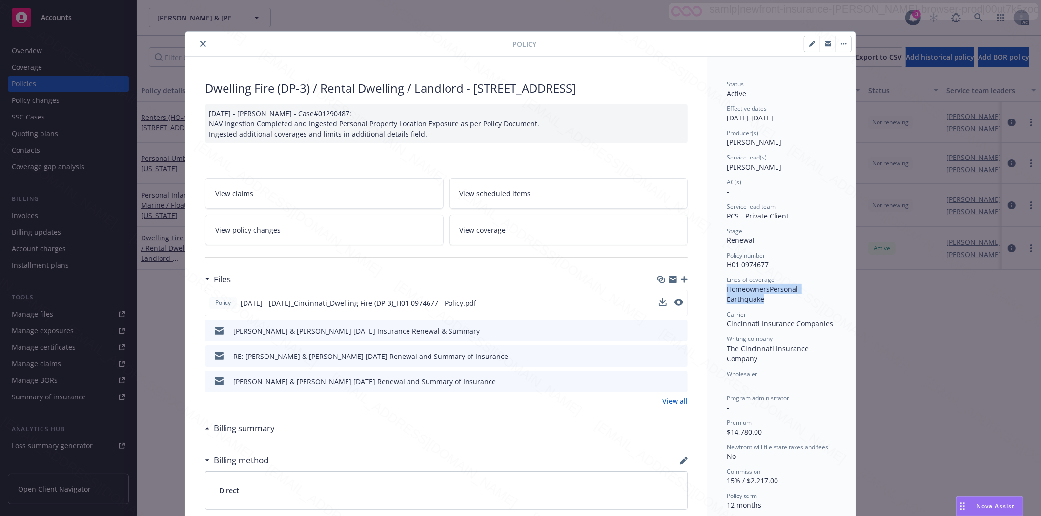
click at [845, 44] on icon "button" at bounding box center [845, 43] width 1 height 1
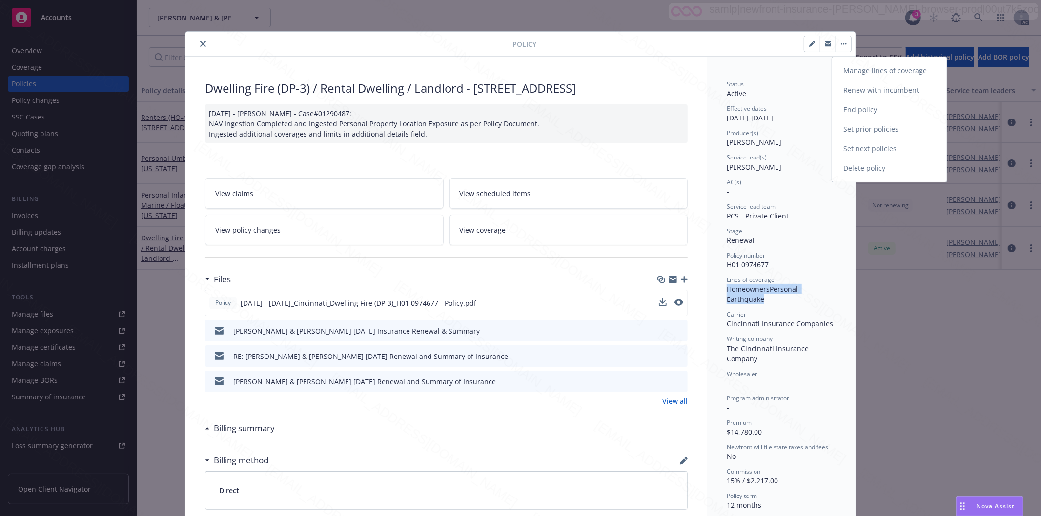
click at [856, 113] on link "End policy" at bounding box center [889, 110] width 115 height 20
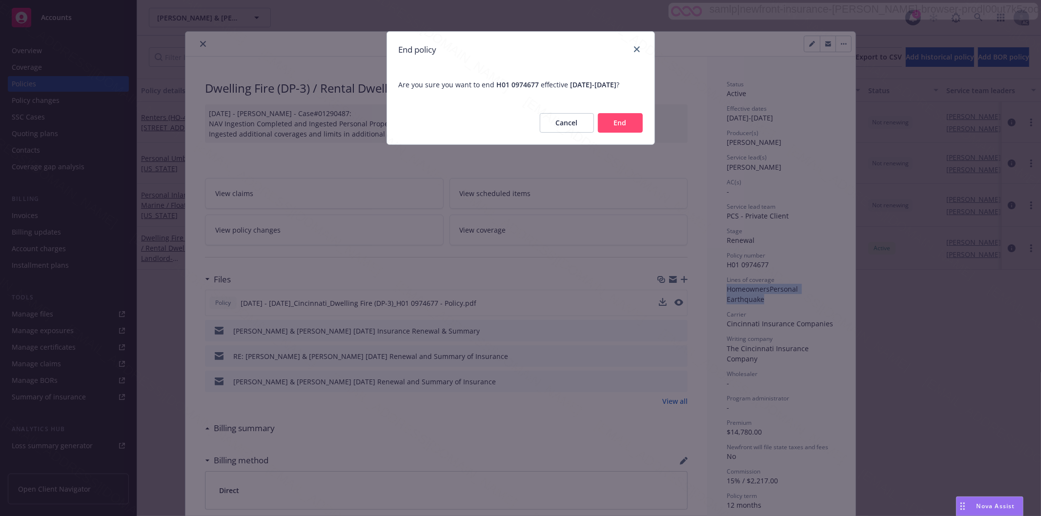
click at [603, 133] on button "End" at bounding box center [620, 123] width 45 height 20
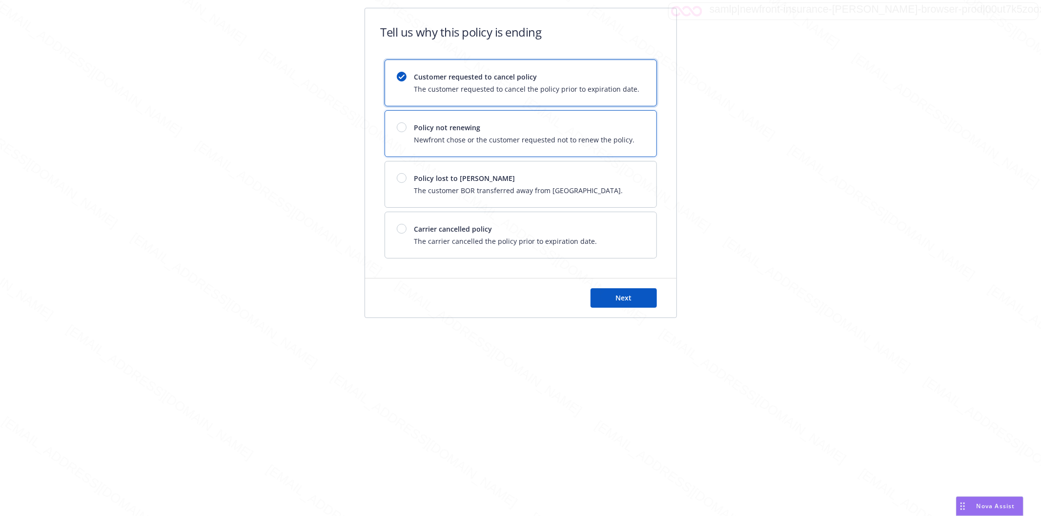
click at [402, 128] on div at bounding box center [402, 127] width 10 height 10
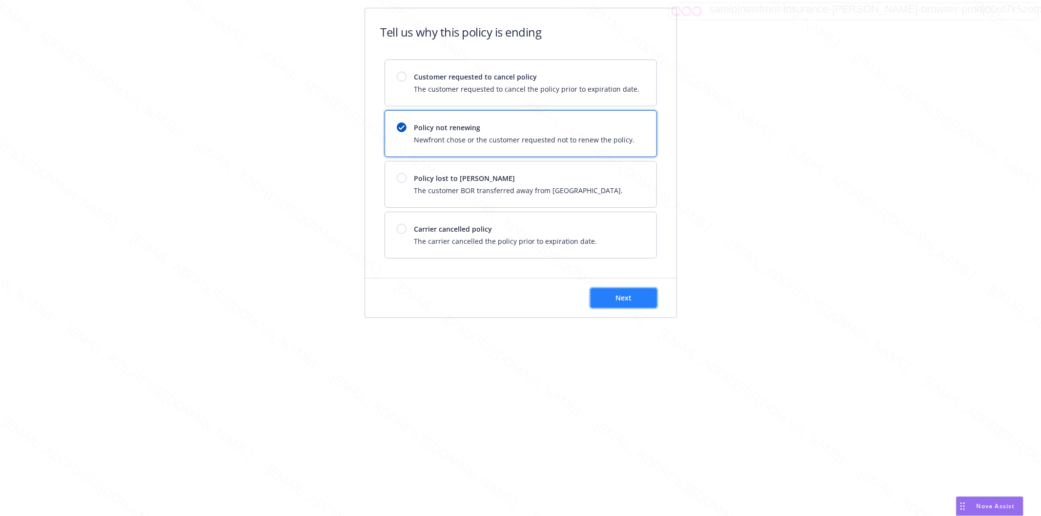
click at [642, 297] on button "Next" at bounding box center [623, 298] width 66 height 20
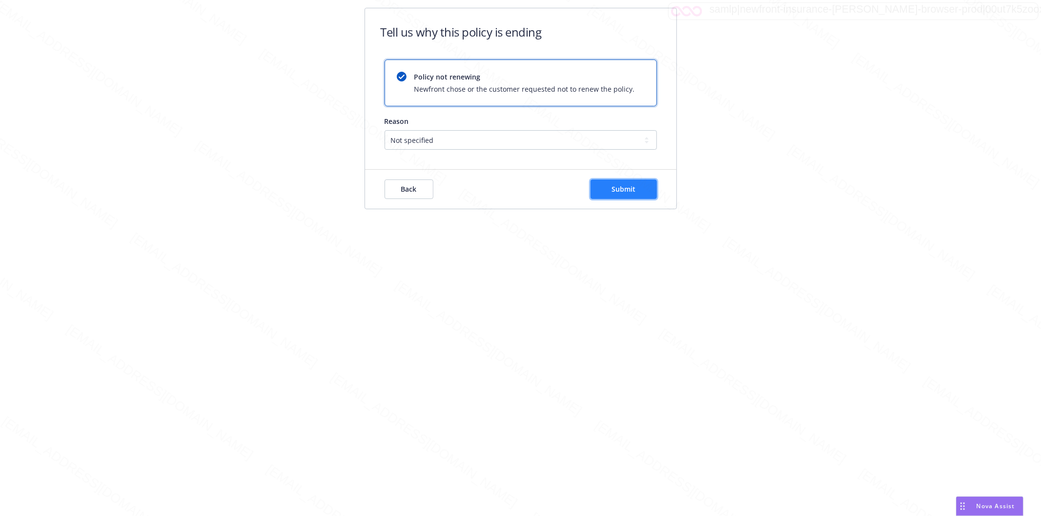
click at [640, 197] on button "Submit" at bounding box center [623, 190] width 66 height 20
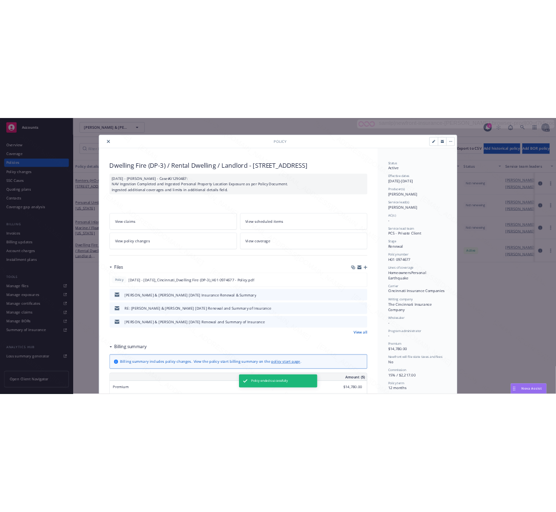
scroll to position [29, 0]
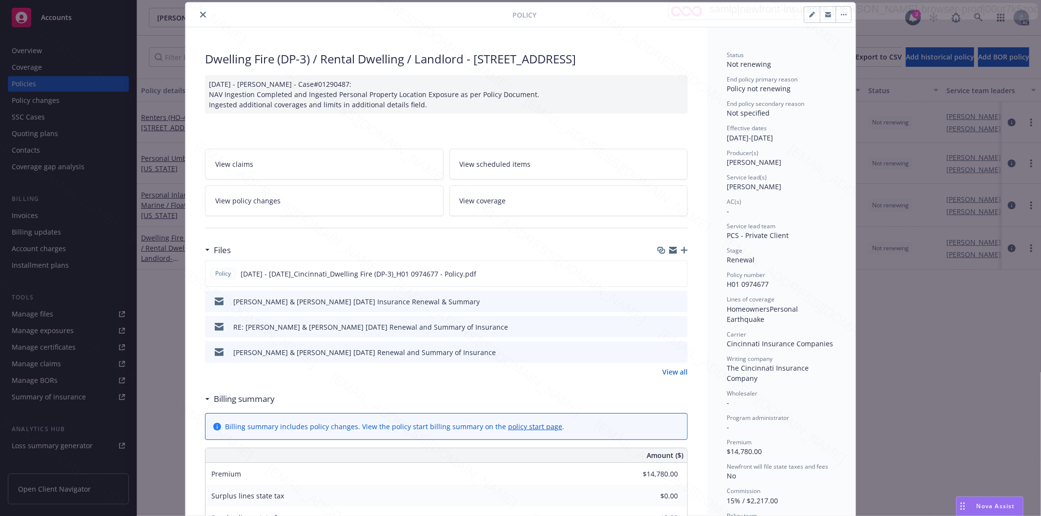
click at [200, 14] on icon "close" at bounding box center [203, 15] width 6 height 6
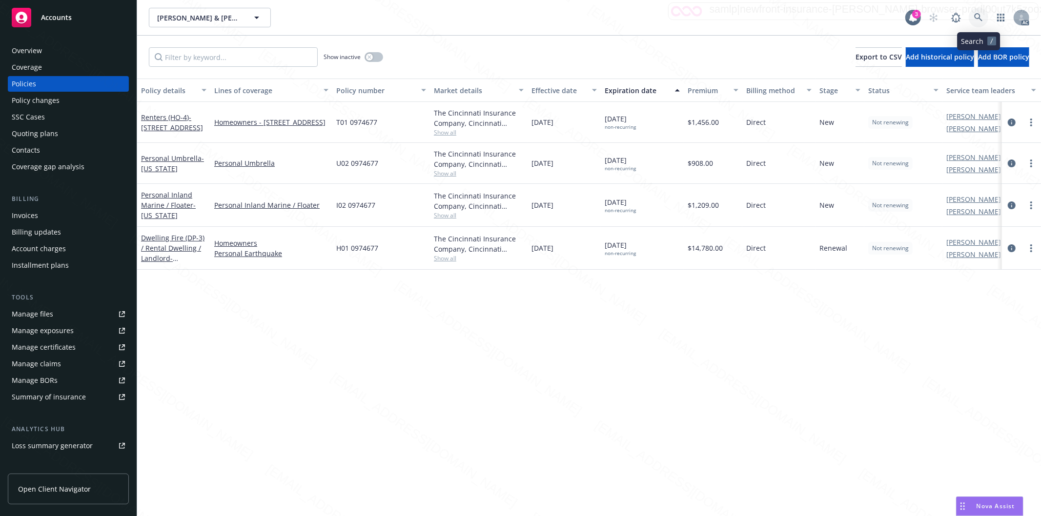
click at [978, 15] on icon at bounding box center [978, 17] width 9 height 9
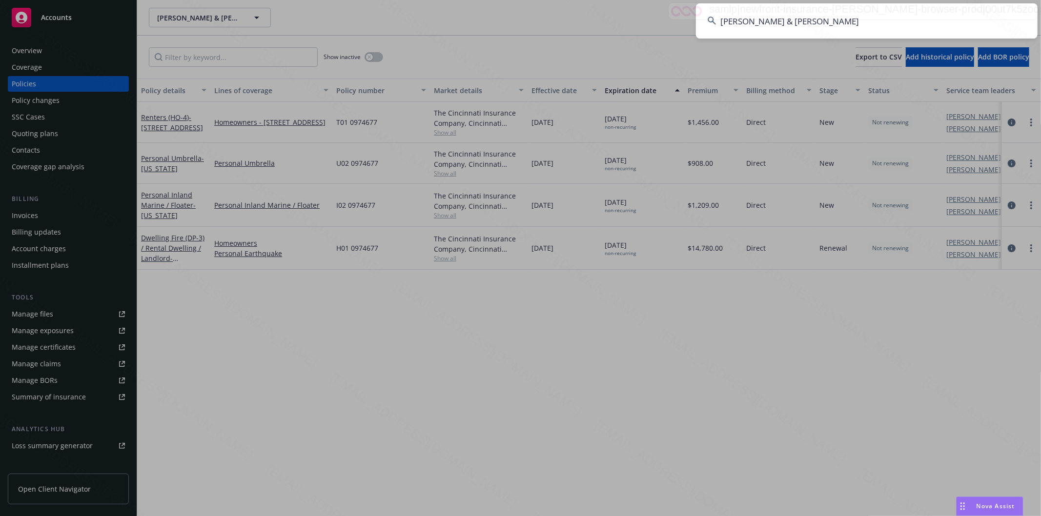
type input "[PERSON_NAME] & [PERSON_NAME]"
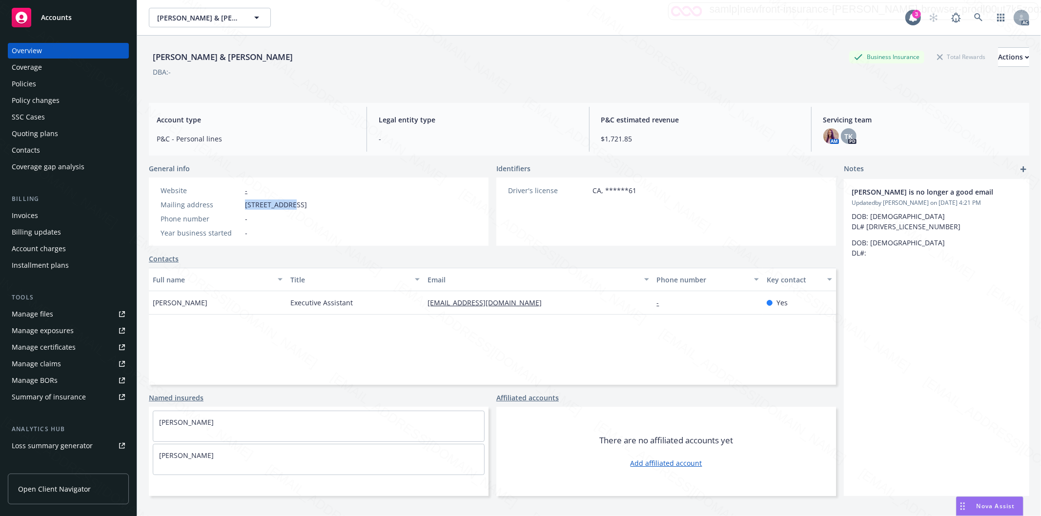
drag, startPoint x: 246, startPoint y: 206, endPoint x: 291, endPoint y: 205, distance: 44.9
click at [291, 205] on span "[STREET_ADDRESS]" at bounding box center [276, 205] width 62 height 10
click at [22, 83] on div "Policies" at bounding box center [24, 84] width 24 height 16
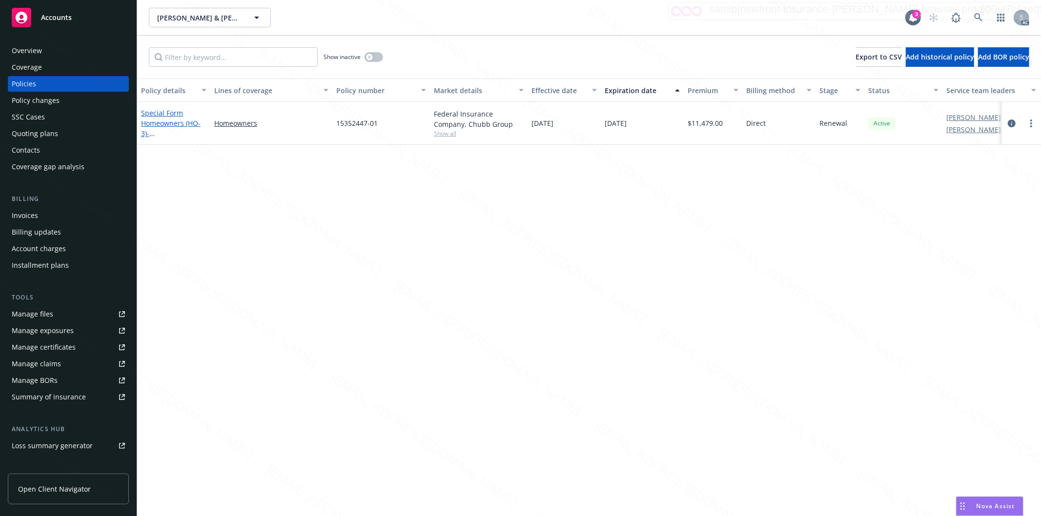
click at [154, 121] on link "Special Form Homeowners (HO-3) - [STREET_ADDRESS]" at bounding box center [172, 128] width 62 height 40
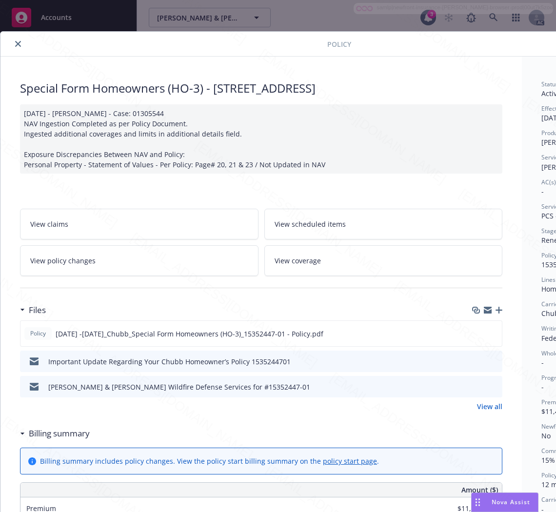
click at [71, 432] on h3 "Billing summary" at bounding box center [59, 434] width 61 height 13
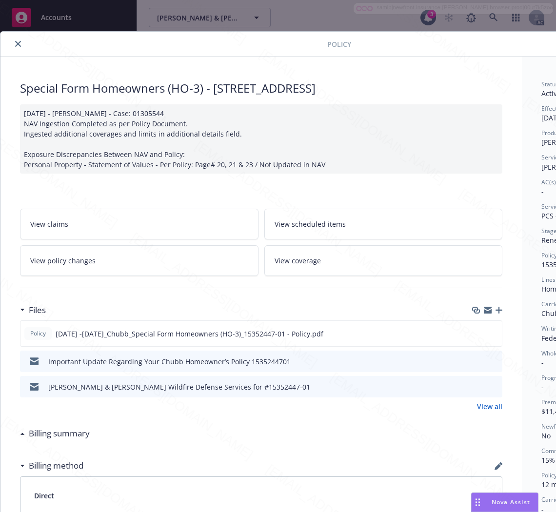
scroll to position [0, 123]
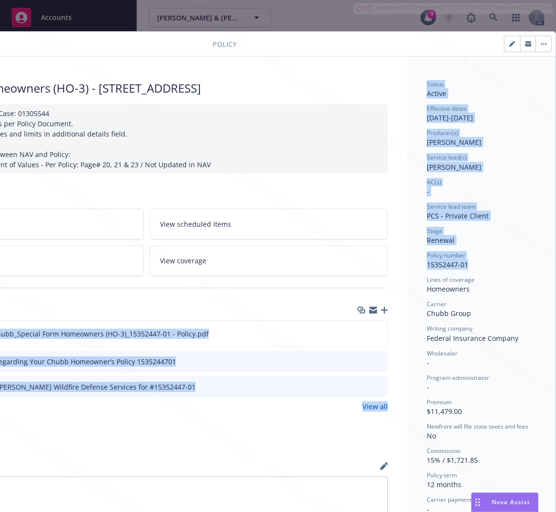
drag, startPoint x: 465, startPoint y: 264, endPoint x: 387, endPoint y: 269, distance: 77.8
click at [387, 269] on div "Special Form Homeowners (HO-3) - [STREET_ADDRESS] [DATE] - [PERSON_NAME] - Case…" at bounding box center [221, 394] width 670 height 675
click at [508, 268] on div "Policy number 15352447-01" at bounding box center [481, 260] width 109 height 19
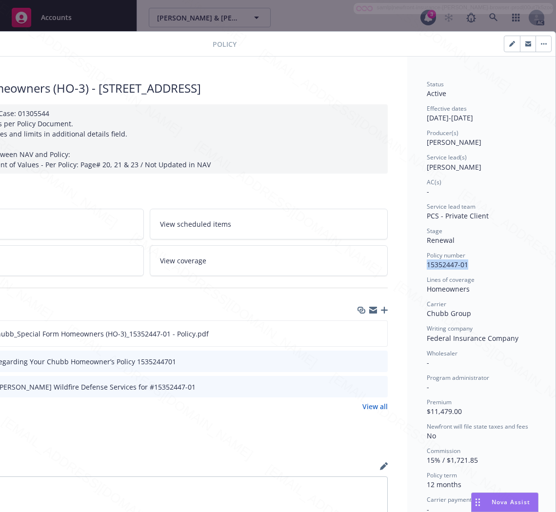
drag, startPoint x: 465, startPoint y: 264, endPoint x: 415, endPoint y: 265, distance: 50.3
click at [415, 265] on div "Status Active Effective dates [DATE] - [DATE] Producer(s) [PERSON_NAME] Service…" at bounding box center [481, 394] width 148 height 675
click at [358, 335] on icon "download file" at bounding box center [362, 336] width 8 height 2
